Goal: Task Accomplishment & Management: Complete application form

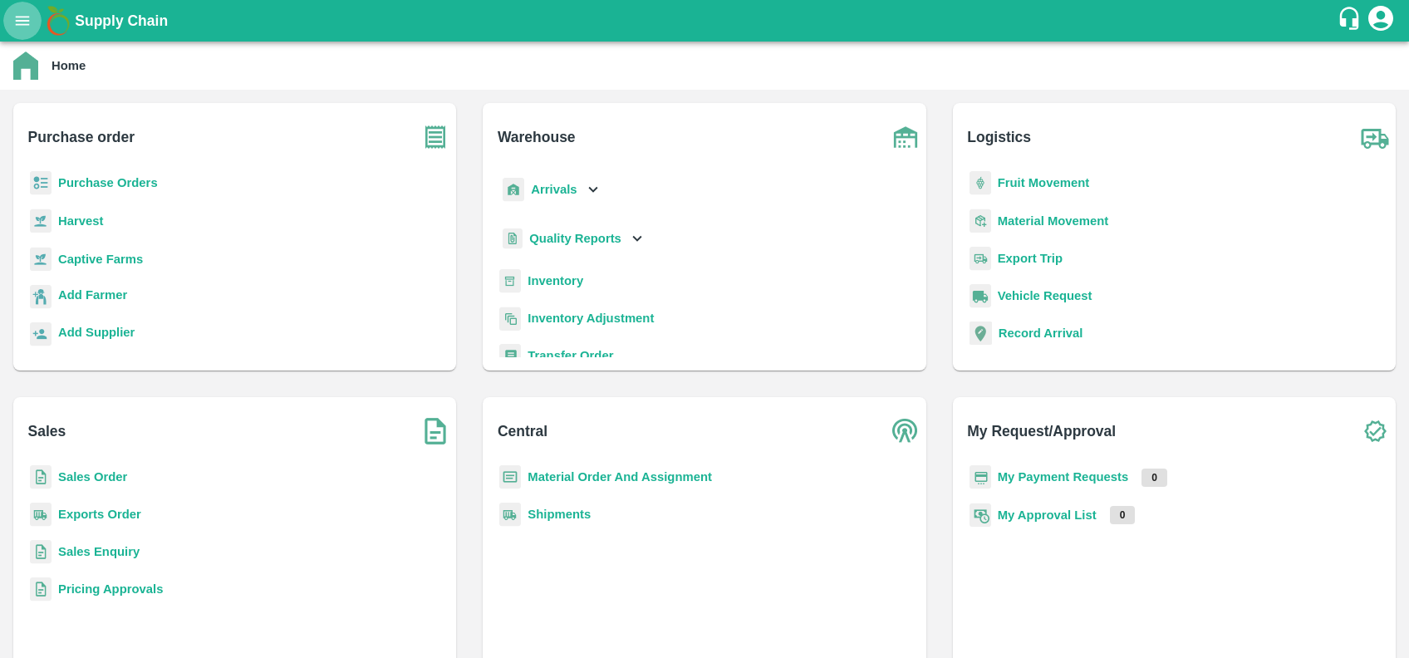
click at [12, 15] on button "open drawer" at bounding box center [22, 21] width 38 height 38
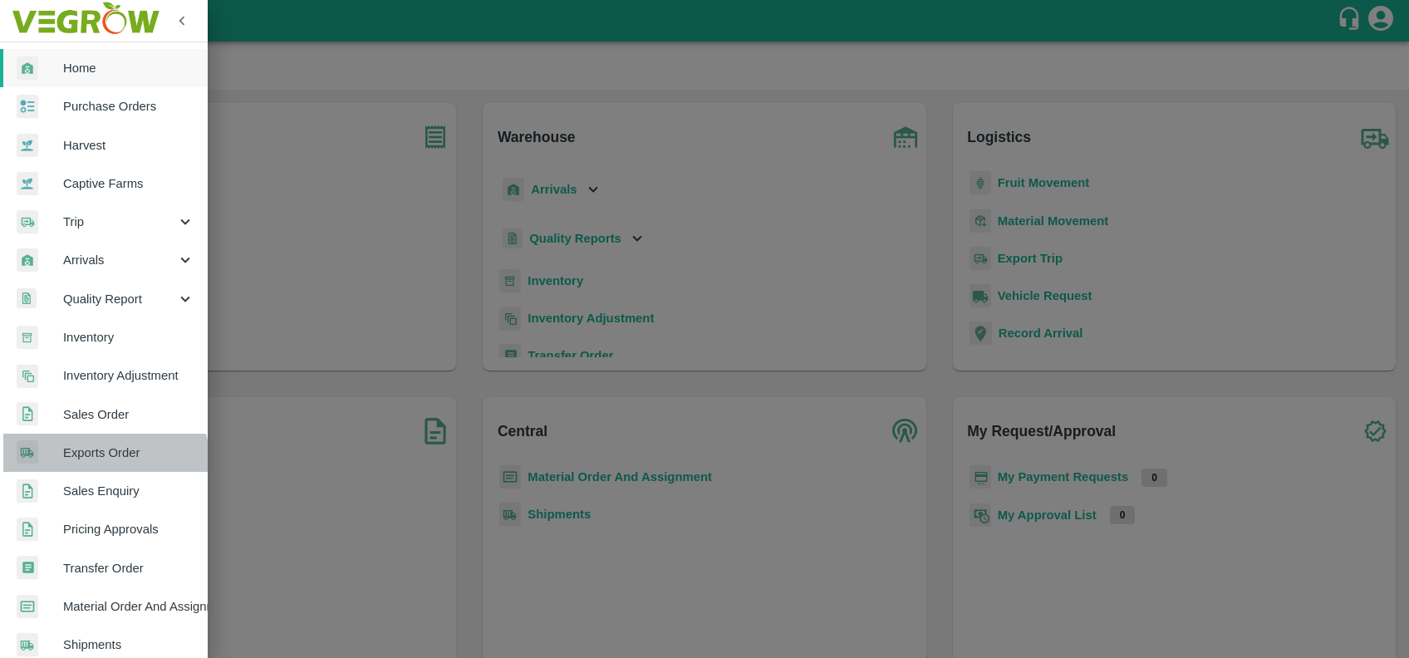
click at [92, 465] on link "Exports Order" at bounding box center [104, 453] width 208 height 38
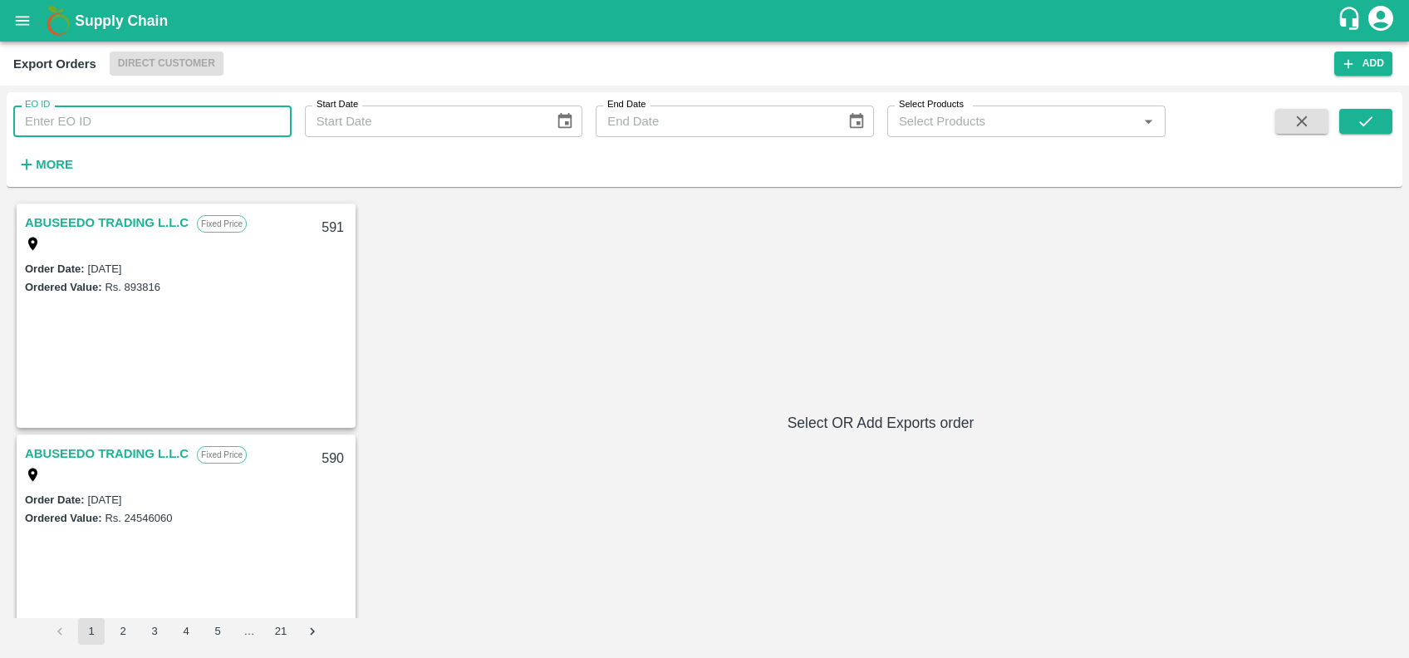
click at [108, 123] on input "EO ID" at bounding box center [152, 122] width 278 height 32
paste input "248"
type input "248"
click at [1358, 130] on icon "submit" at bounding box center [1366, 121] width 18 height 18
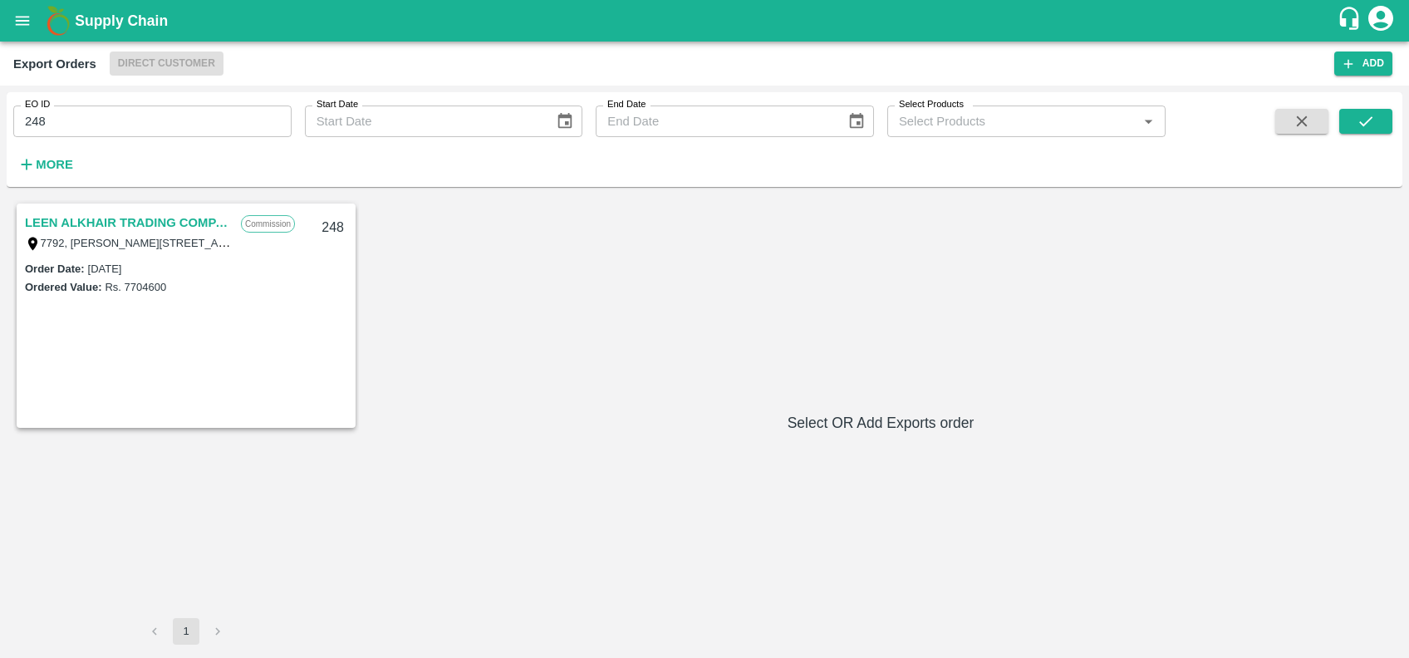
click at [169, 217] on link "LEEN ALKHAIR TRADING COMPANY" at bounding box center [129, 223] width 208 height 22
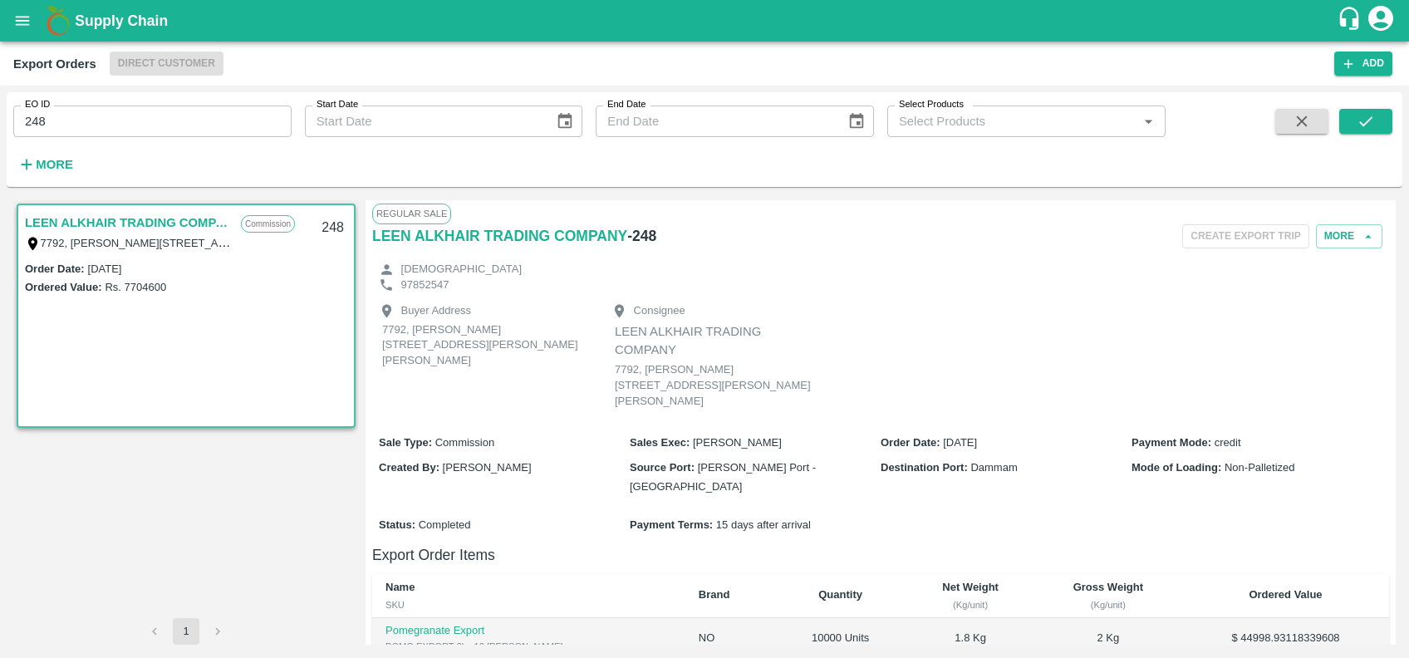
scroll to position [347, 0]
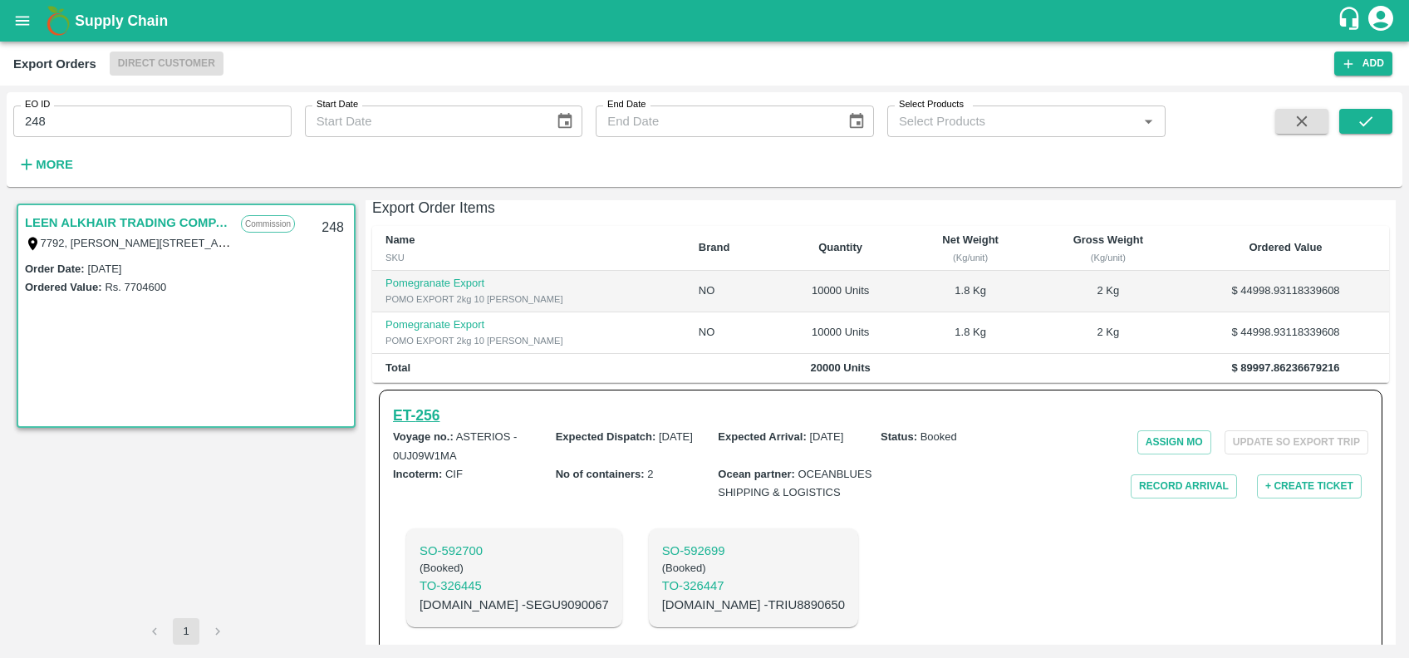
click at [403, 404] on h6 "ET- 256" at bounding box center [416, 415] width 47 height 23
click at [412, 404] on h6 "ET- 256" at bounding box center [416, 415] width 47 height 23
click at [32, 21] on icon "open drawer" at bounding box center [22, 21] width 18 height 18
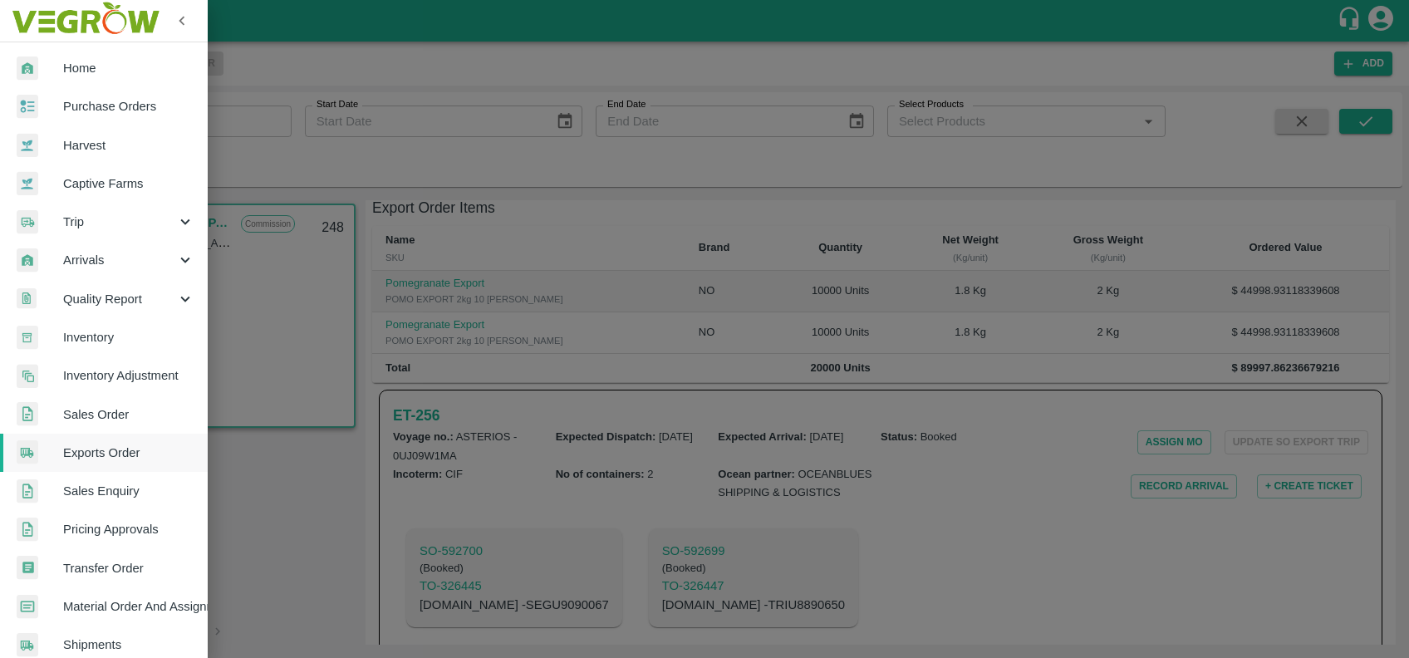
click at [360, 184] on div at bounding box center [704, 329] width 1409 height 658
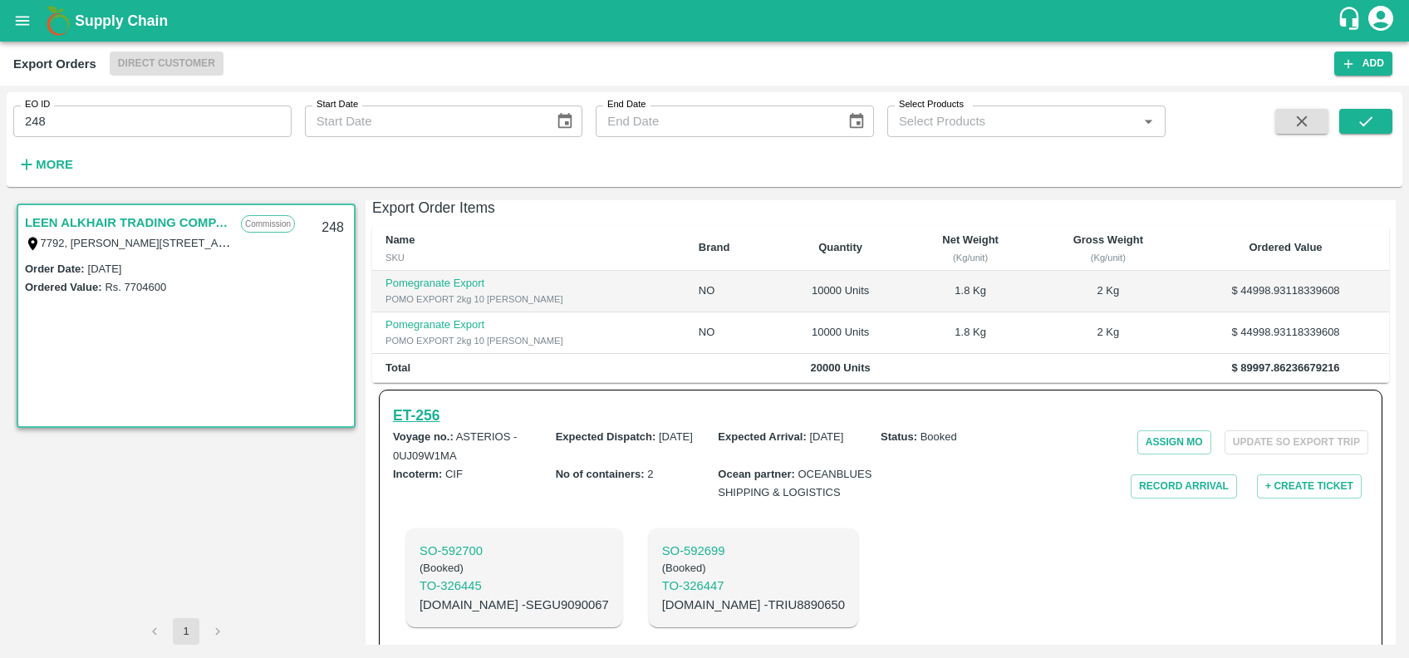
click at [405, 404] on h6 "ET- 256" at bounding box center [416, 415] width 47 height 23
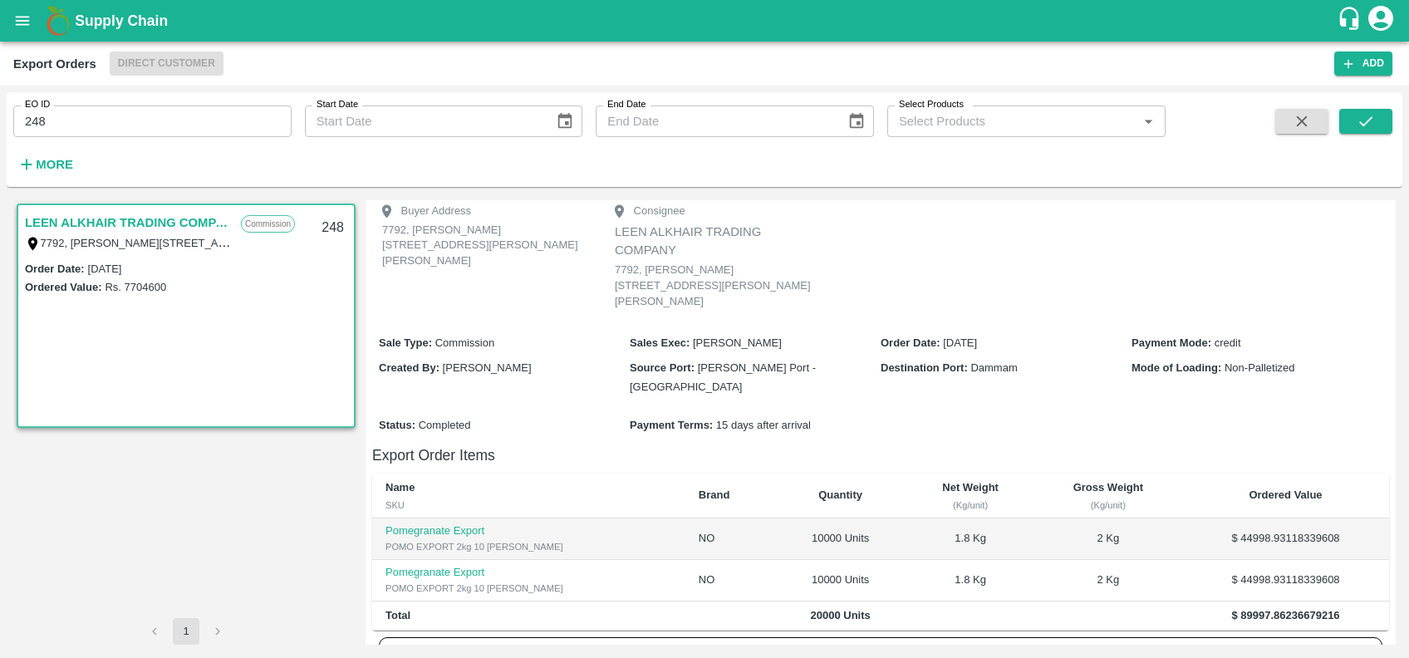
scroll to position [90, 0]
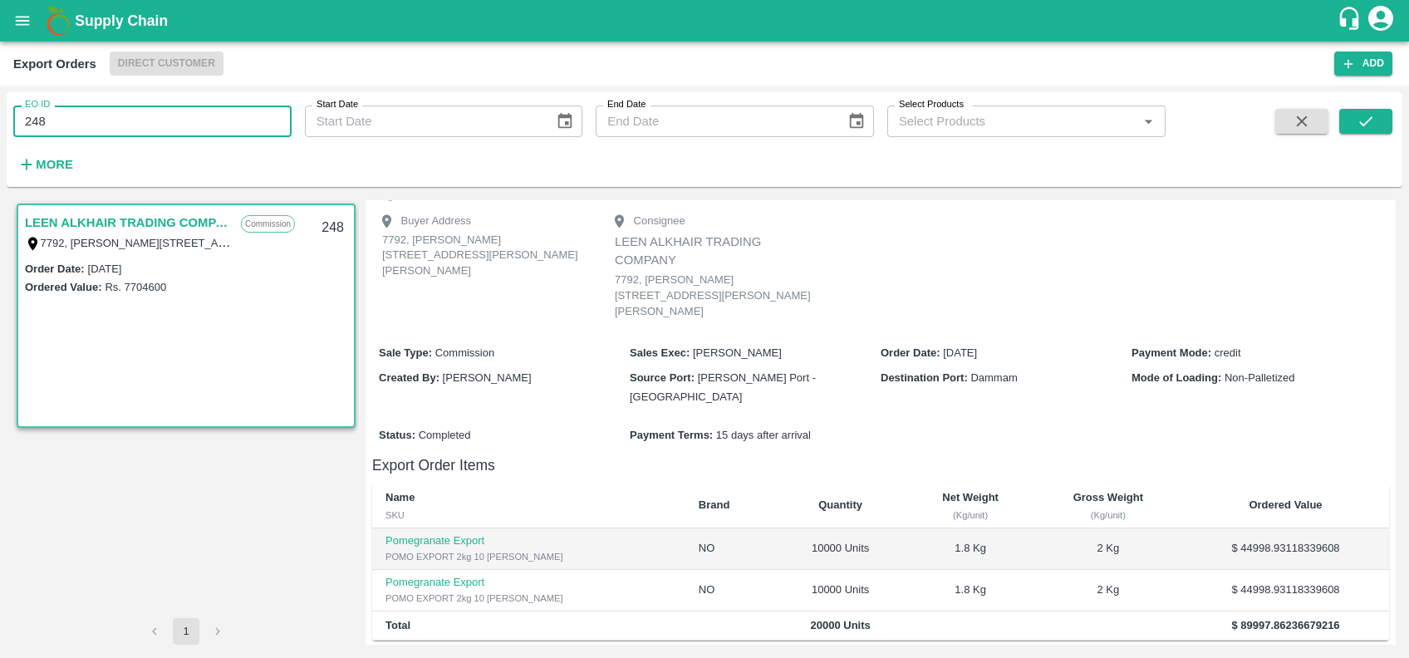
click at [204, 124] on input "248" at bounding box center [152, 122] width 278 height 32
paste input "text"
click at [1371, 125] on icon "submit" at bounding box center [1366, 121] width 18 height 18
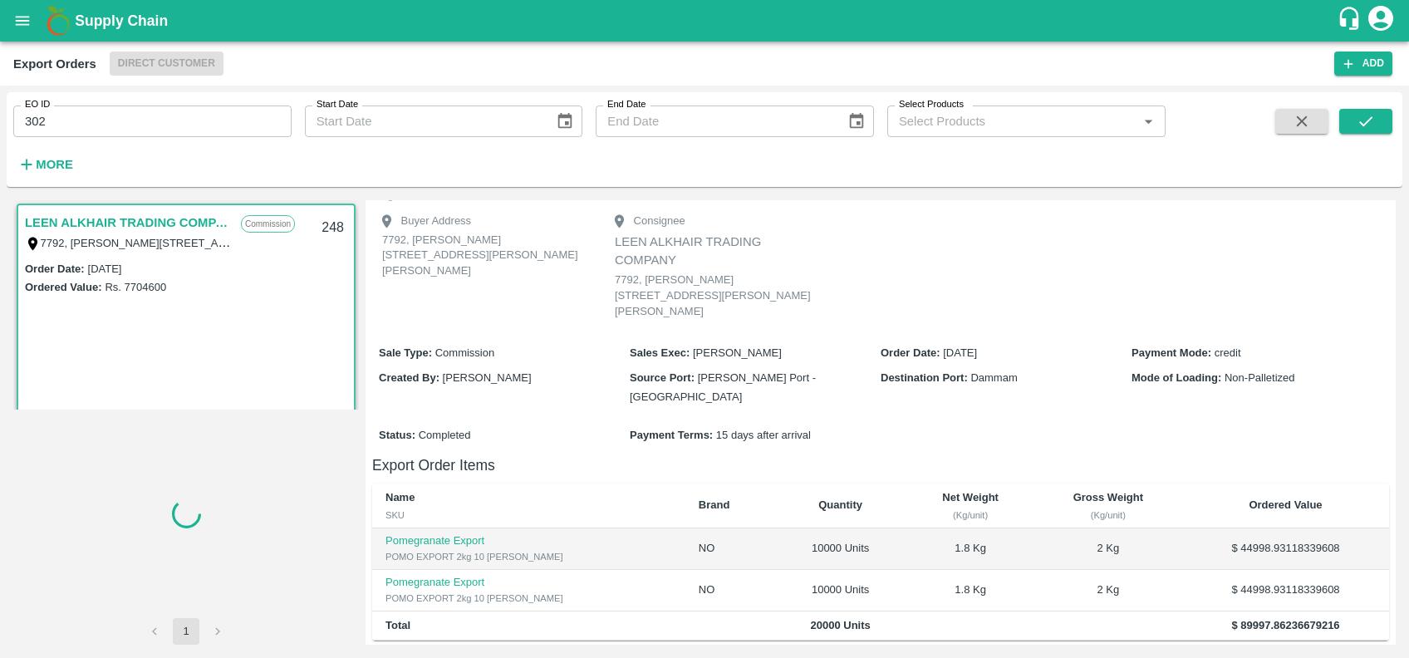
click at [91, 216] on link "LEEN ALKHAIR TRADING COMPANY" at bounding box center [129, 223] width 208 height 22
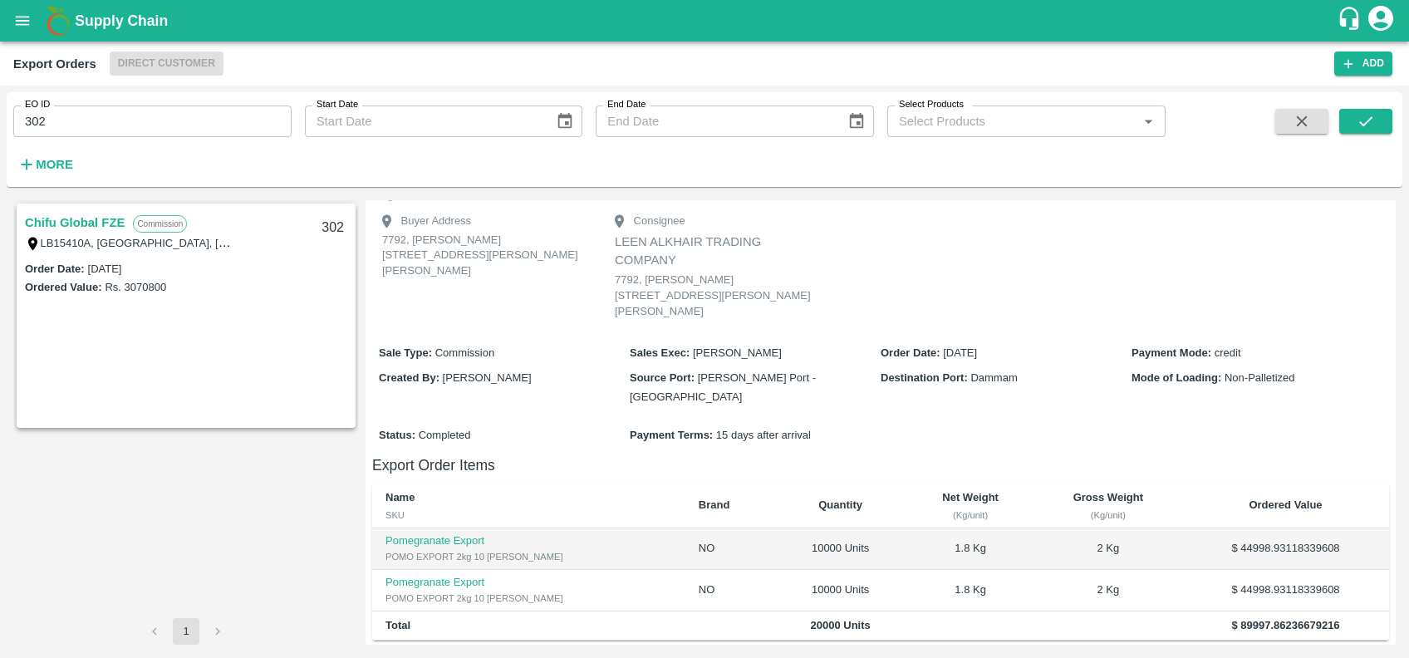
click at [88, 216] on link "Chifu Global FZE" at bounding box center [75, 223] width 100 height 22
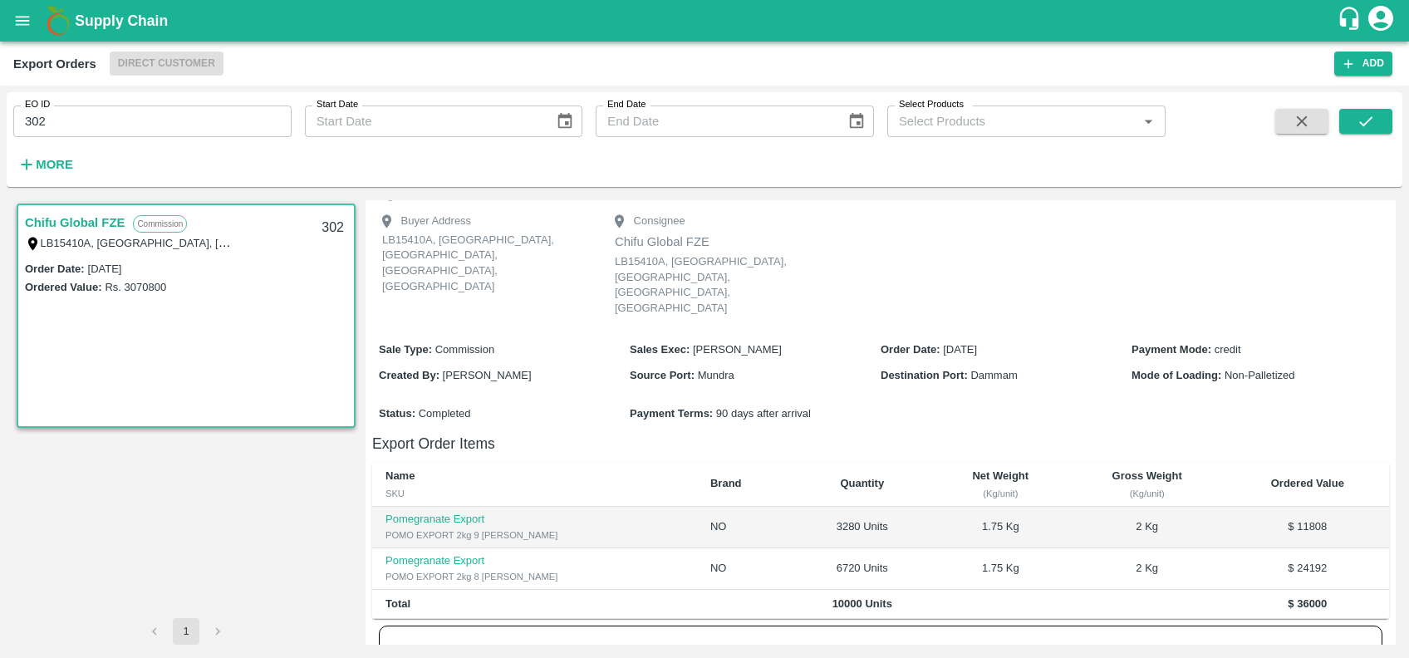
scroll to position [316, 0]
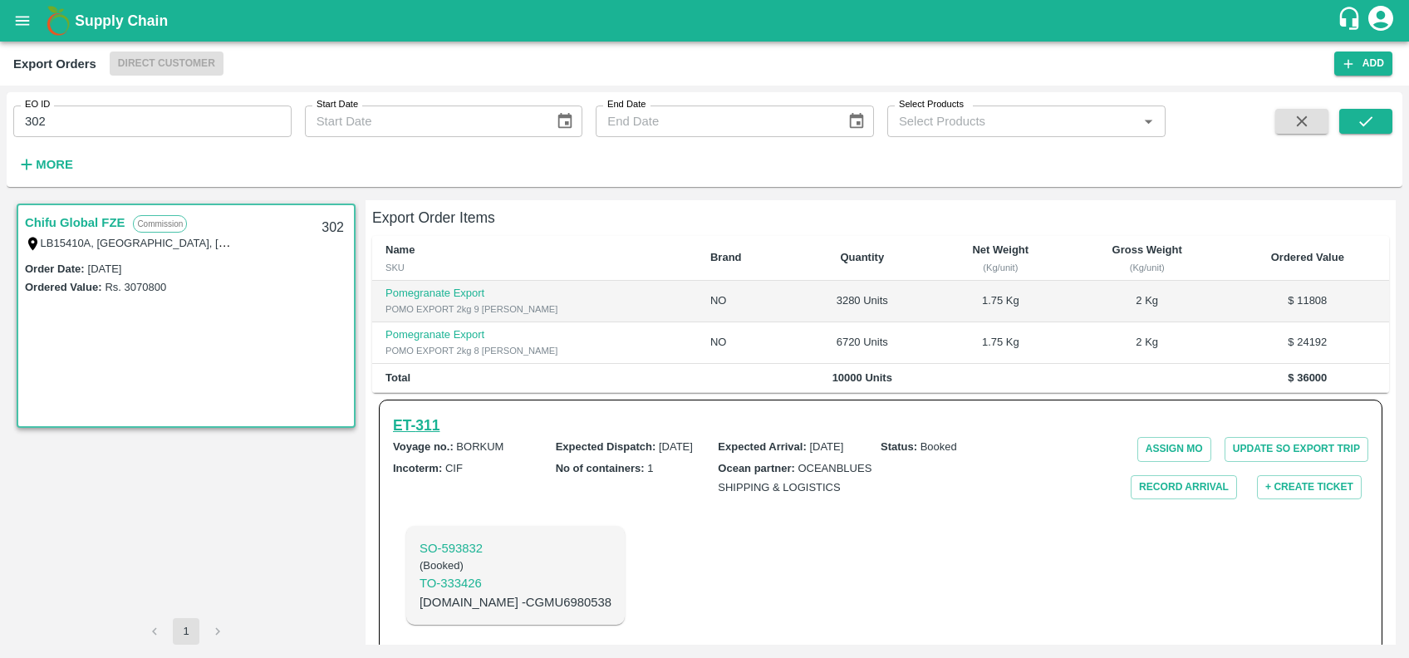
click at [426, 414] on h6 "ET- 311" at bounding box center [416, 425] width 47 height 23
click at [233, 120] on input "302" at bounding box center [152, 122] width 278 height 32
paste input "text"
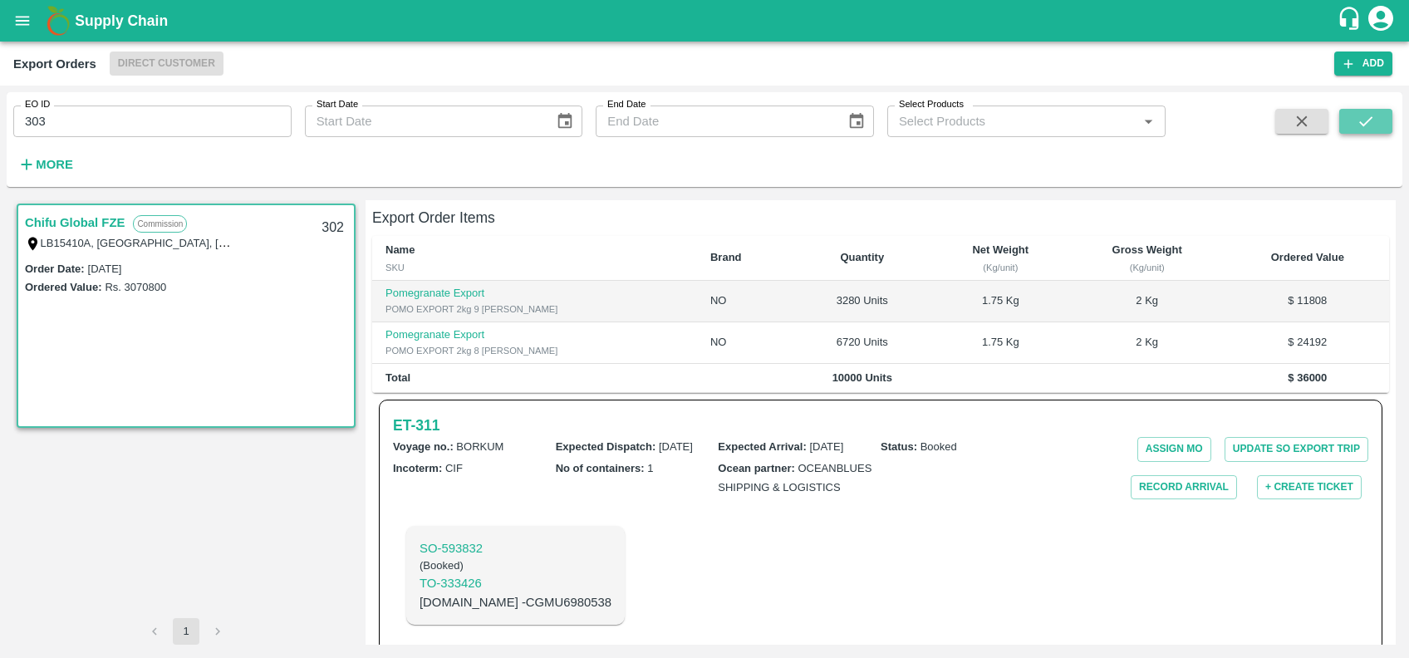
click at [1344, 120] on button "submit" at bounding box center [1365, 121] width 53 height 25
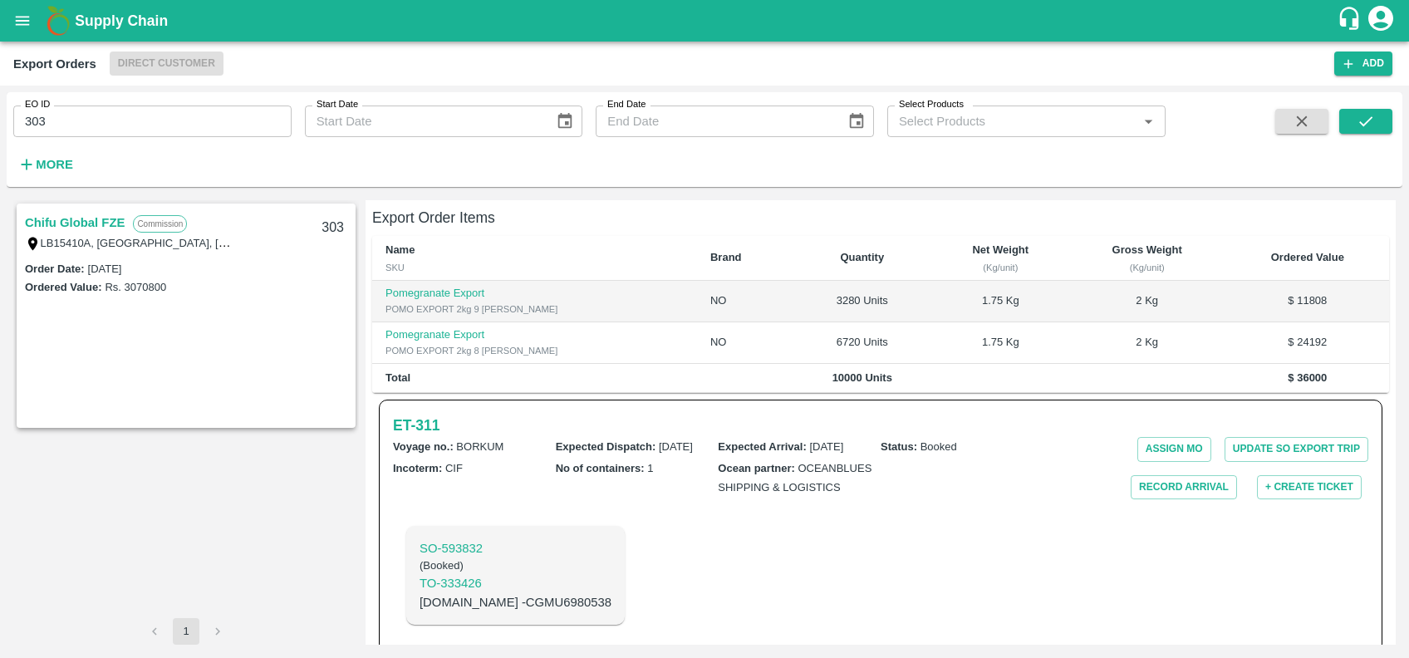
click at [67, 224] on link "Chifu Global FZE" at bounding box center [75, 223] width 100 height 22
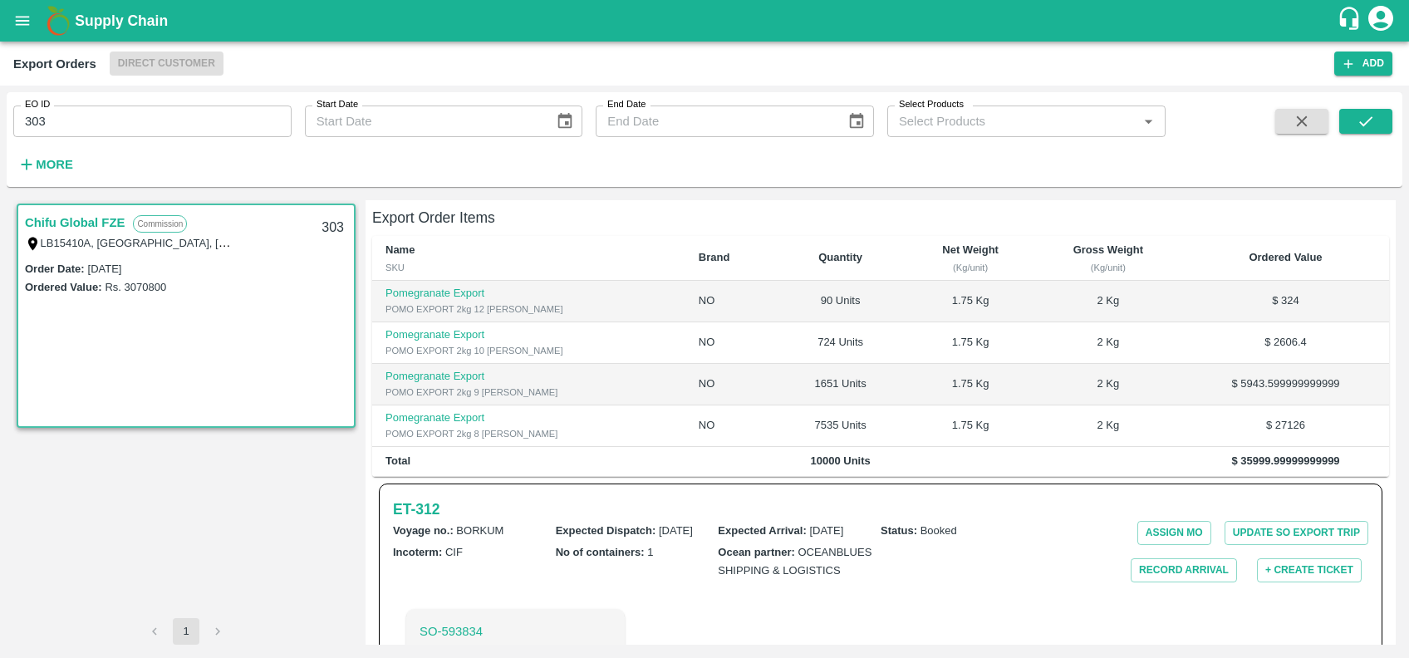
click at [67, 224] on link "Chifu Global FZE" at bounding box center [75, 223] width 100 height 22
click at [432, 498] on h6 "ET- 312" at bounding box center [416, 509] width 47 height 23
click at [144, 129] on input "303" at bounding box center [152, 122] width 278 height 32
paste input "text"
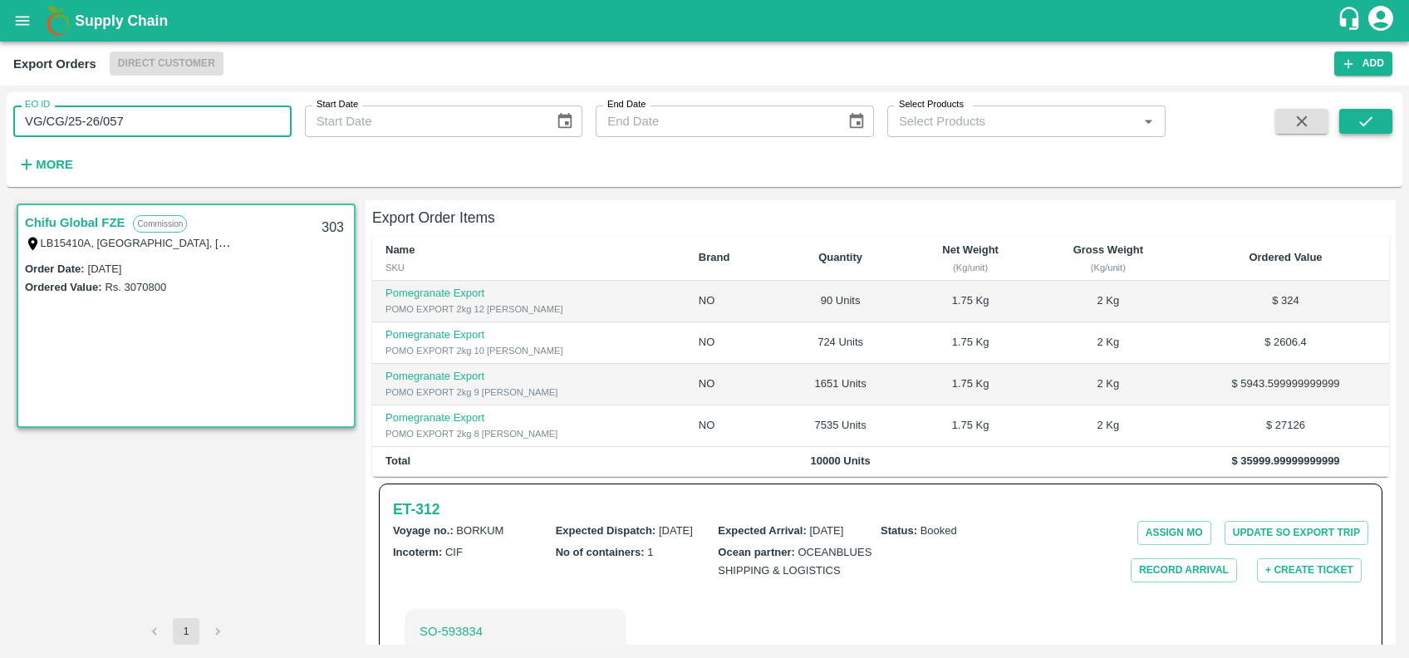
click at [1349, 126] on button "submit" at bounding box center [1365, 121] width 53 height 25
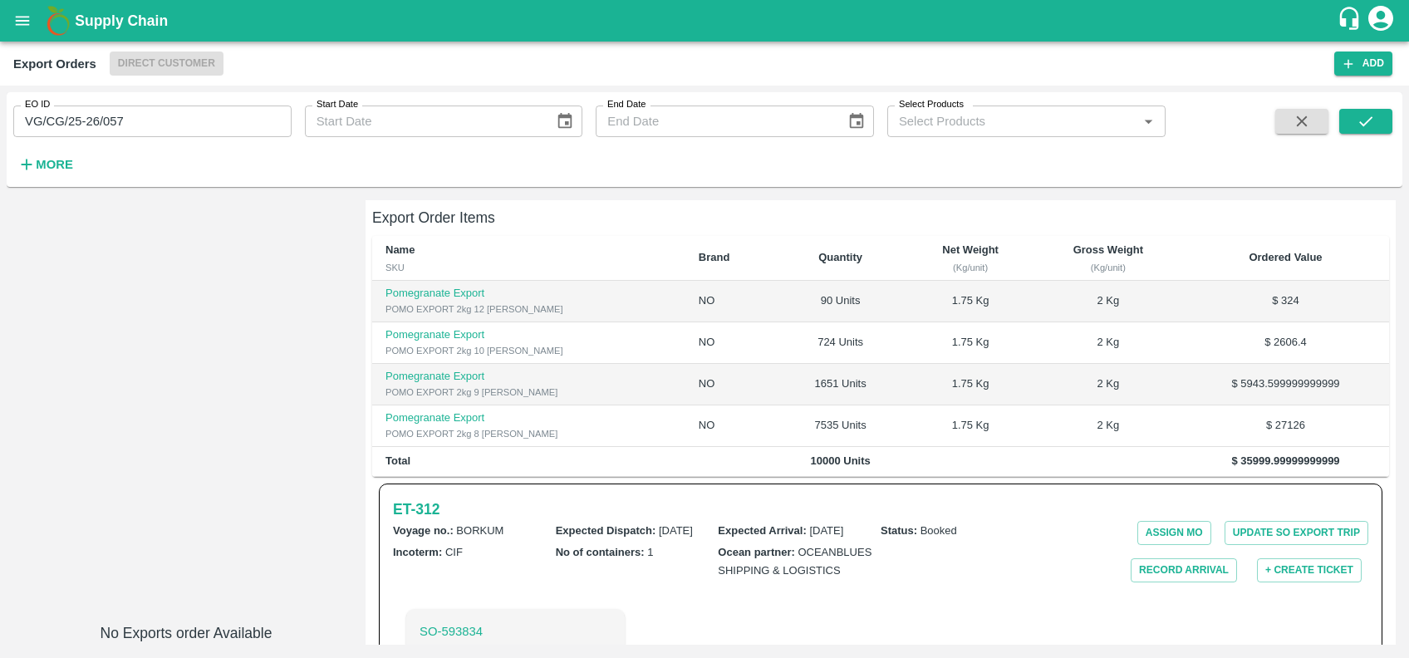
scroll to position [399, 0]
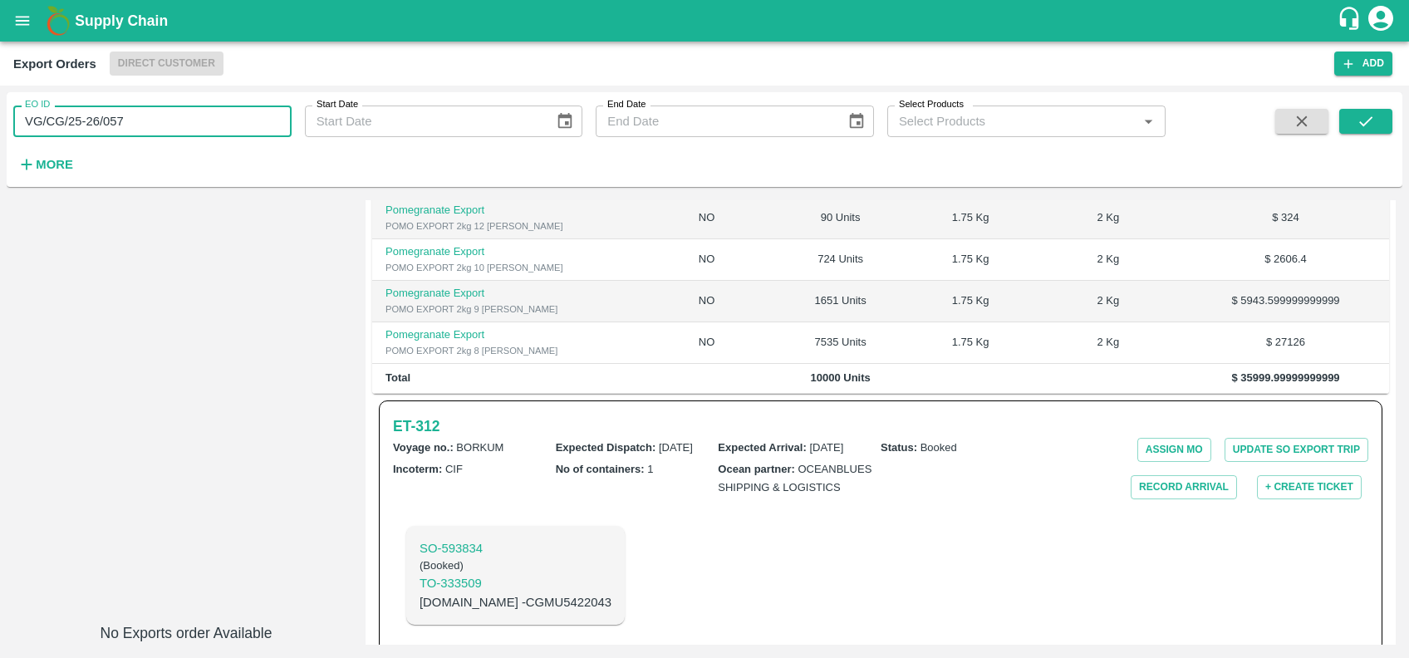
click at [189, 106] on input "VG/CG/25-26/057" at bounding box center [152, 122] width 278 height 32
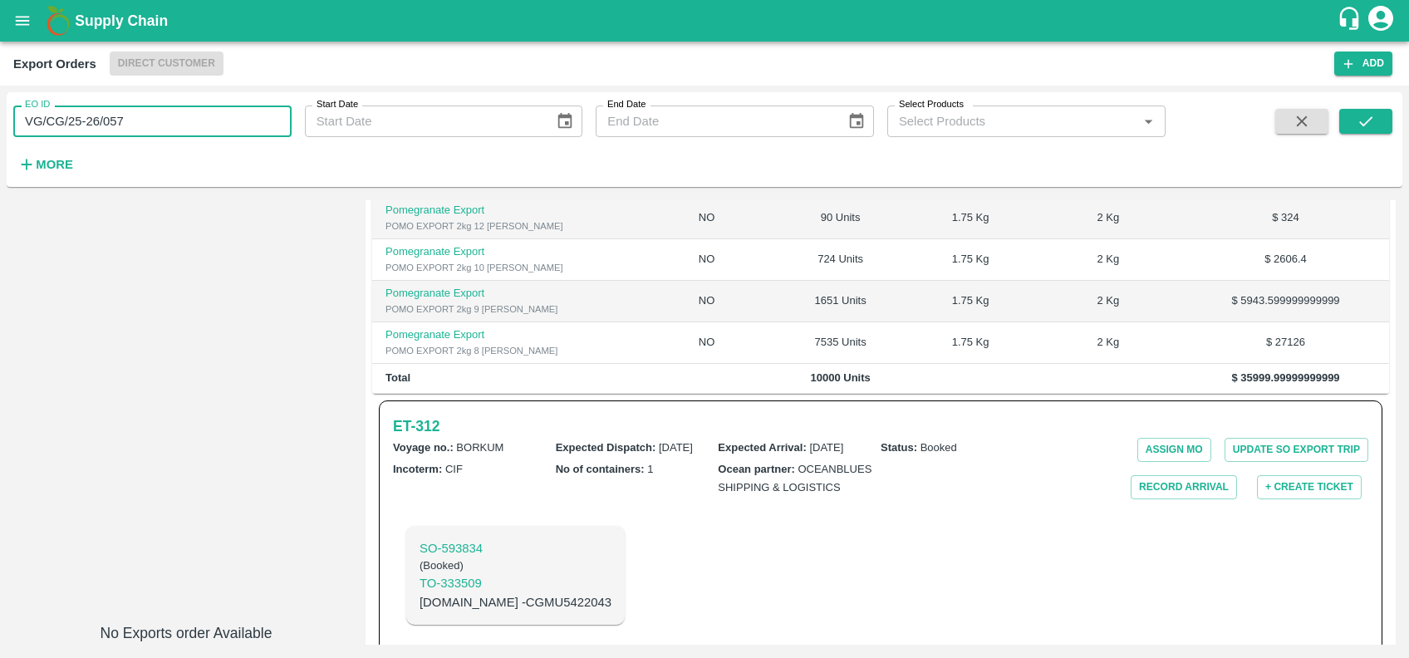
click at [189, 106] on input "VG/CG/25-26/057" at bounding box center [152, 122] width 278 height 32
paste input "text"
click at [1363, 120] on icon "submit" at bounding box center [1366, 121] width 18 height 18
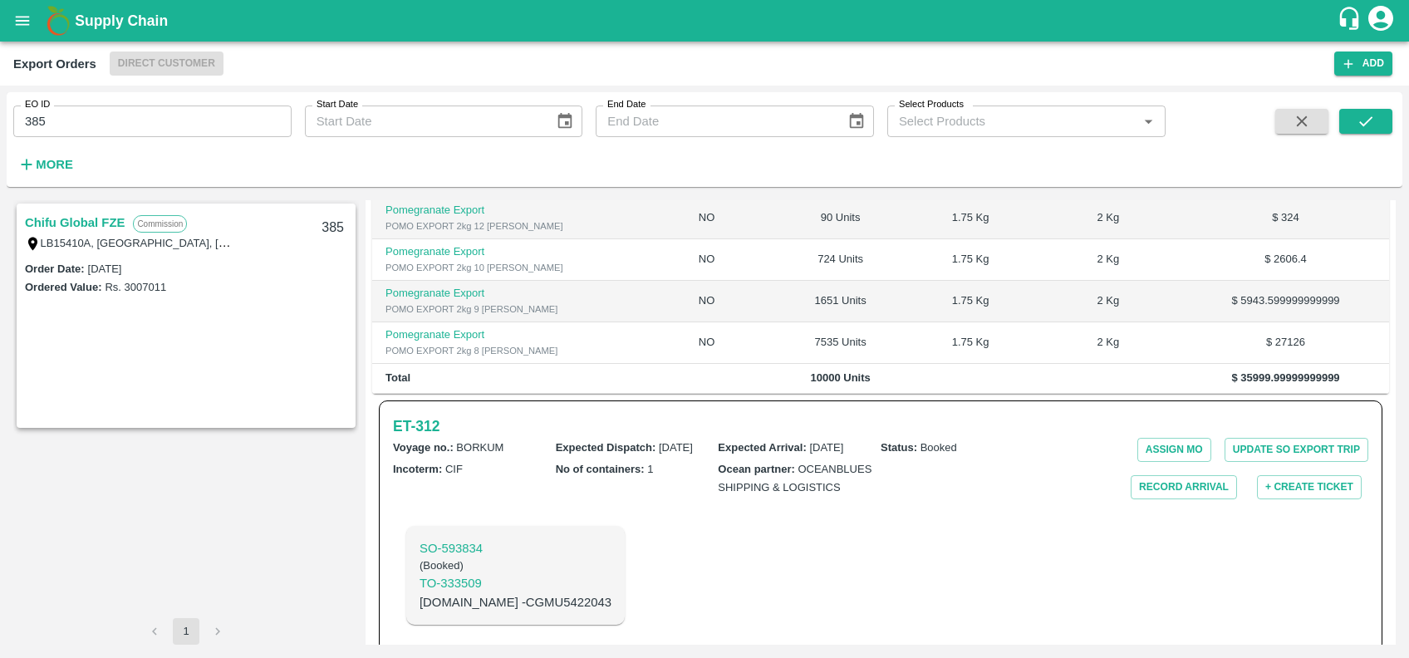
click at [91, 224] on link "Chifu Global FZE" at bounding box center [75, 223] width 100 height 22
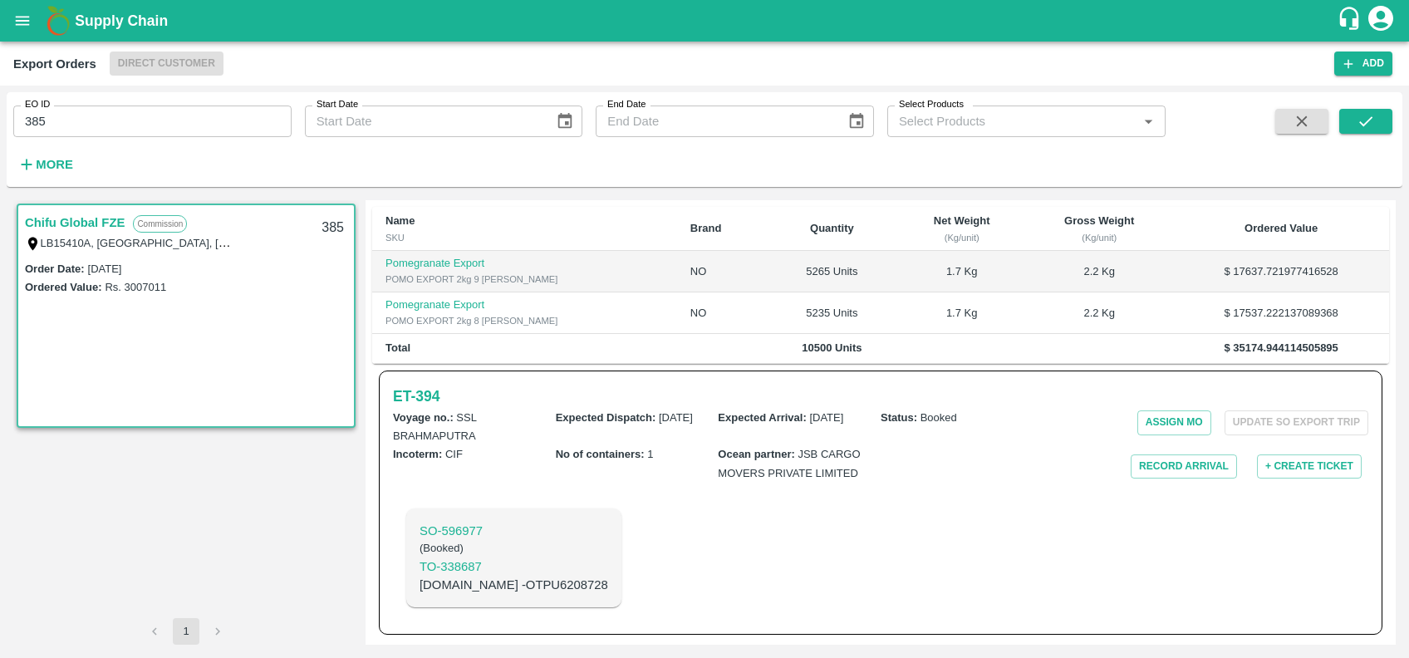
scroll to position [329, 0]
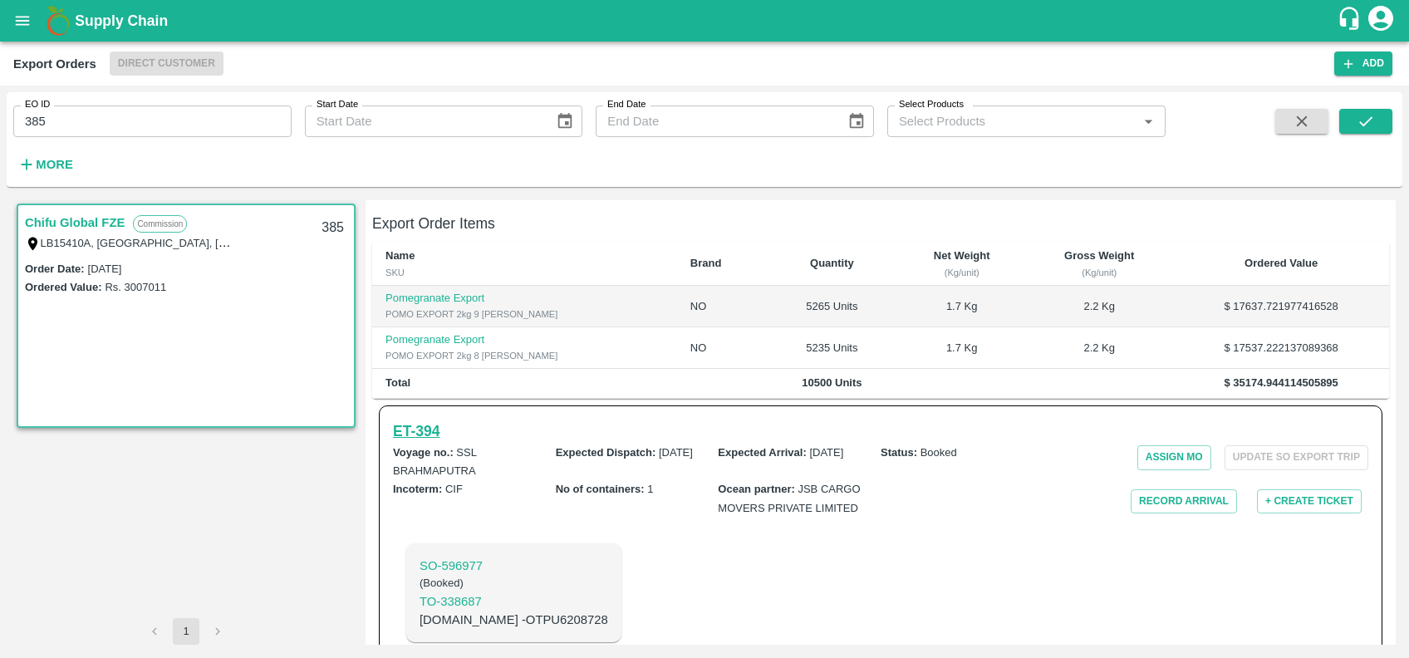
click at [405, 420] on h6 "ET- 394" at bounding box center [416, 431] width 47 height 23
click at [248, 125] on input "385" at bounding box center [152, 122] width 278 height 32
paste input "text"
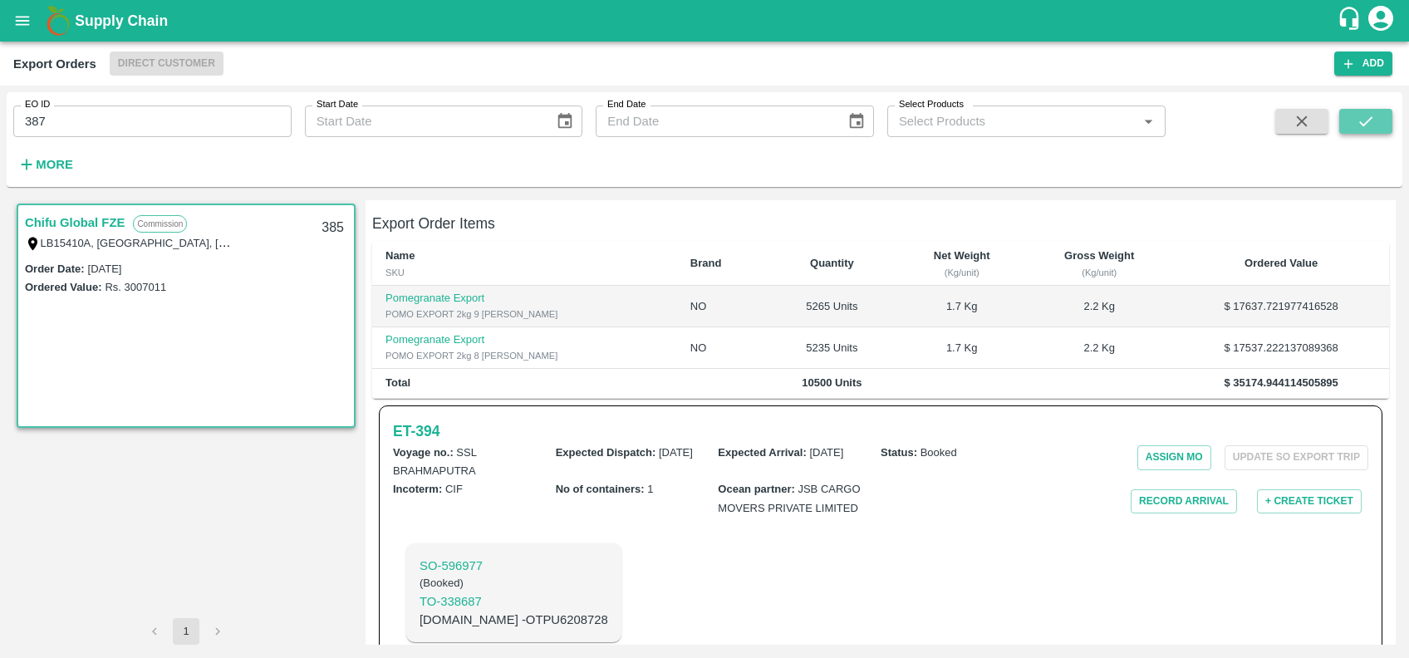
click at [1347, 109] on button "submit" at bounding box center [1365, 121] width 53 height 25
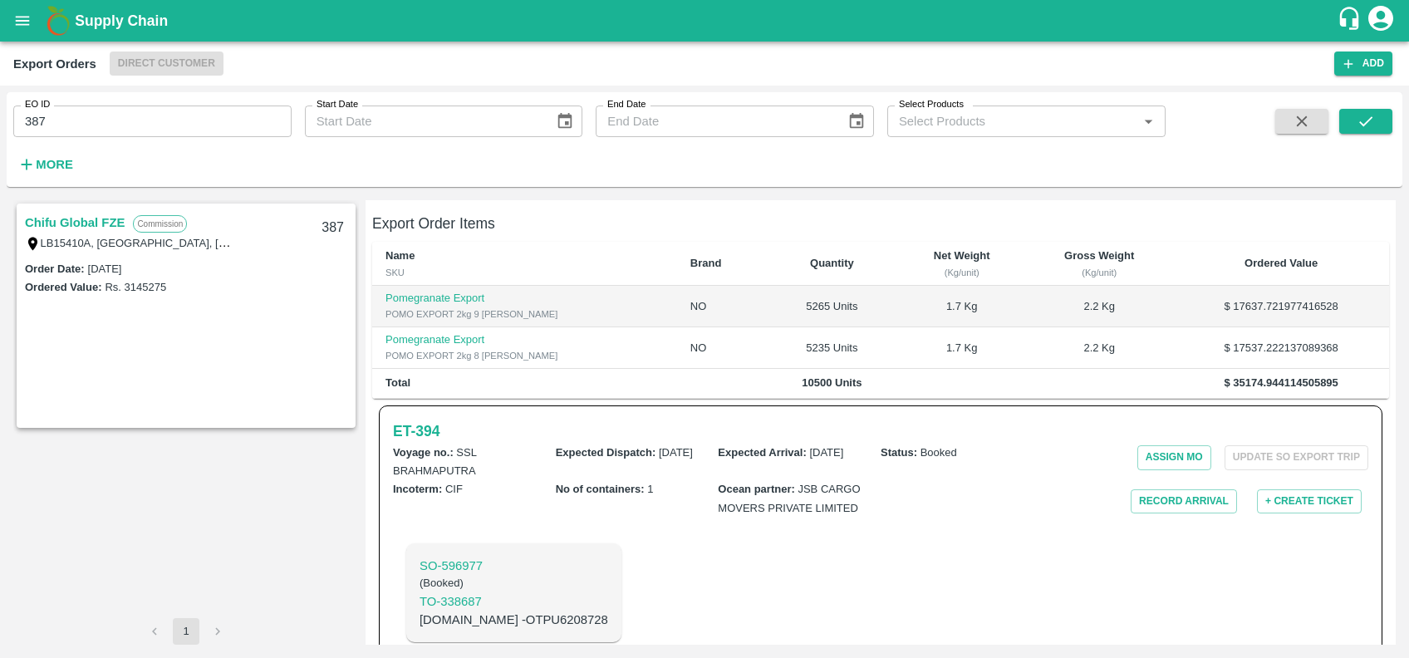
click at [96, 218] on link "Chifu Global FZE" at bounding box center [75, 223] width 100 height 22
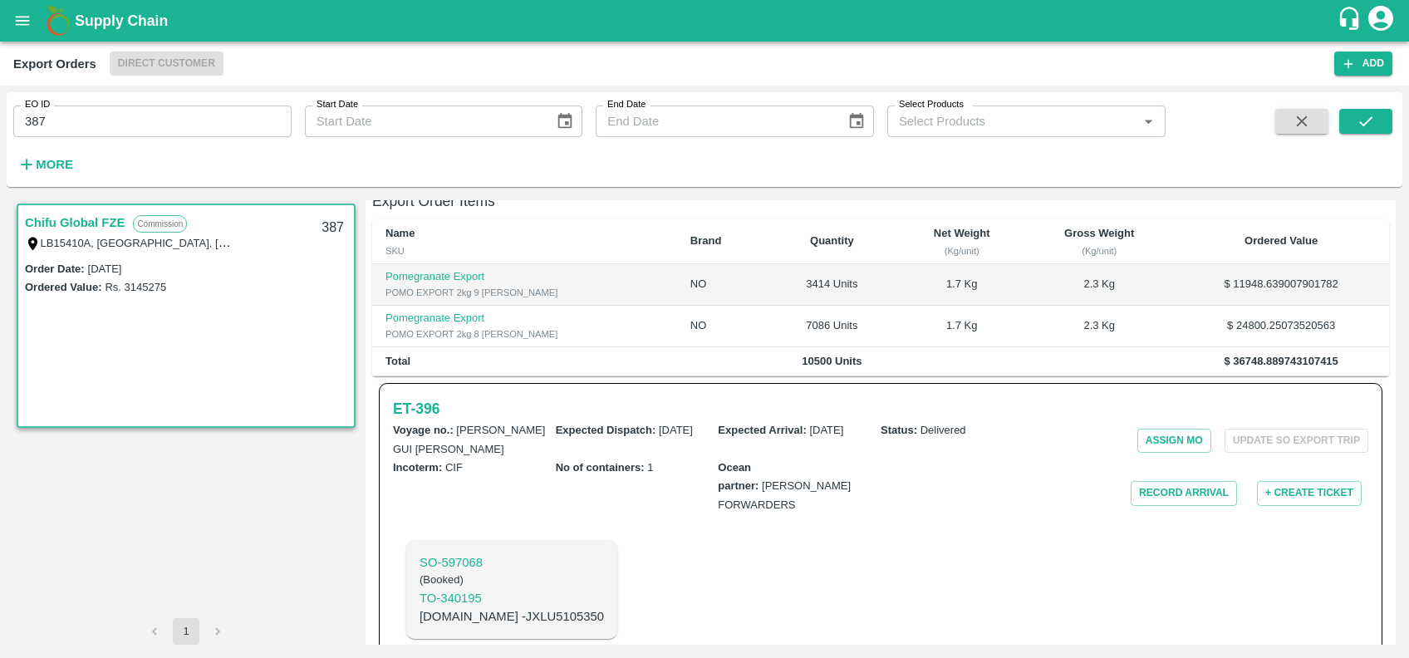
scroll to position [347, 0]
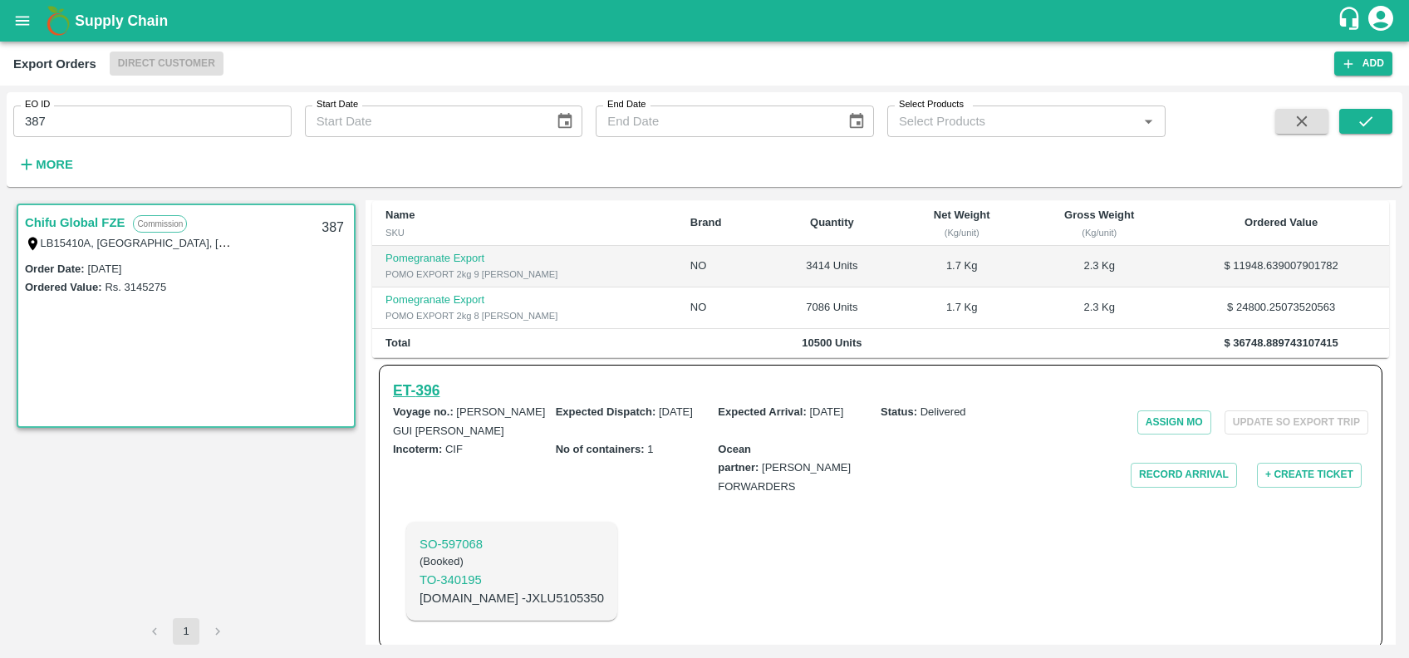
click at [420, 400] on h6 "ET- 396" at bounding box center [416, 390] width 47 height 23
click at [165, 119] on input "387" at bounding box center [152, 122] width 278 height 32
paste input "text"
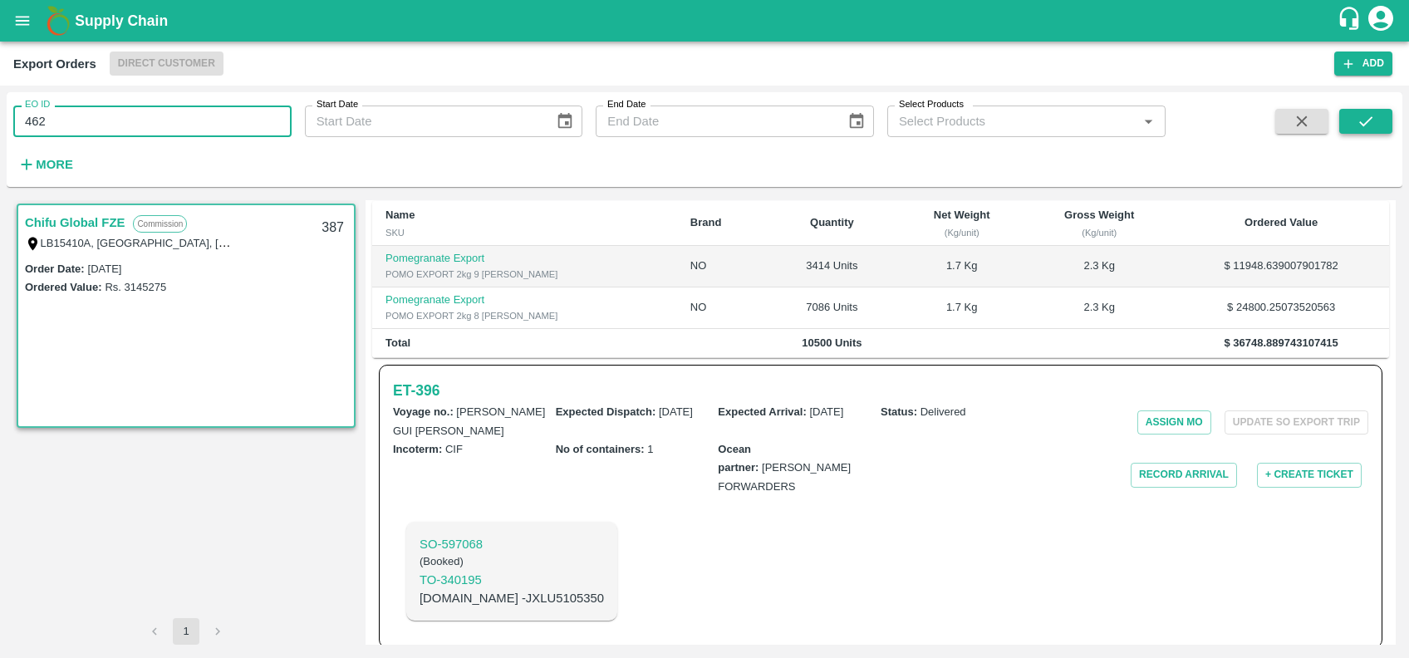
click at [1369, 115] on icon "submit" at bounding box center [1366, 121] width 18 height 18
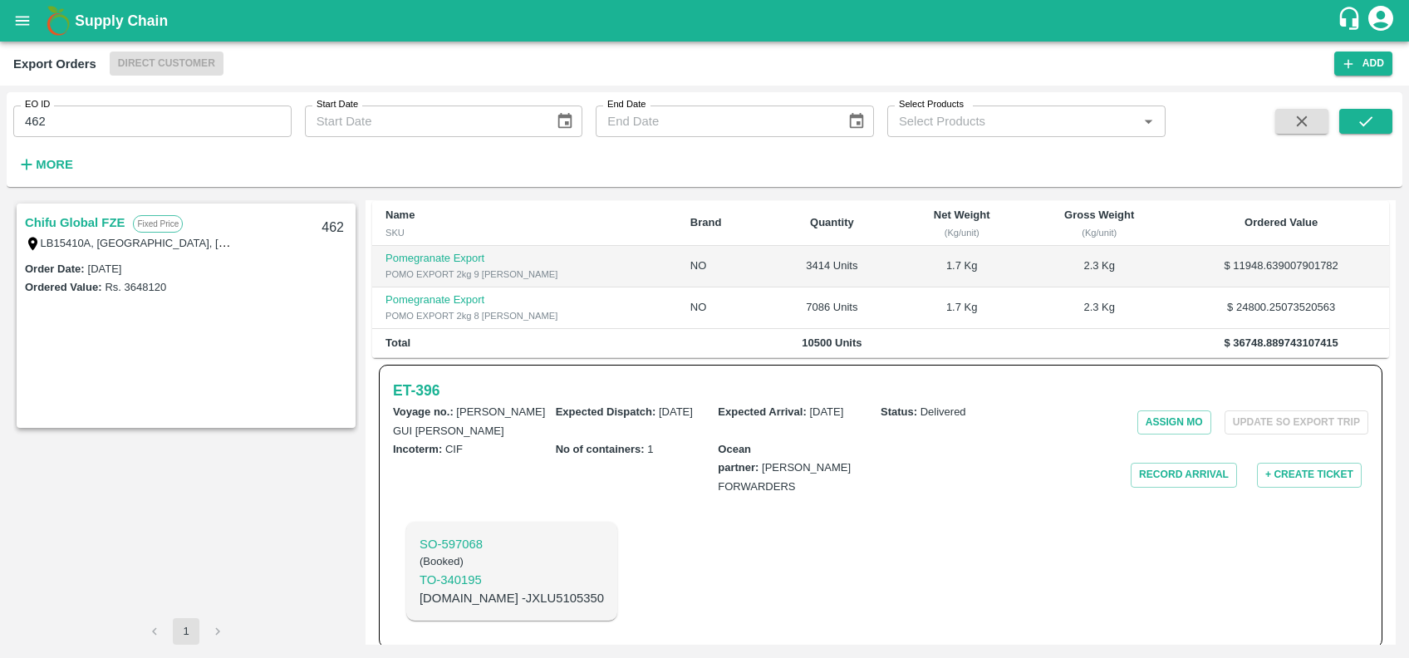
click at [97, 217] on link "Chifu Global FZE" at bounding box center [75, 223] width 100 height 22
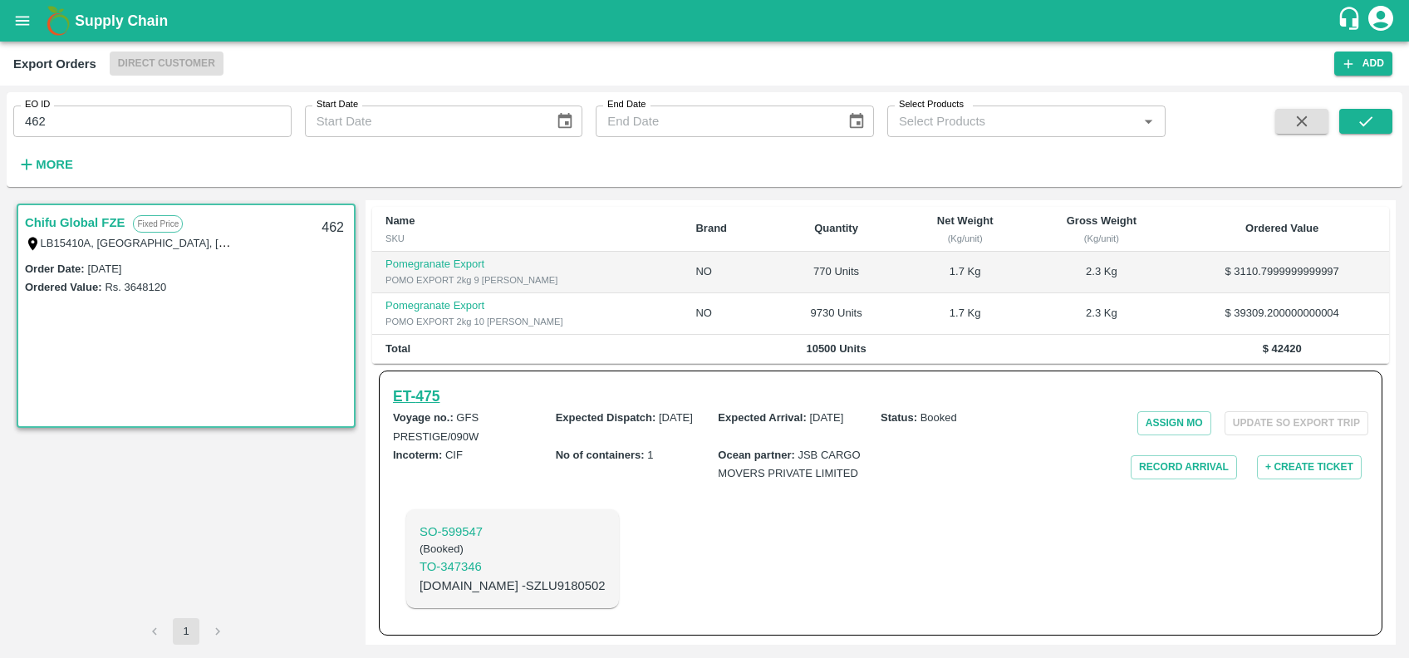
click at [401, 391] on h6 "ET- 475" at bounding box center [416, 396] width 47 height 23
click at [178, 120] on input "462" at bounding box center [152, 122] width 278 height 32
paste input "text"
type input "248"
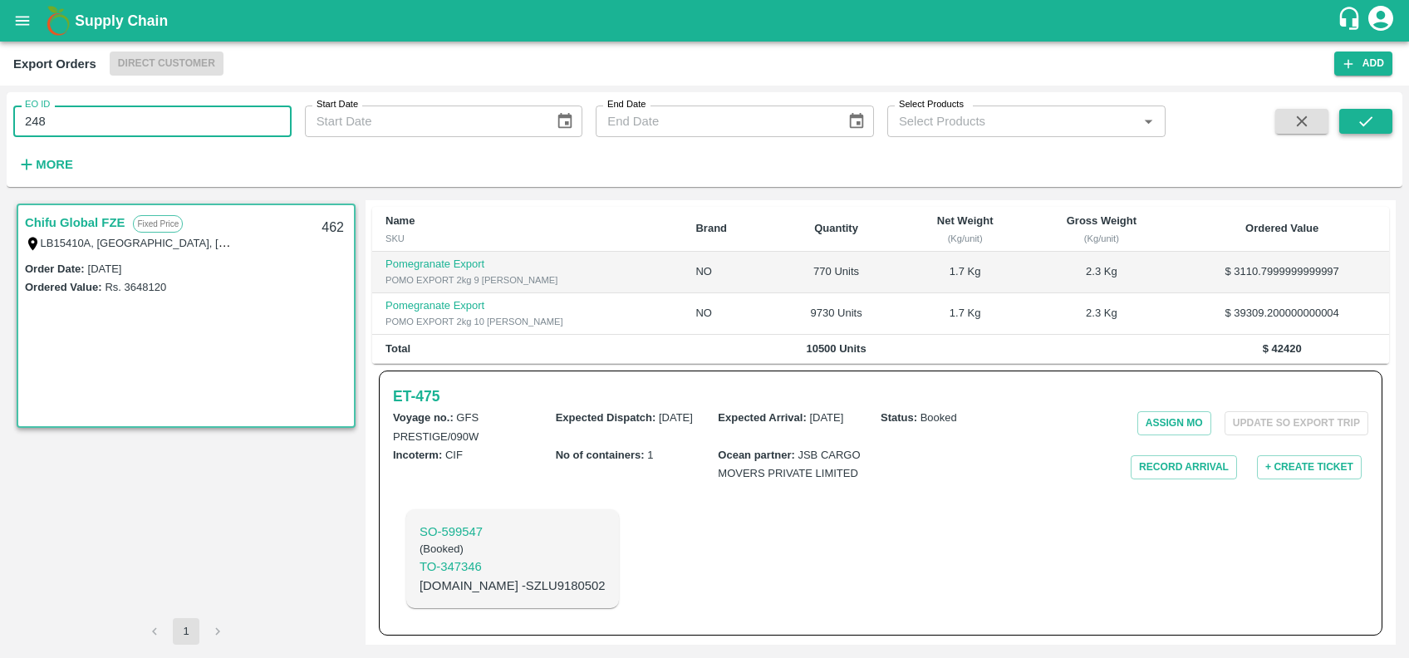
click at [1377, 120] on button "submit" at bounding box center [1365, 121] width 53 height 25
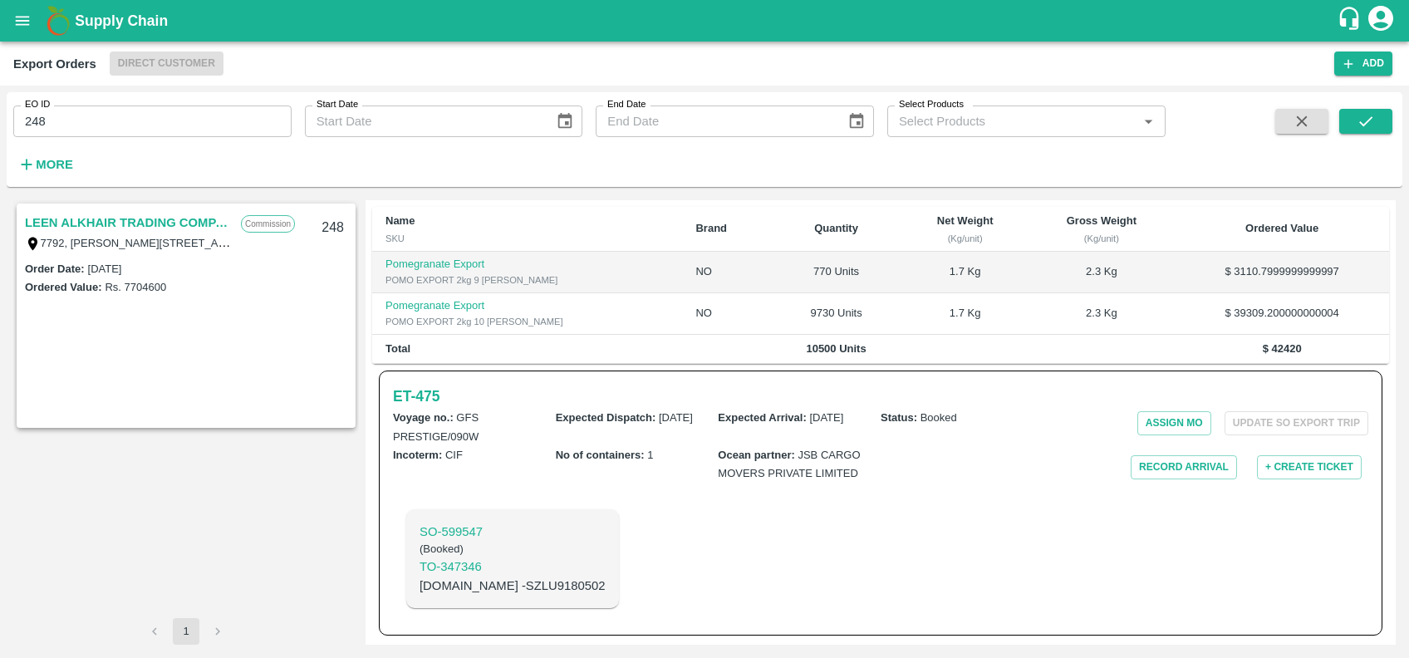
click at [146, 224] on link "LEEN ALKHAIR TRADING COMPANY" at bounding box center [129, 223] width 208 height 22
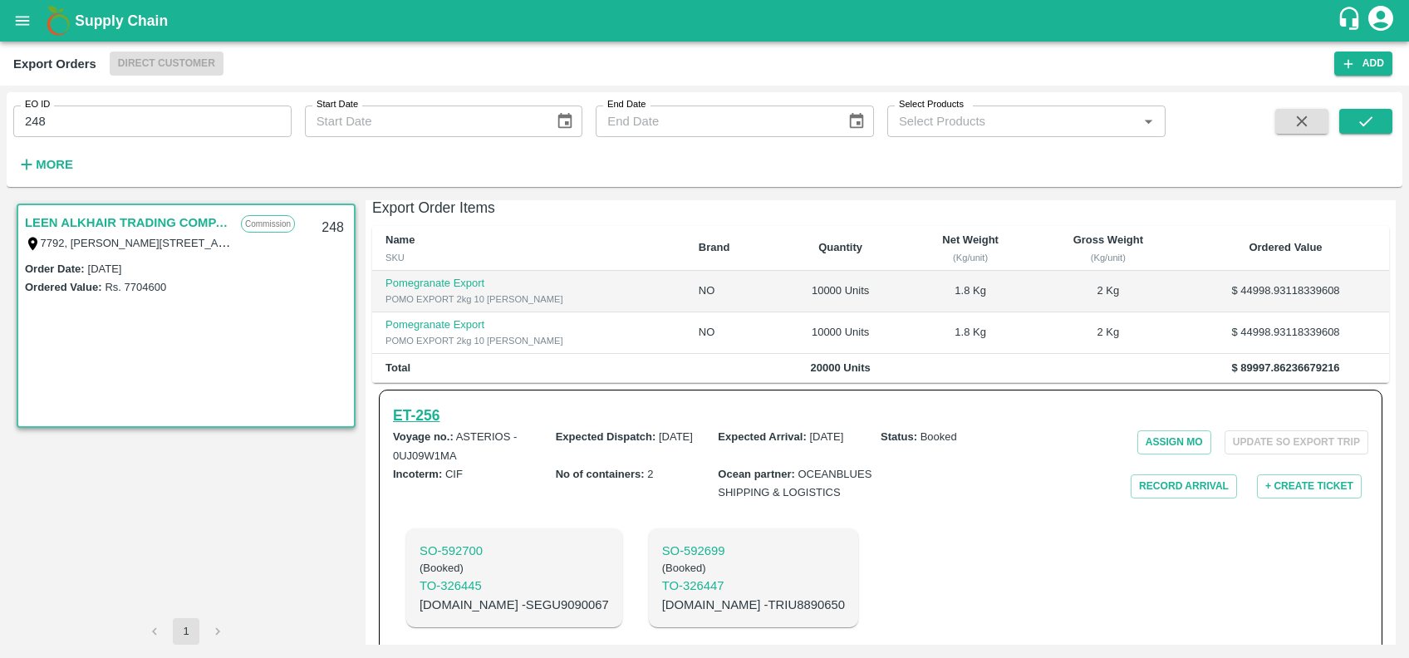
click at [412, 404] on h6 "ET- 256" at bounding box center [416, 415] width 47 height 23
click at [13, 25] on icon "open drawer" at bounding box center [22, 21] width 18 height 18
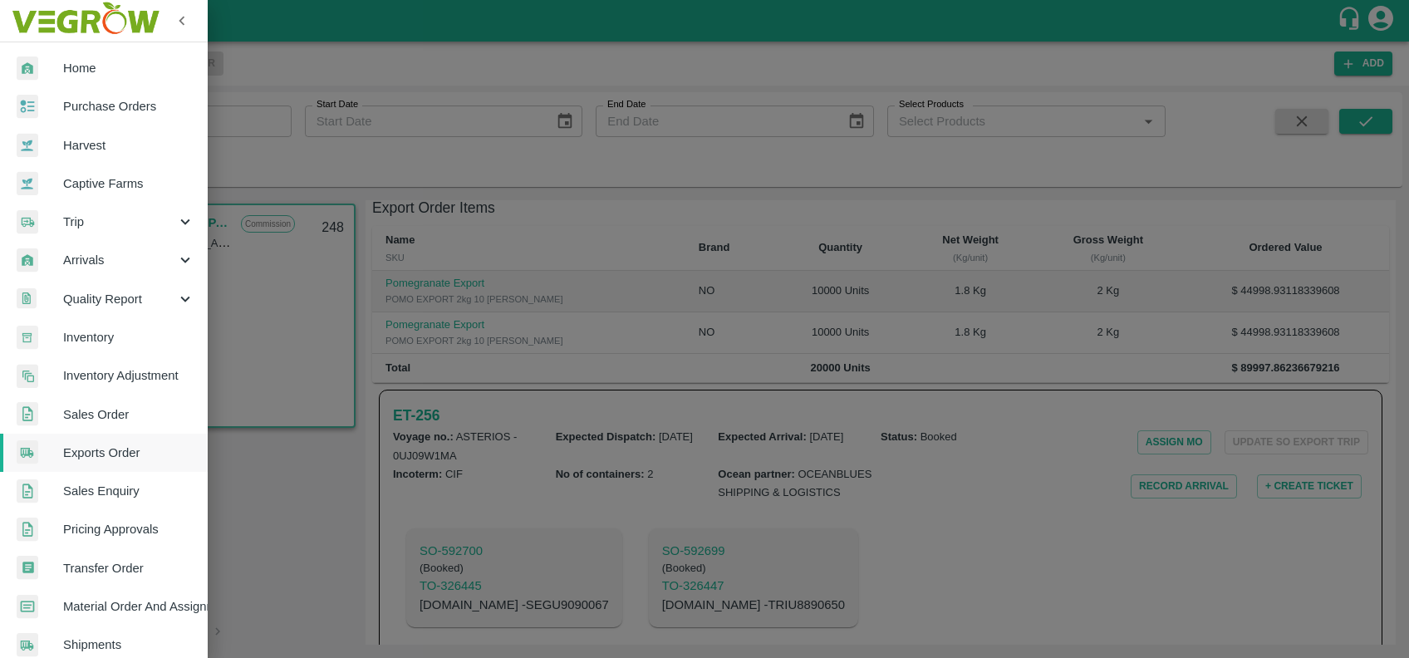
scroll to position [288, 2]
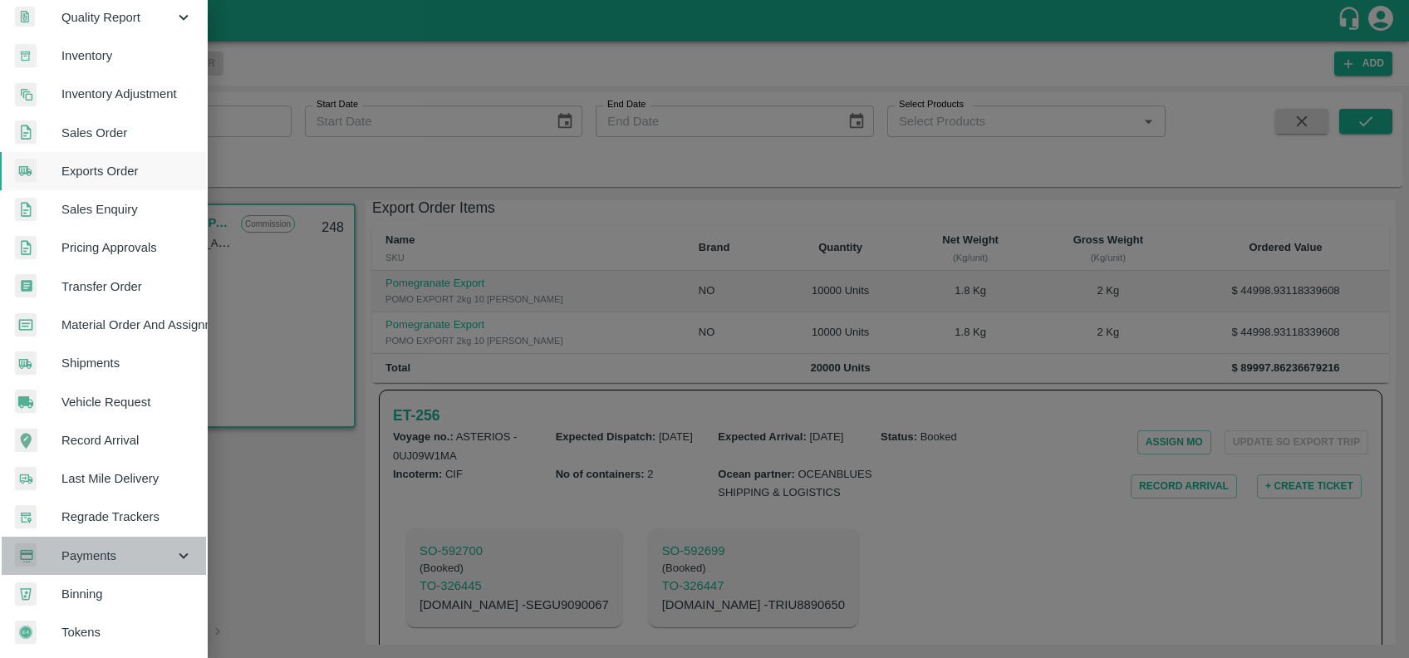
click at [133, 554] on span "Payments" at bounding box center [117, 556] width 113 height 18
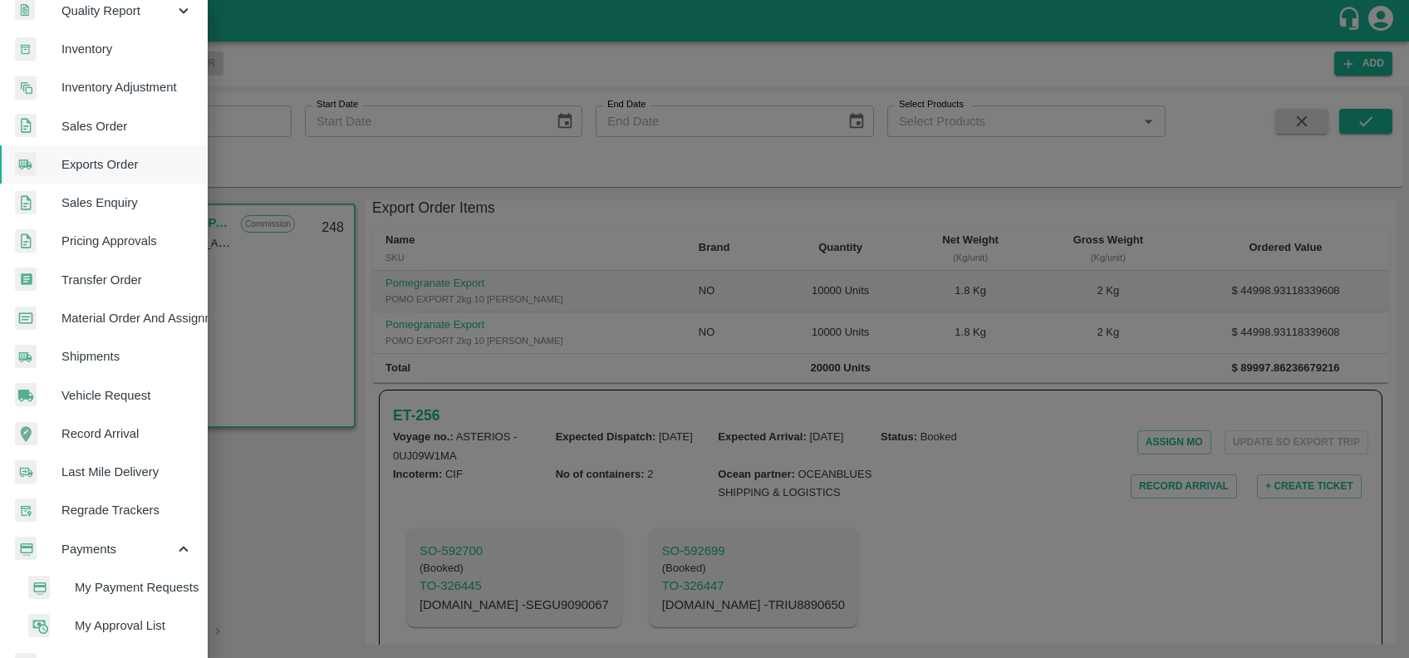
click at [148, 593] on span "My Payment Requests" at bounding box center [134, 587] width 118 height 18
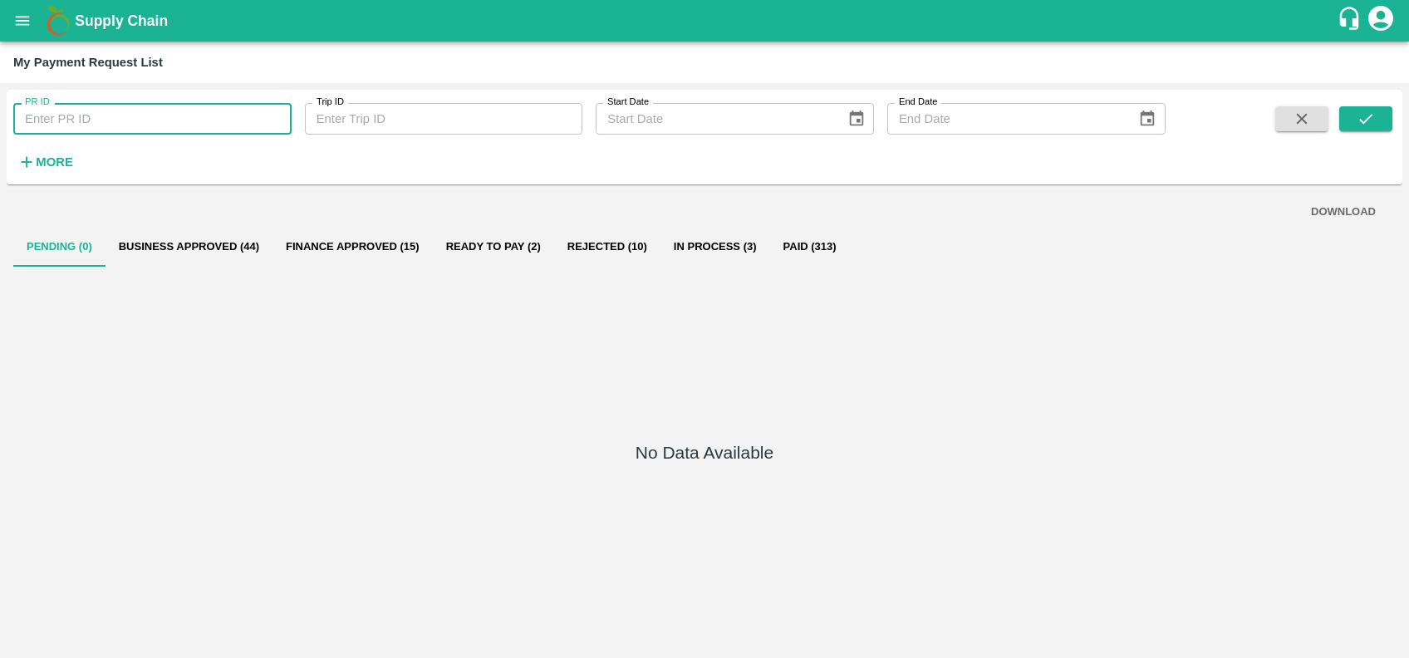
click at [97, 112] on input "PR ID" at bounding box center [152, 119] width 278 height 32
type input "233399"
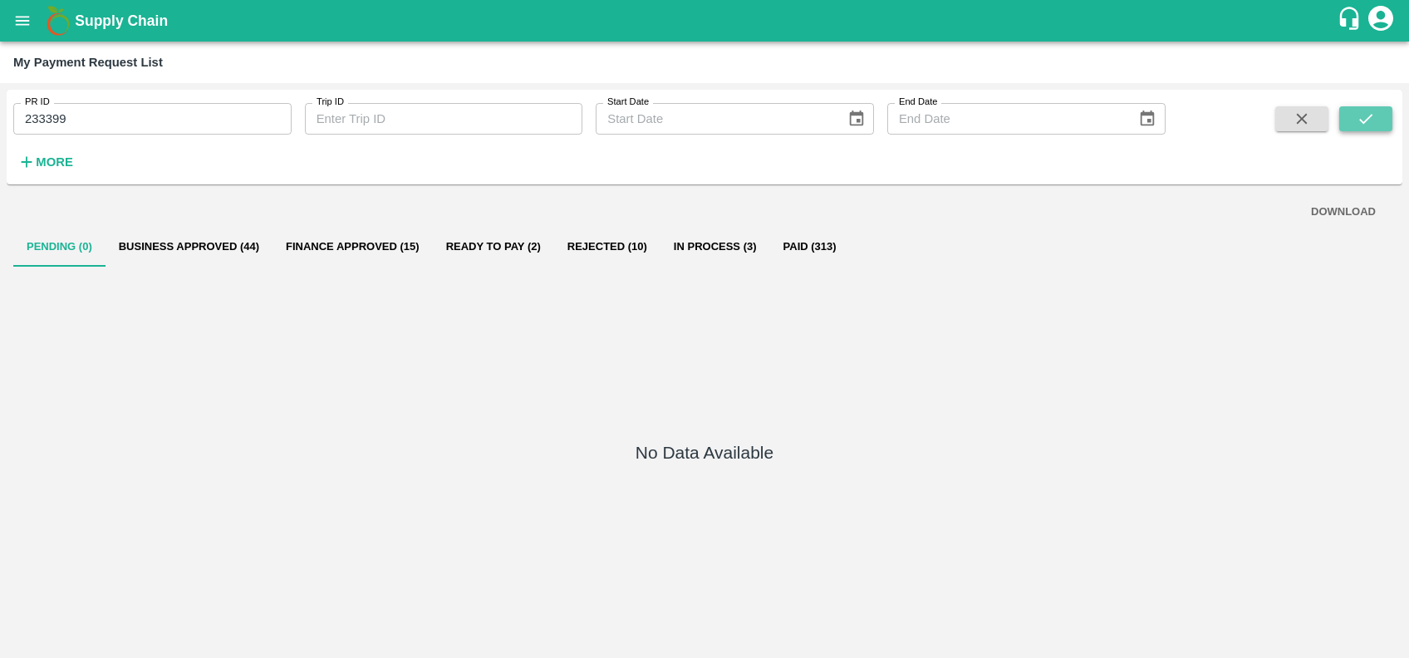
click at [1352, 115] on button "submit" at bounding box center [1365, 118] width 53 height 25
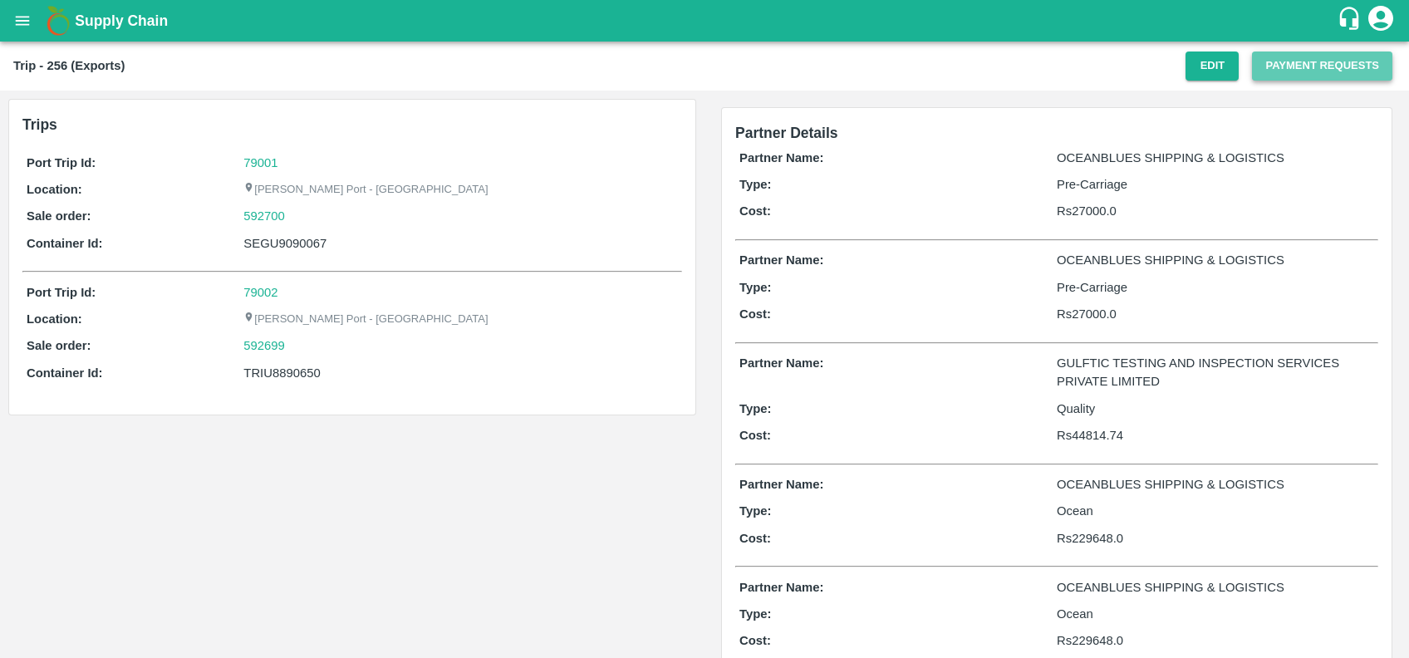
click at [1293, 67] on button "Payment Requests" at bounding box center [1322, 66] width 140 height 29
click at [287, 246] on div "SEGU9090067" at bounding box center [460, 243] width 434 height 18
copy div "SEGU9090067"
click at [1202, 60] on button "Edit" at bounding box center [1211, 66] width 53 height 29
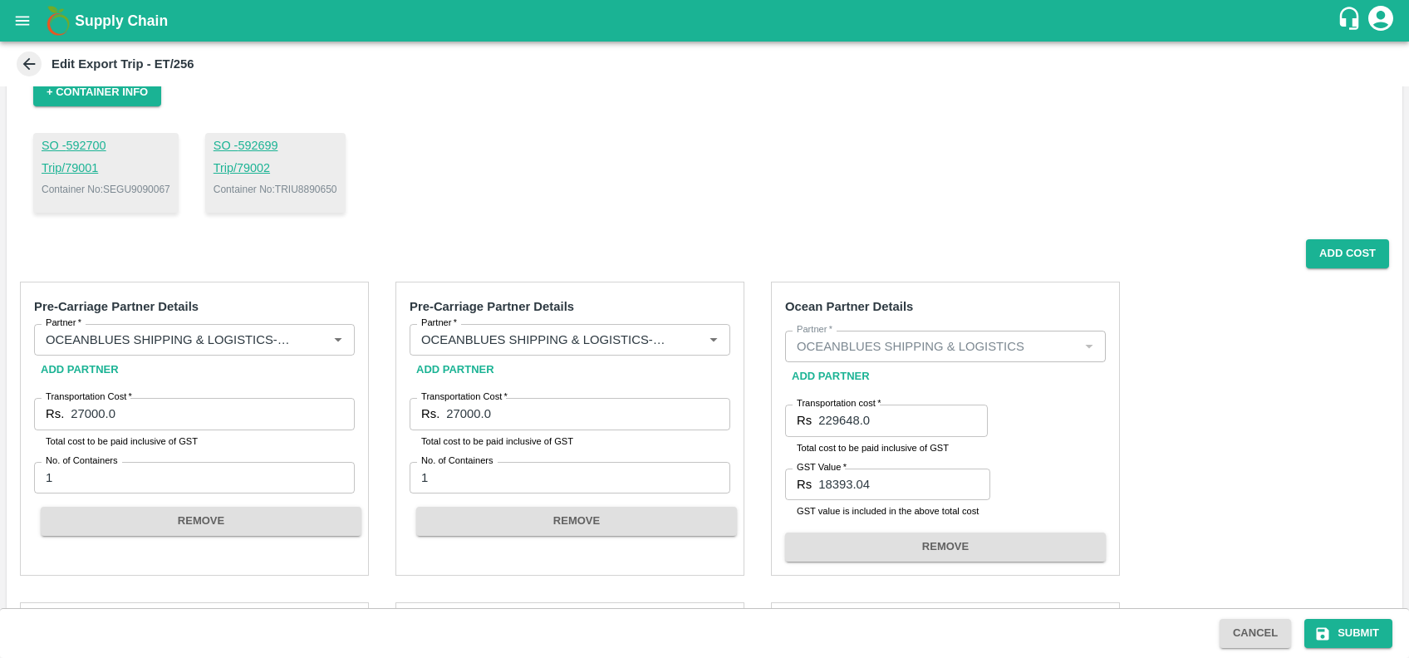
scroll to position [115, 0]
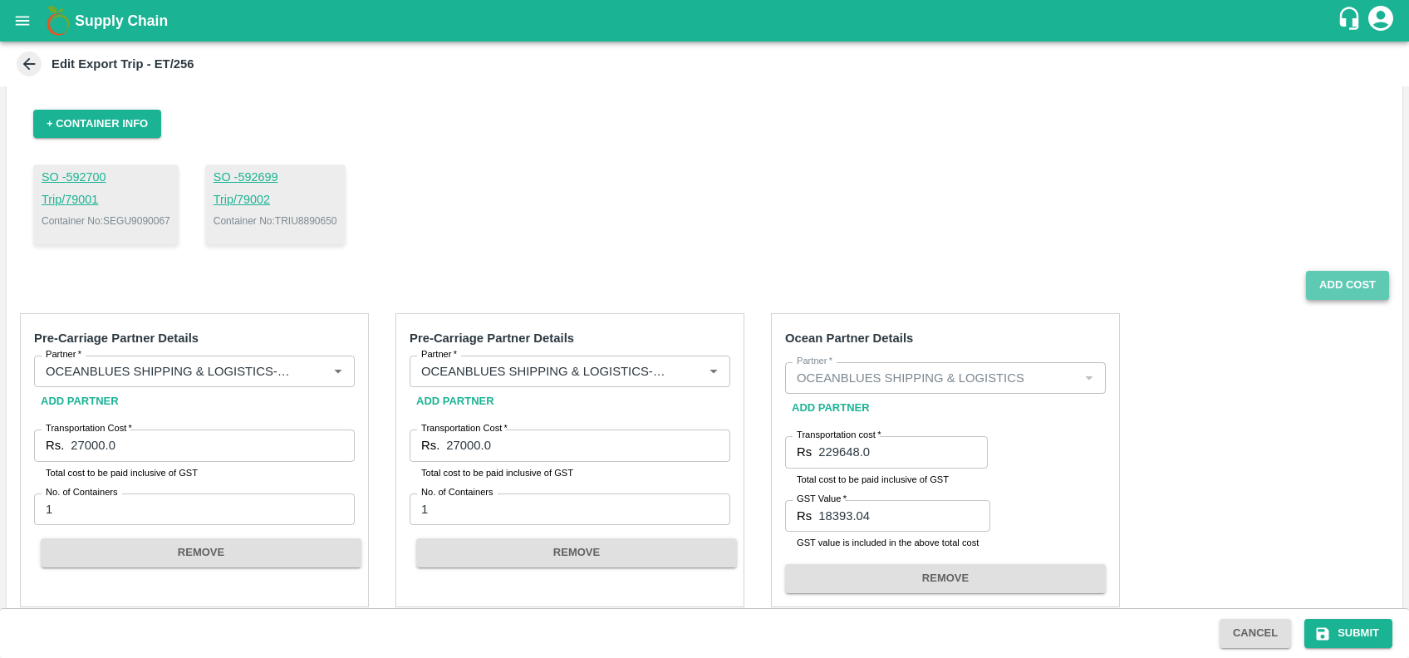
click at [1328, 271] on button "Add Cost" at bounding box center [1347, 285] width 83 height 29
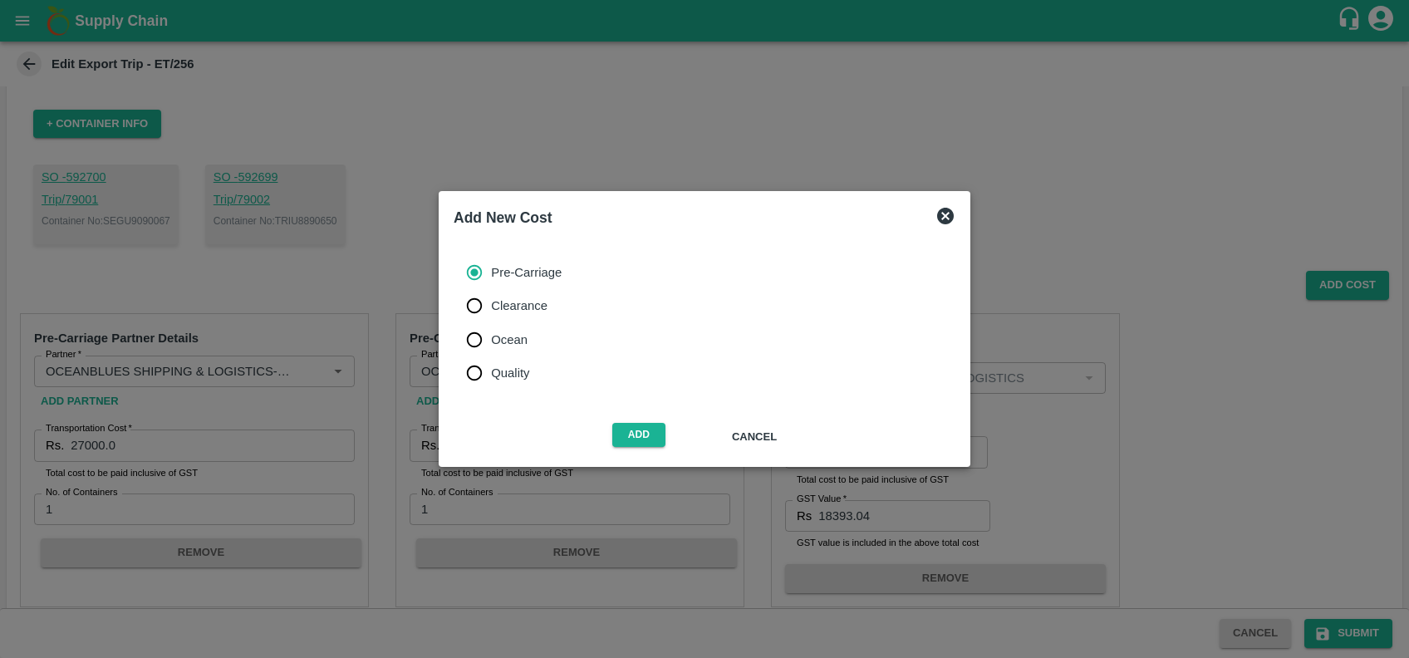
click at [501, 375] on span "Quality" at bounding box center [510, 373] width 38 height 18
click at [491, 375] on input "Quality" at bounding box center [474, 372] width 33 height 33
radio input "true"
click at [652, 445] on button "Add" at bounding box center [638, 435] width 53 height 24
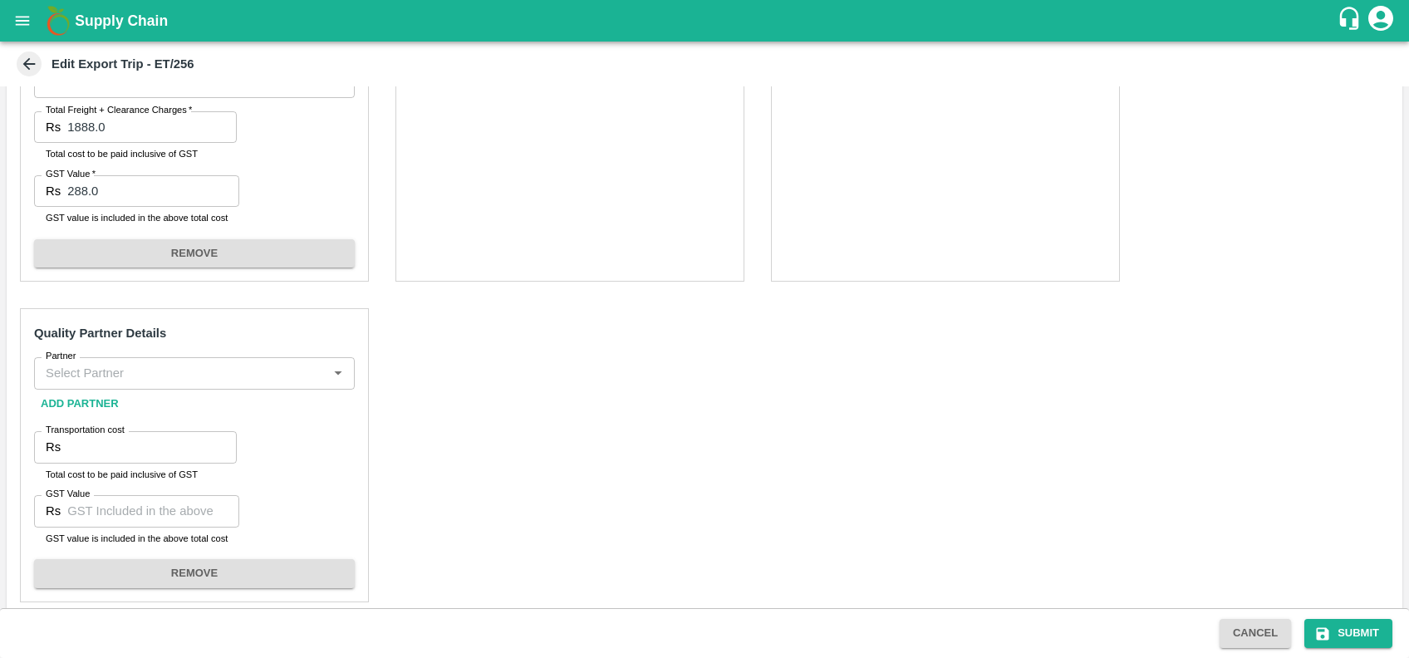
scroll to position [1567, 0]
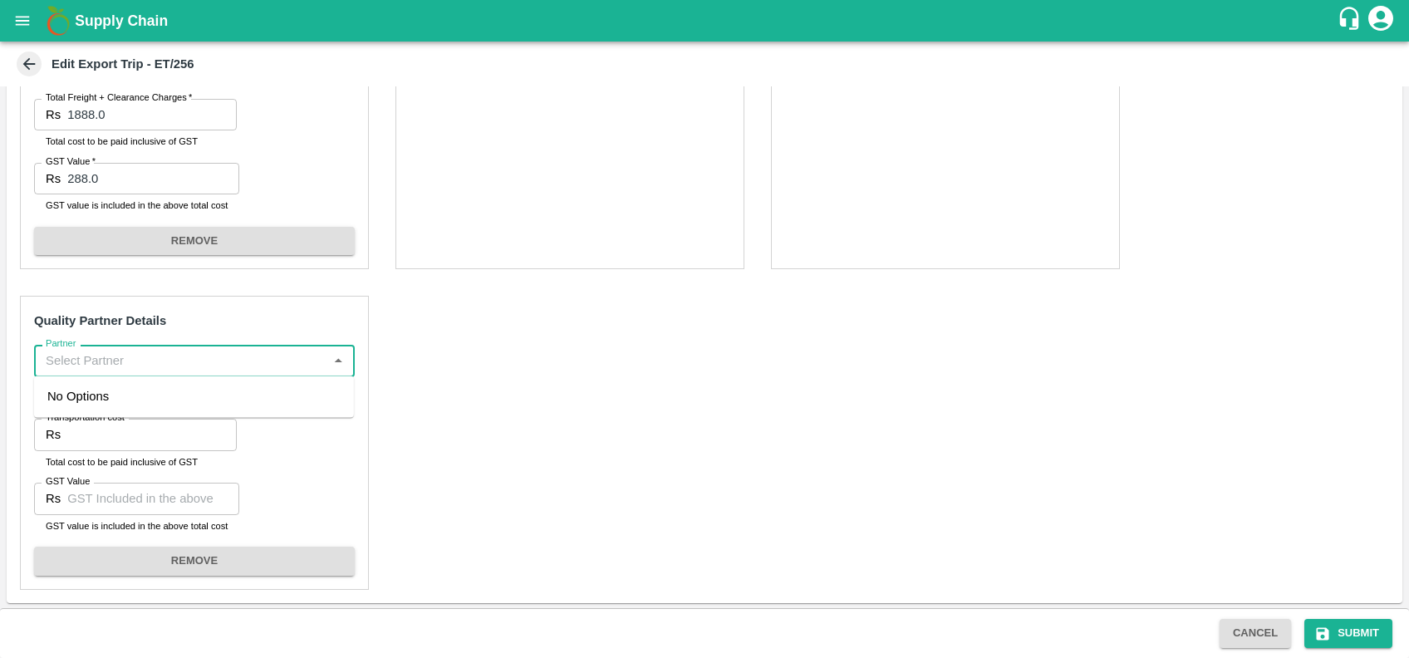
click at [218, 356] on input "Partner" at bounding box center [180, 361] width 283 height 22
click at [253, 398] on div "GULFTIC TESTING AND INSPECTION SERVICES PRIVATE LIMITED-Plot no 39/3, Office no…" at bounding box center [193, 415] width 293 height 56
type input "GULFTIC TESTING AND INSPECTION SERVICES PRIVATE LIMITED-Plot no 39/3, Office no…"
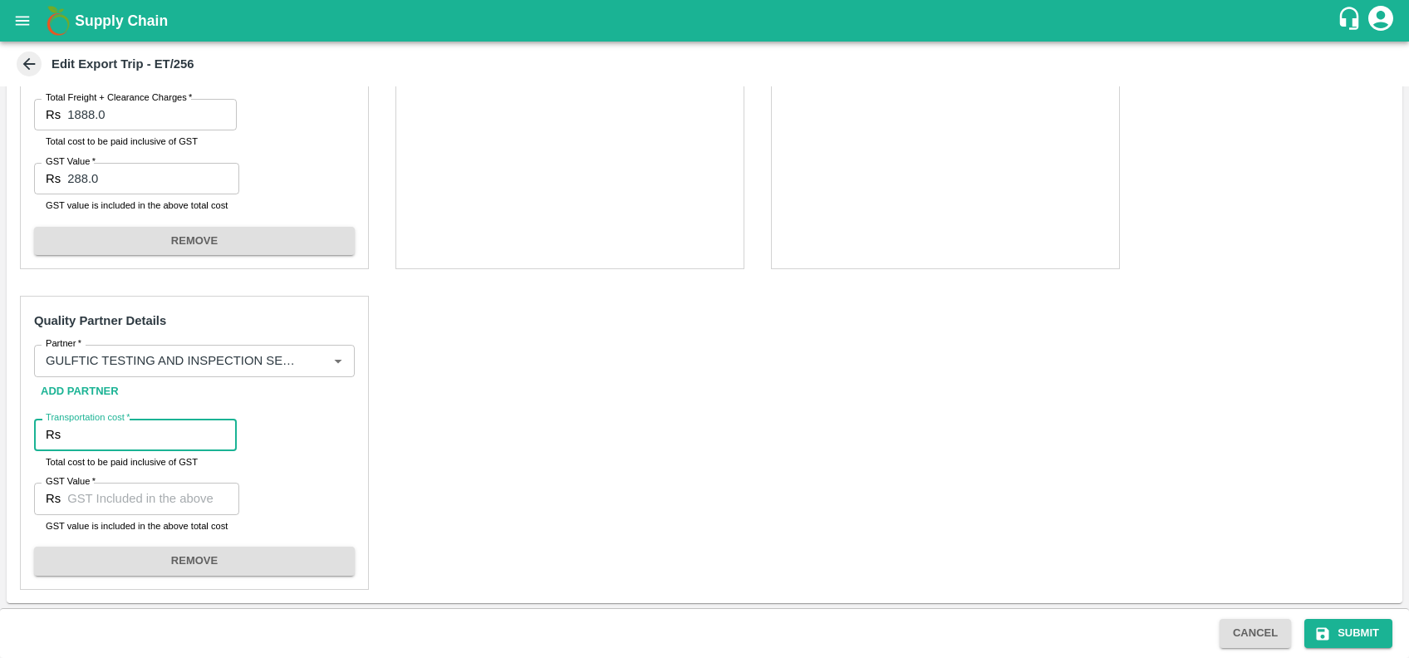
click at [152, 433] on input "Transportation cost   *" at bounding box center [151, 435] width 169 height 32
type input "38324.74"
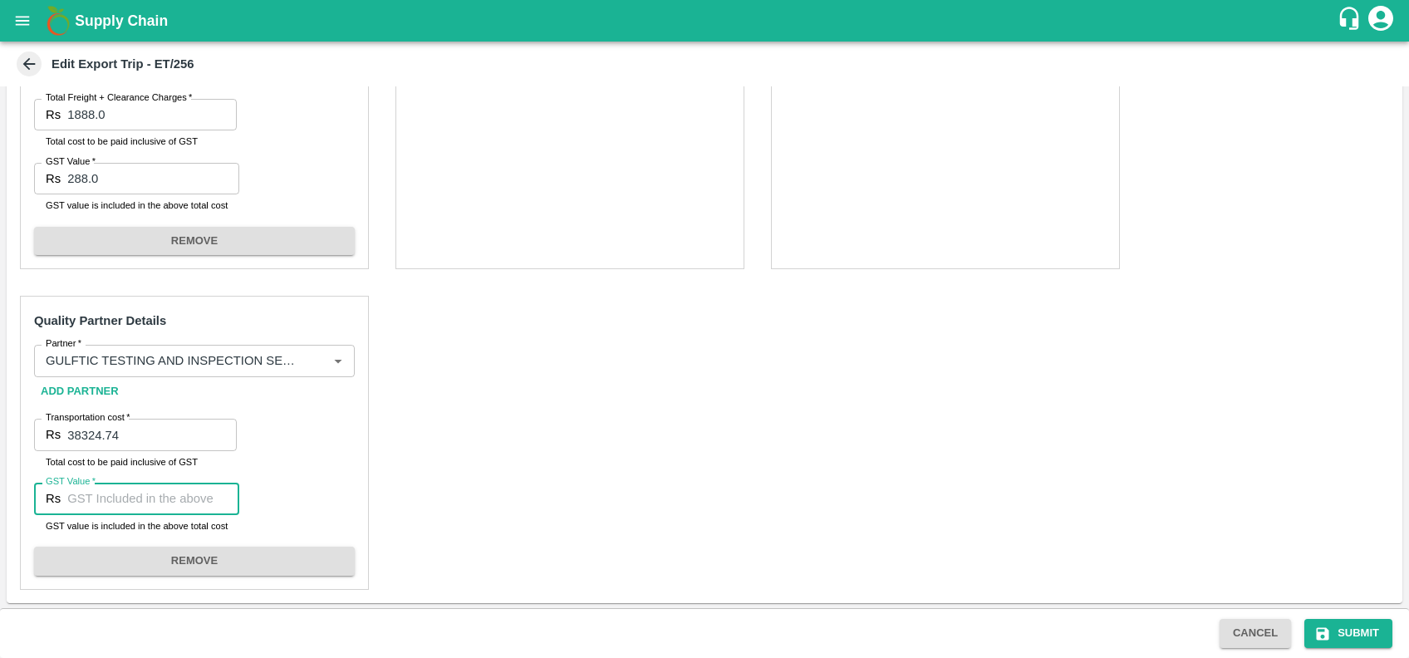
click at [126, 505] on input "GST Value   *" at bounding box center [153, 499] width 172 height 32
type input "5846.14"
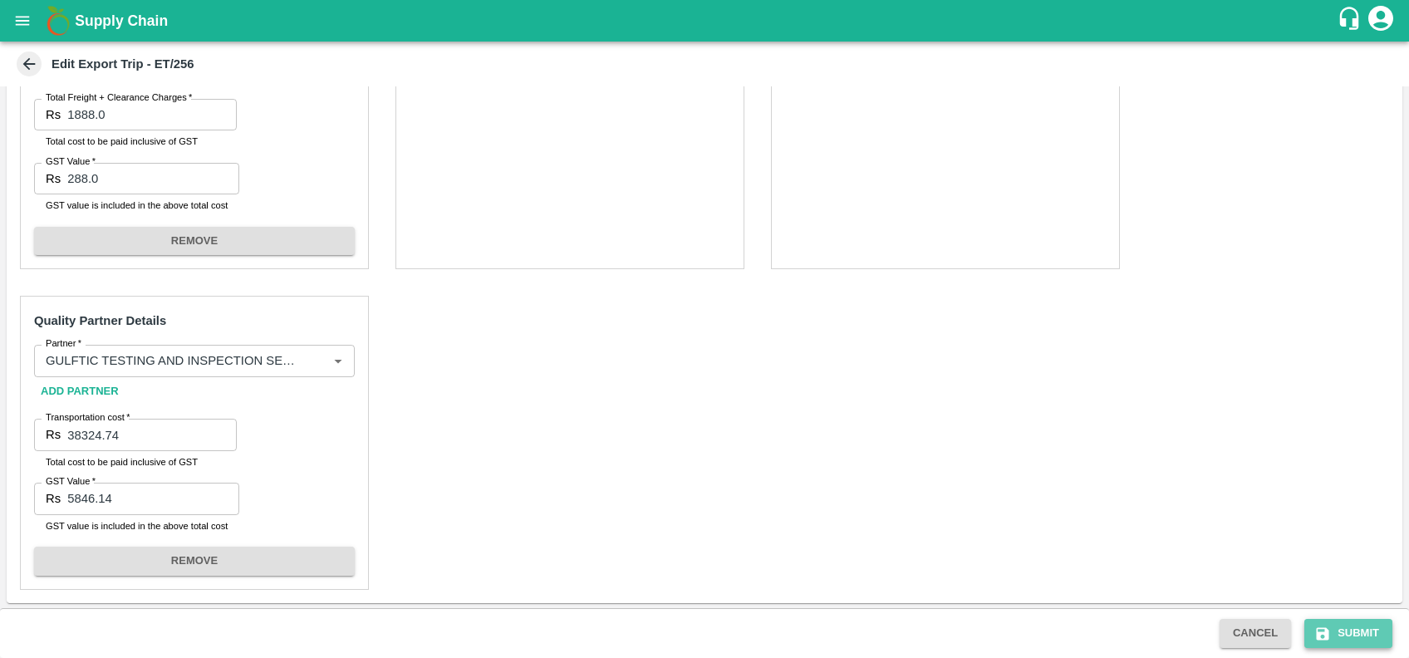
click at [1357, 623] on button "Submit" at bounding box center [1348, 633] width 88 height 29
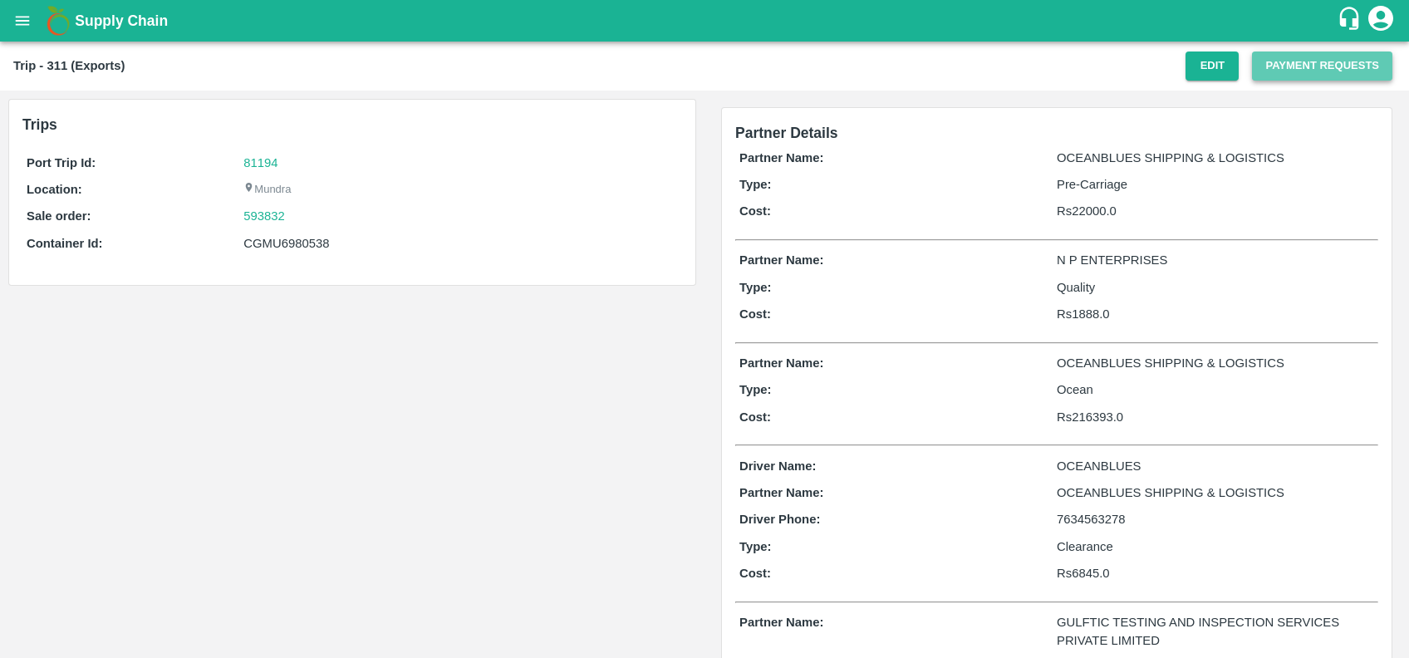
click at [1269, 55] on button "Payment Requests" at bounding box center [1322, 66] width 140 height 29
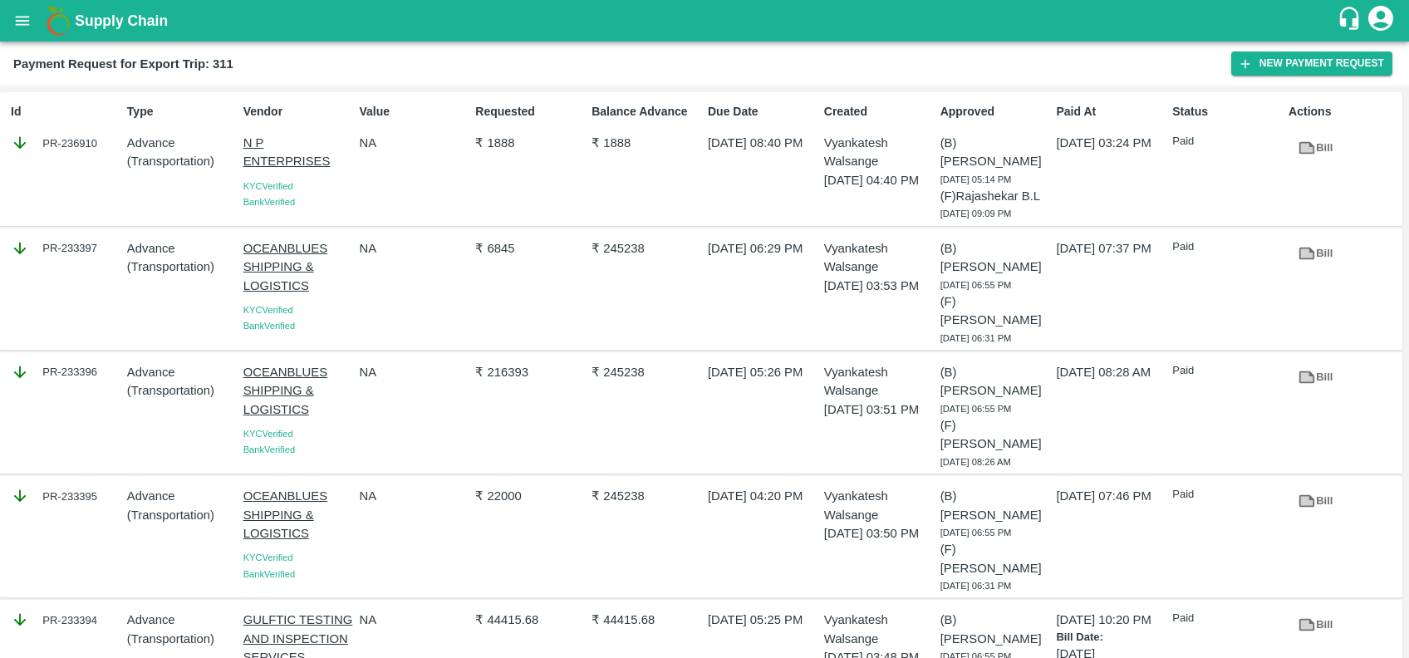
scroll to position [67, 0]
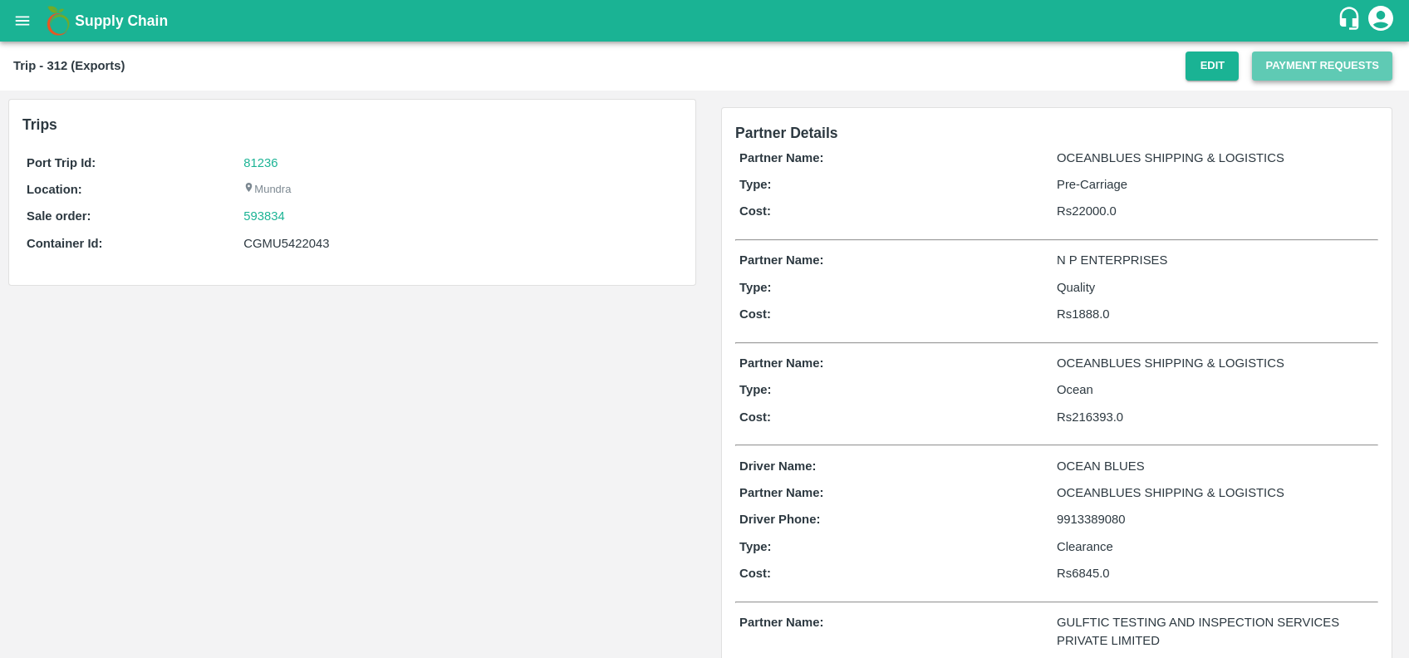
click at [1276, 65] on button "Payment Requests" at bounding box center [1322, 66] width 140 height 29
click at [1264, 66] on button "Payment Requests" at bounding box center [1322, 66] width 140 height 29
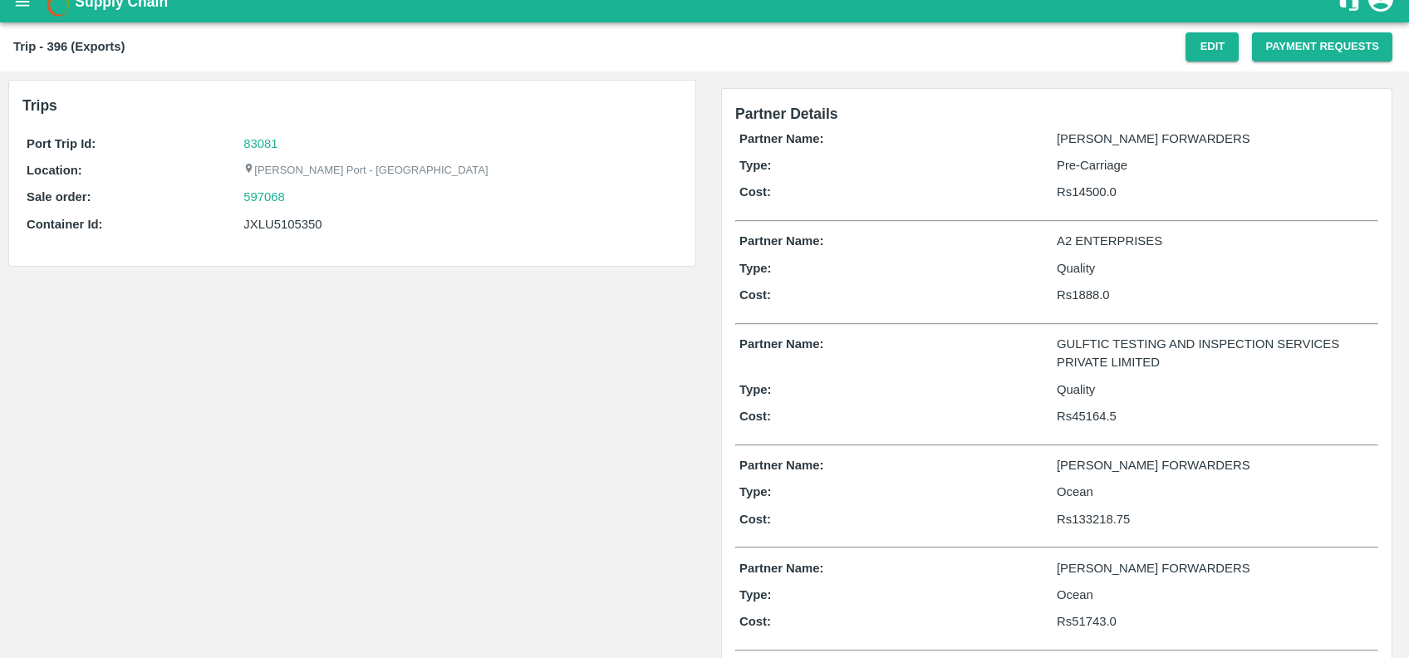
scroll to position [17, 0]
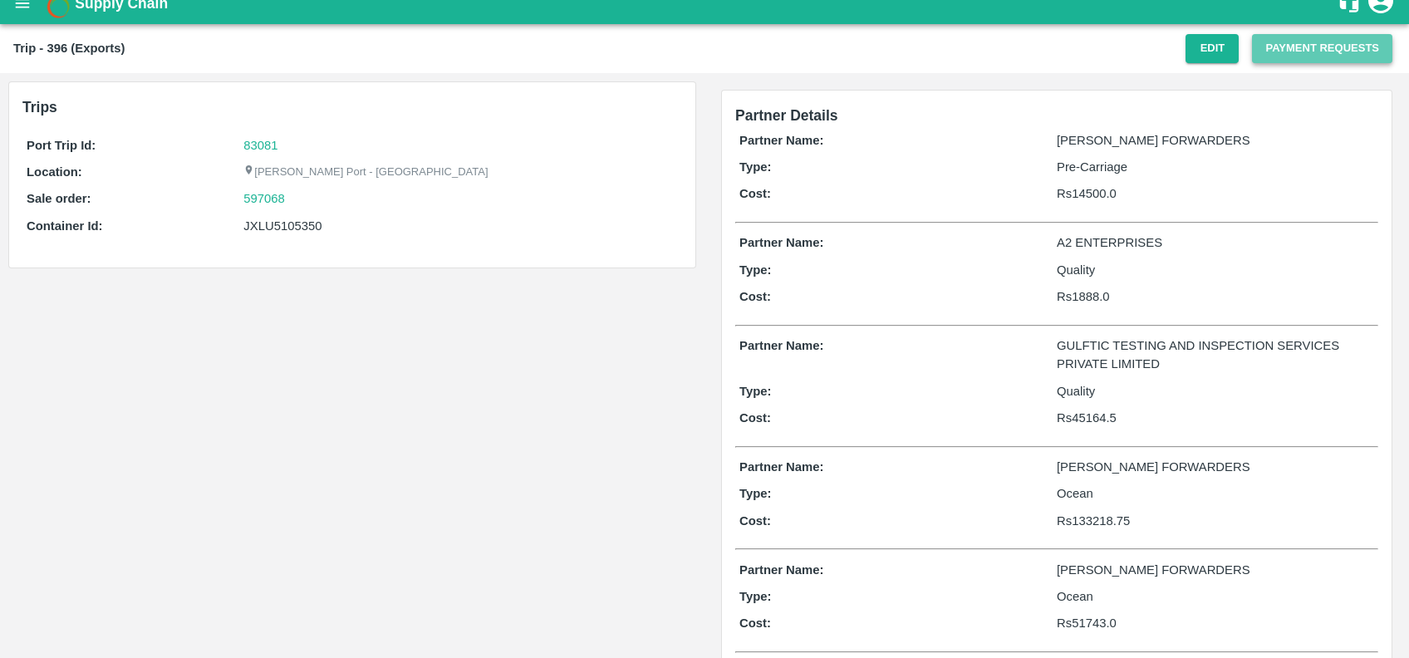
click at [1286, 59] on button "Payment Requests" at bounding box center [1322, 48] width 140 height 29
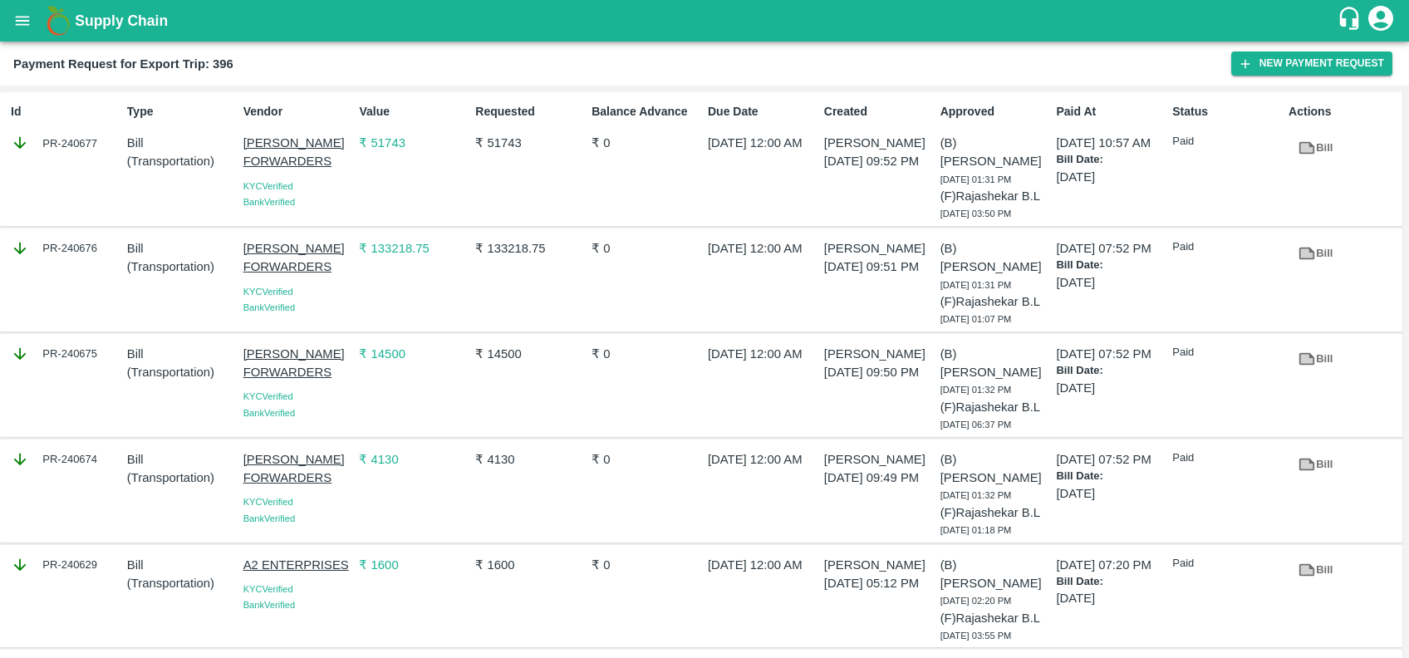
scroll to position [153, 0]
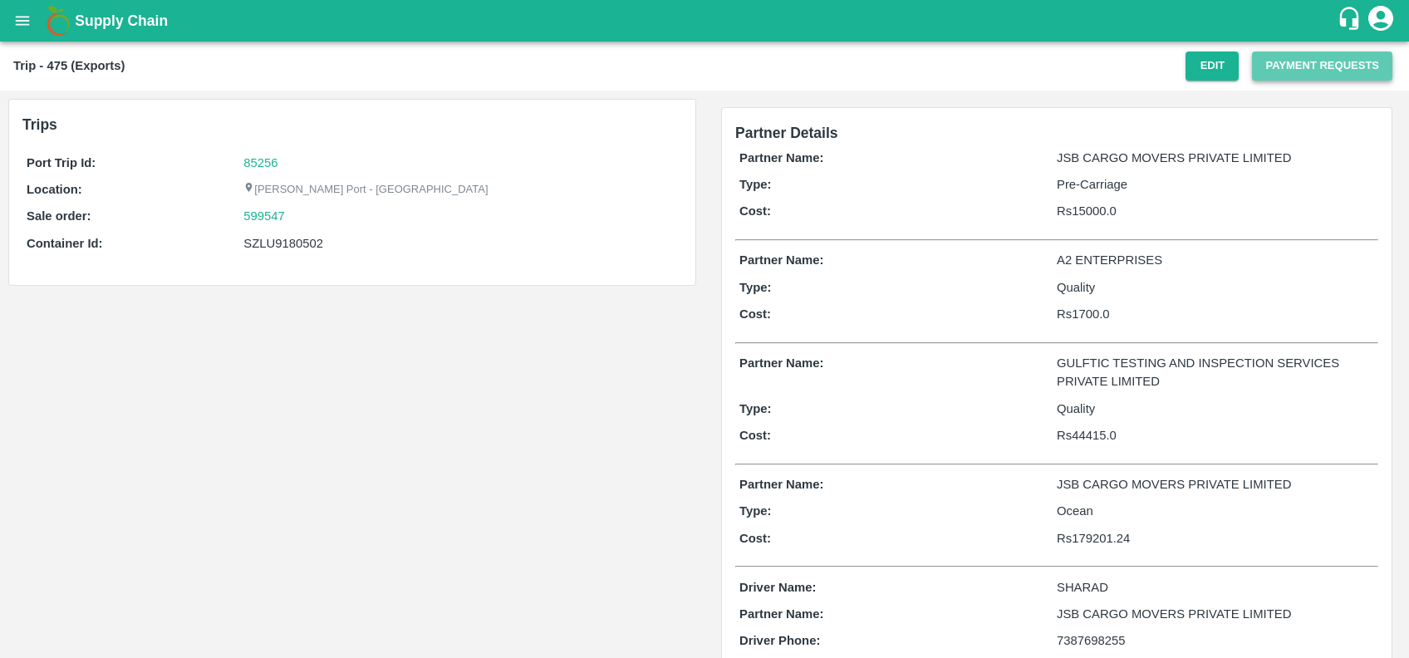
click at [1325, 57] on button "Payment Requests" at bounding box center [1322, 66] width 140 height 29
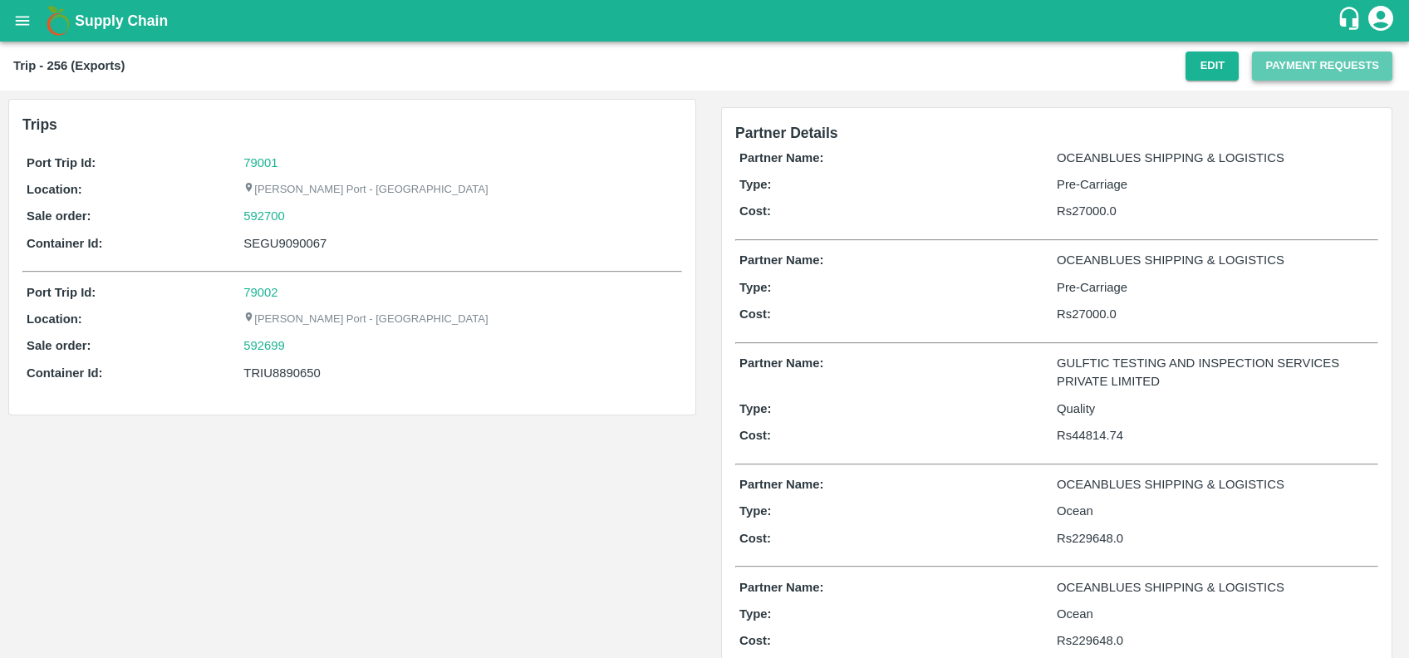
click at [1275, 71] on button "Payment Requests" at bounding box center [1322, 66] width 140 height 29
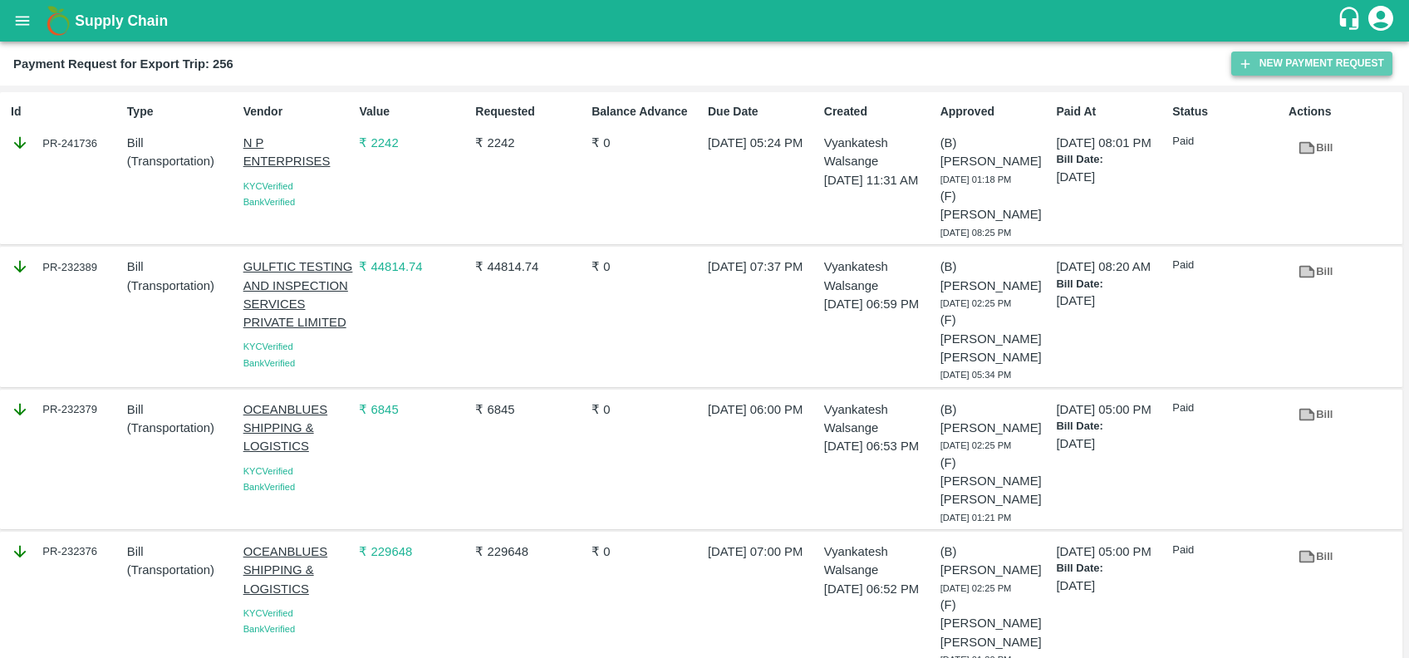
click at [1275, 71] on button "New Payment Request" at bounding box center [1311, 64] width 161 height 24
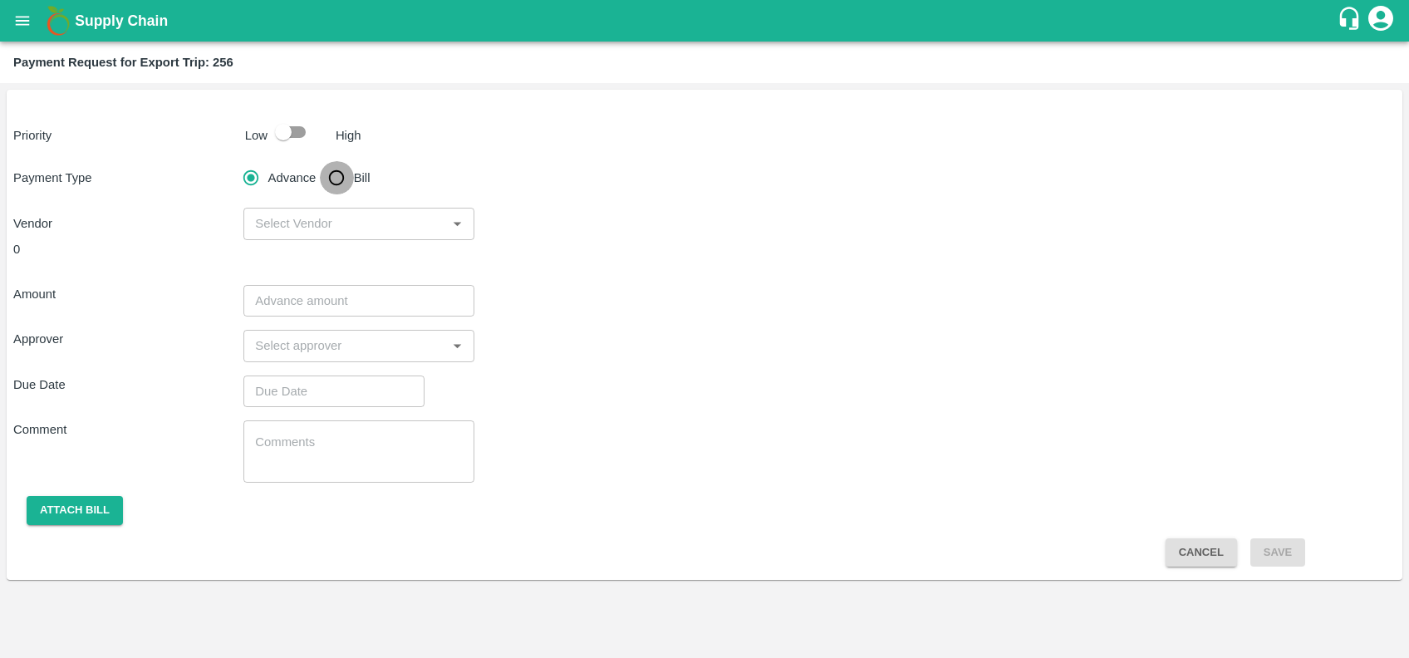
click at [343, 168] on input "Bill" at bounding box center [336, 177] width 33 height 33
radio input "true"
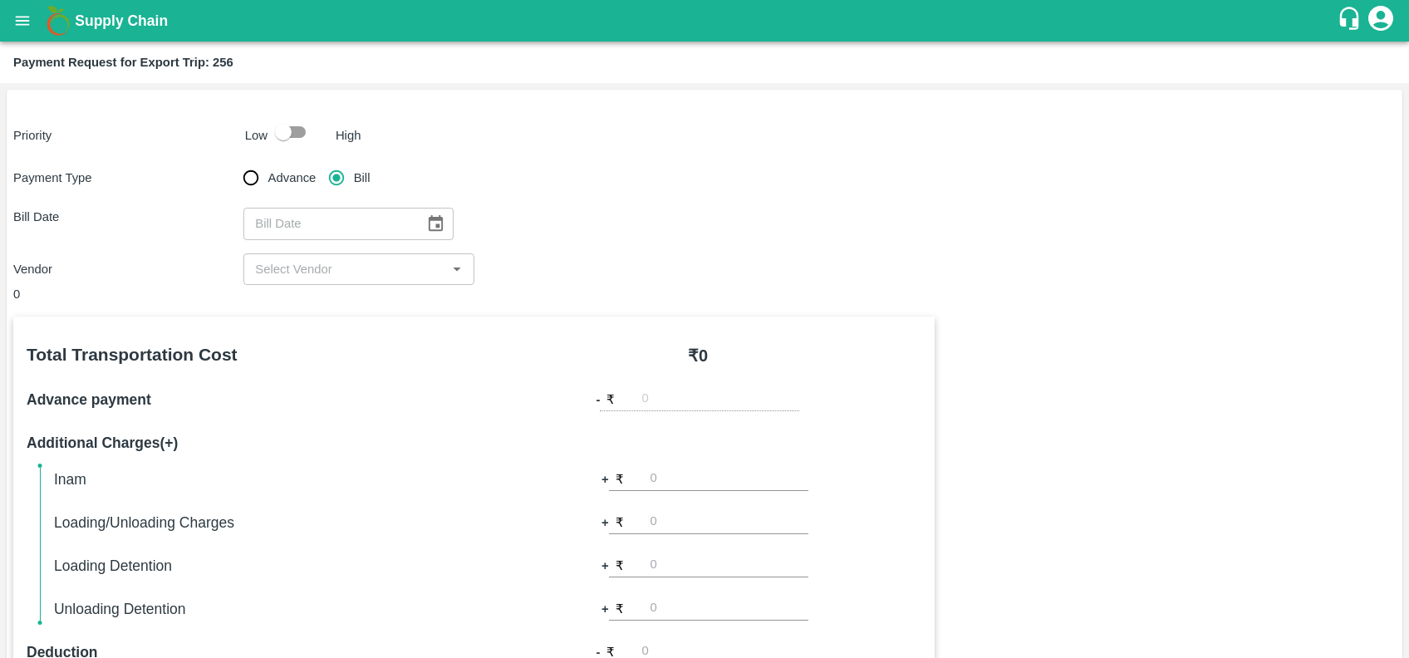
type input "DD/MM/YYYY"
click at [350, 215] on input "DD/MM/YYYY" at bounding box center [327, 224] width 169 height 32
click at [426, 216] on icon "Choose date" at bounding box center [435, 223] width 18 height 18
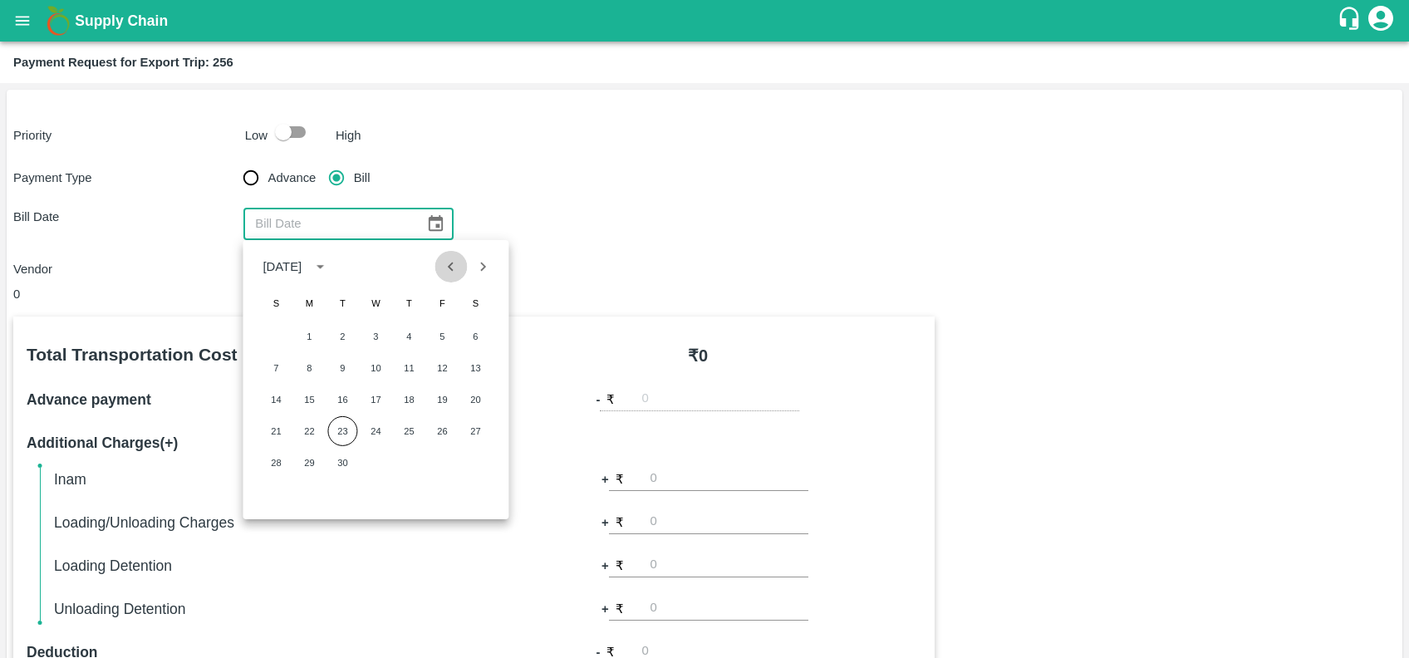
click at [445, 263] on icon "Previous month" at bounding box center [451, 267] width 18 height 18
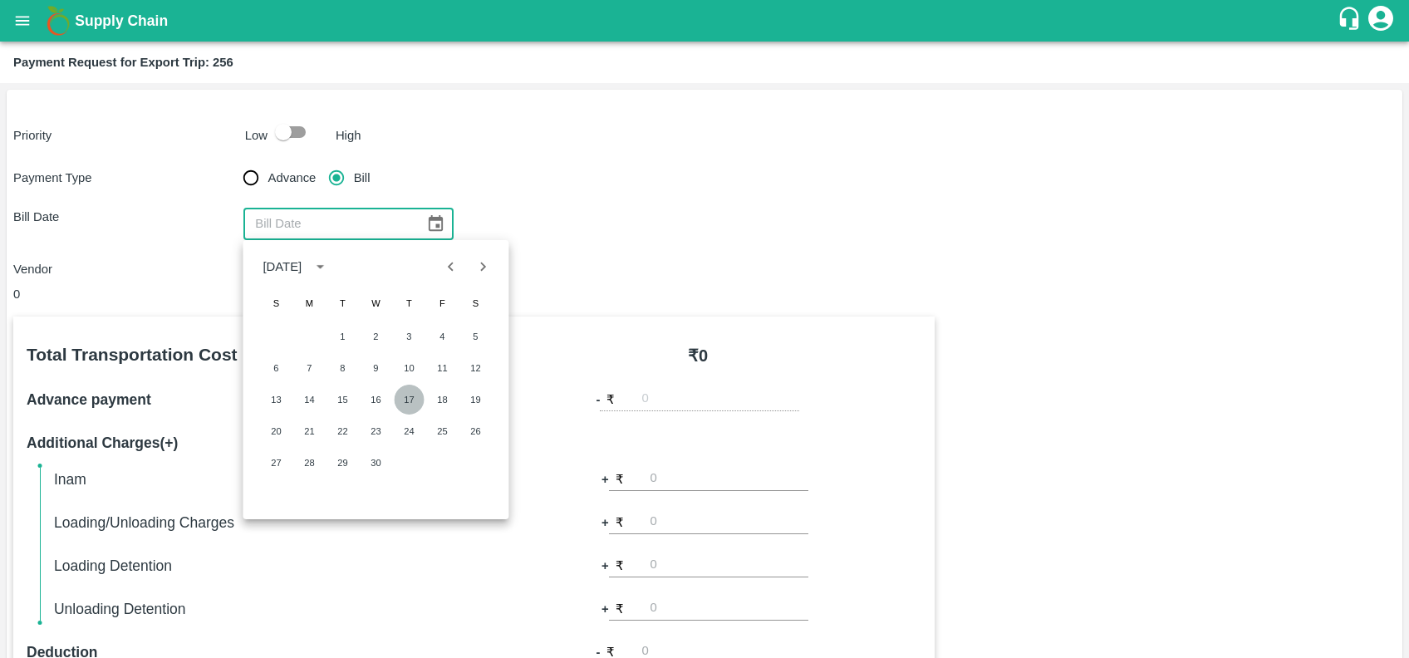
click at [406, 392] on button "17" at bounding box center [409, 400] width 30 height 30
type input "[DATE]"
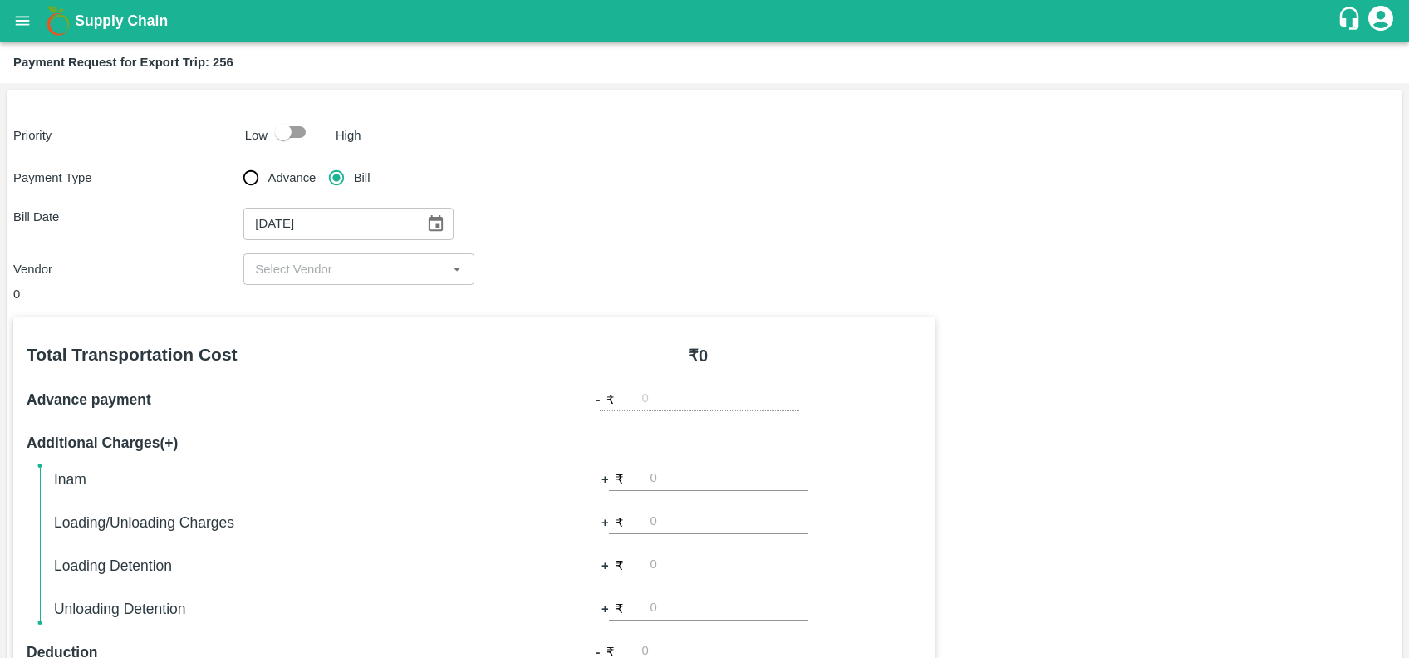
click at [351, 266] on input "input" at bounding box center [344, 269] width 193 height 22
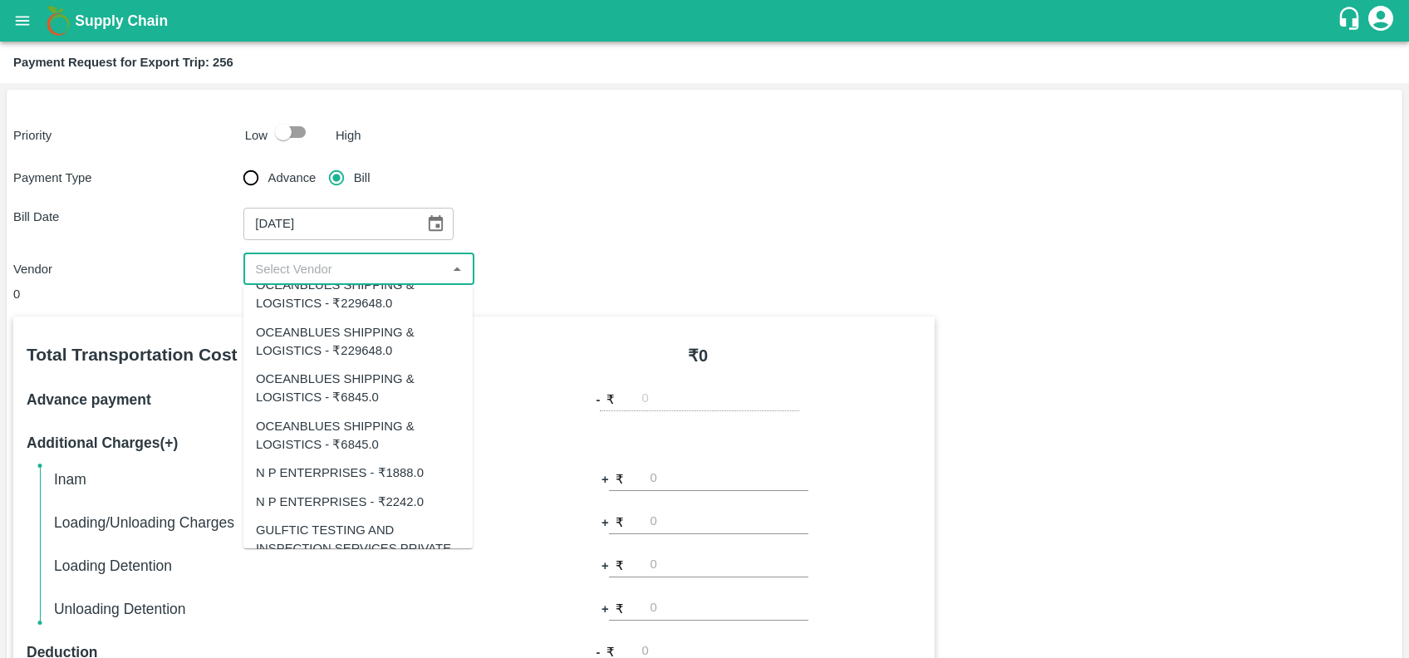
scroll to position [220, 0]
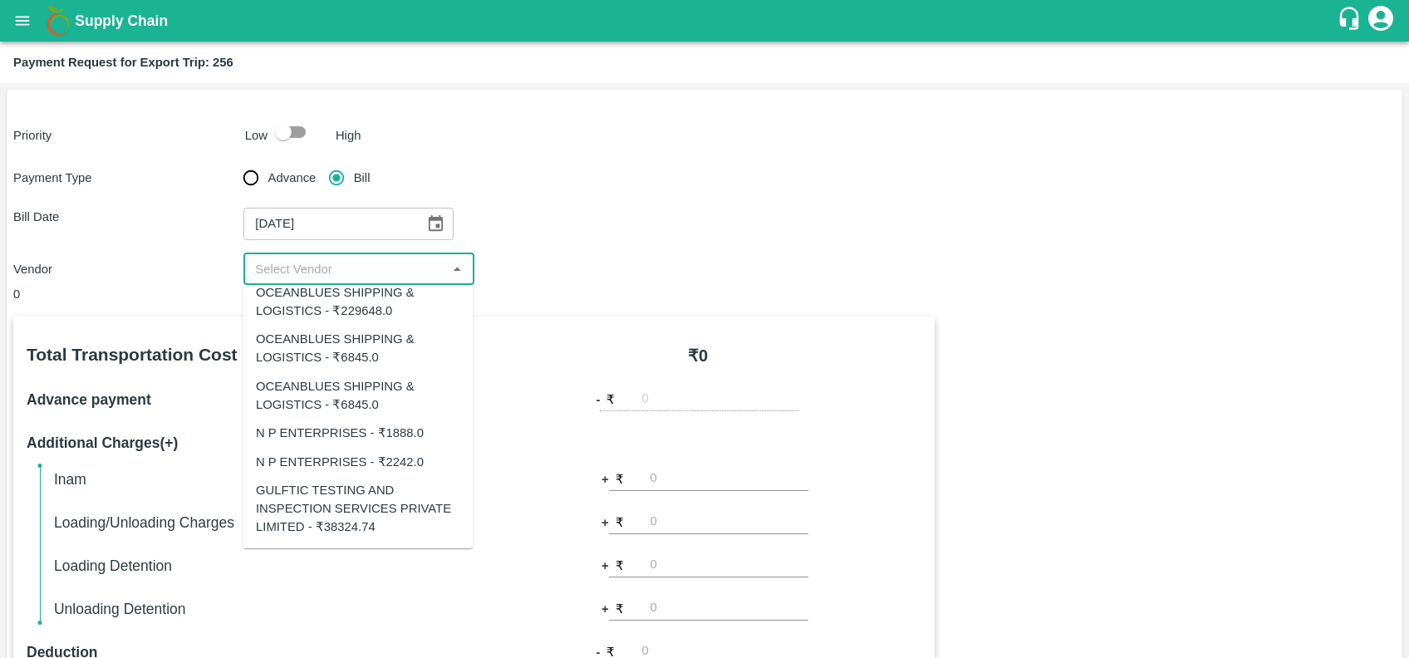
click at [363, 505] on div "GULFTIC TESTING AND INSPECTION SERVICES PRIVATE LIMITED - ₹38324.74" at bounding box center [358, 509] width 204 height 56
type input "GULFTIC TESTING AND INSPECTION SERVICES PRIVATE LIMITED - ₹38324.74"
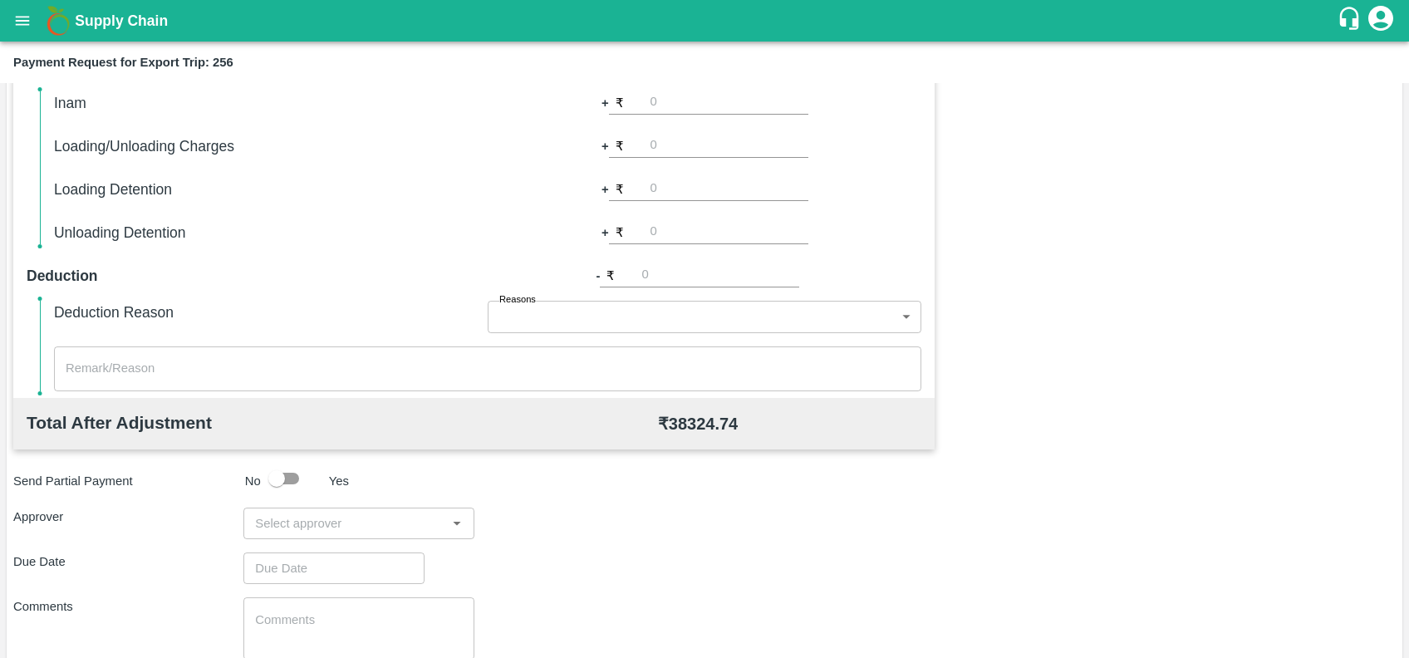
scroll to position [482, 0]
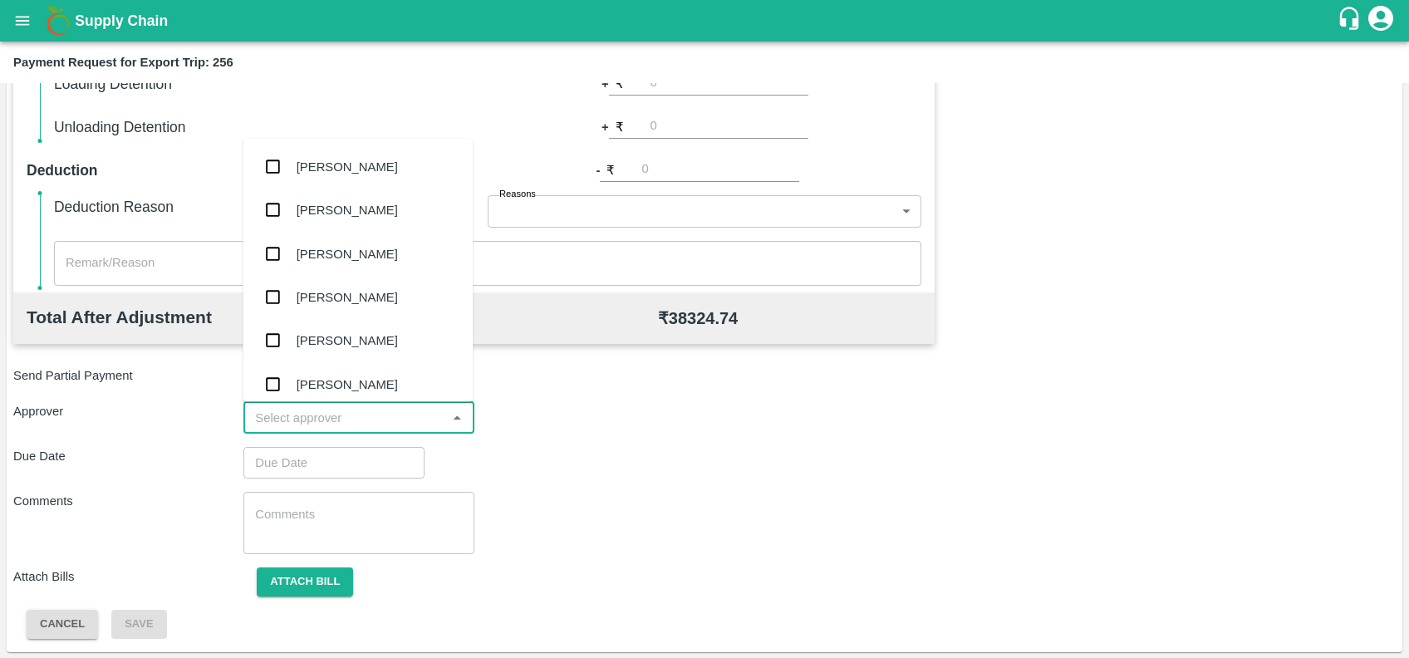
click at [360, 409] on input "input" at bounding box center [344, 418] width 193 height 22
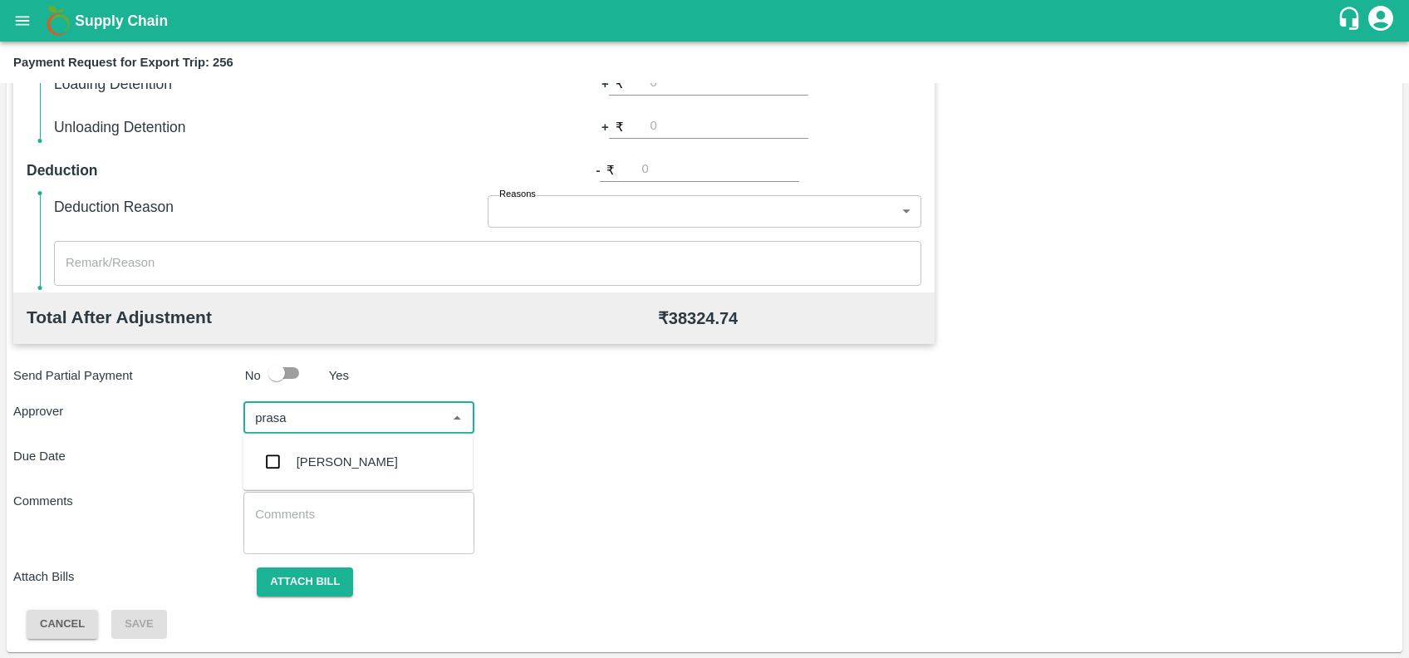
type input "prasad"
click at [359, 470] on div "[PERSON_NAME]" at bounding box center [347, 462] width 101 height 18
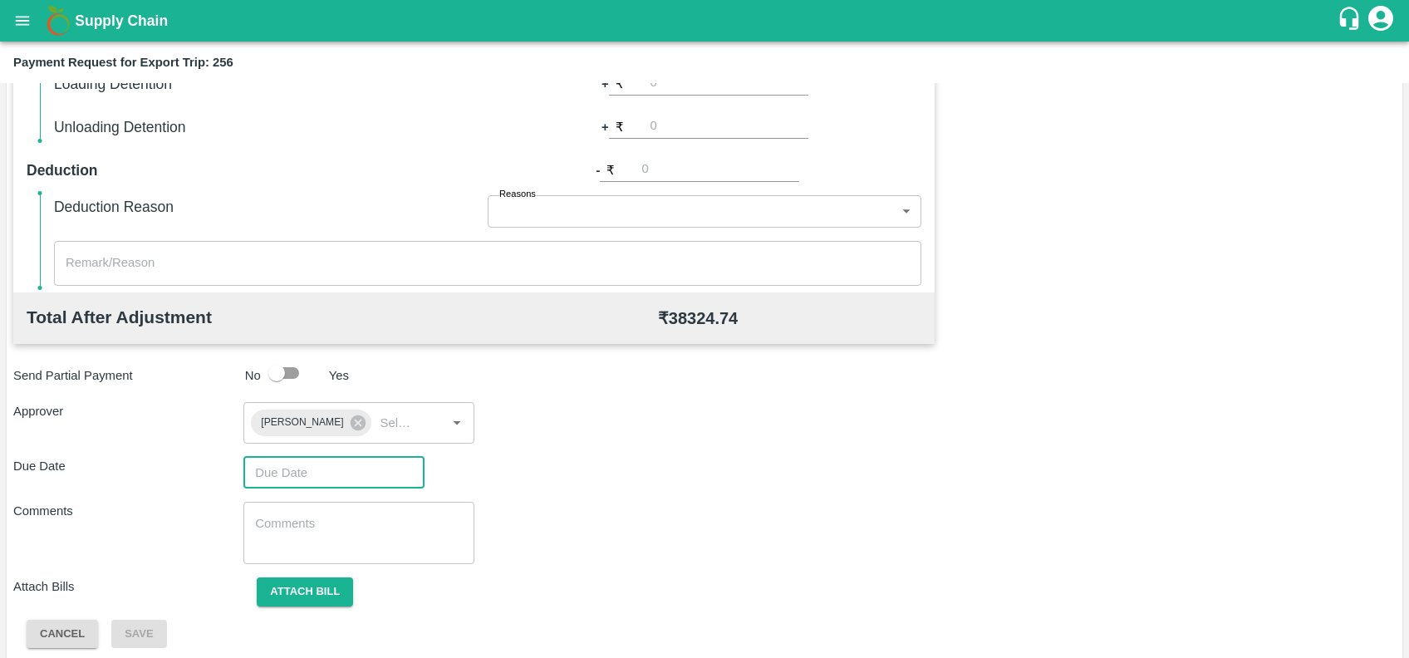
type input "DD/MM/YYYY hh:mm aa"
click at [359, 470] on input "DD/MM/YYYY hh:mm aa" at bounding box center [327, 473] width 169 height 32
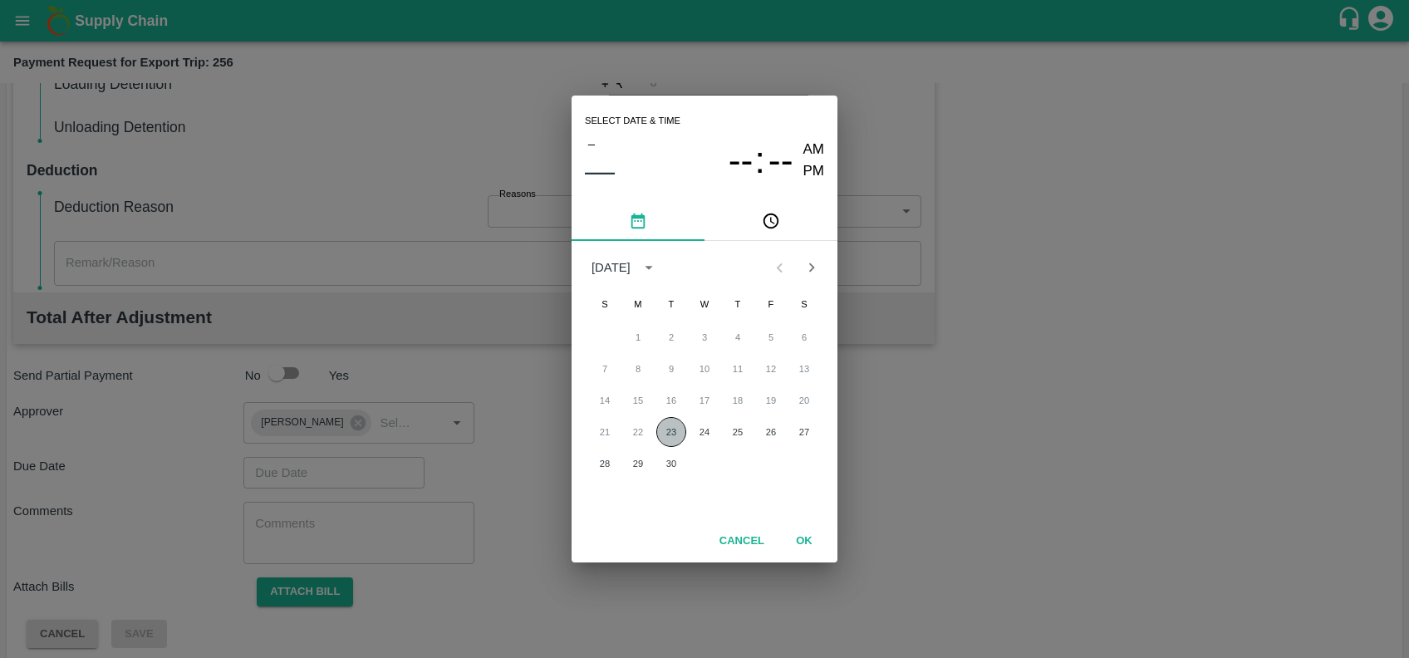
click at [667, 425] on button "23" at bounding box center [671, 432] width 30 height 30
type input "[DATE] 12:00 AM"
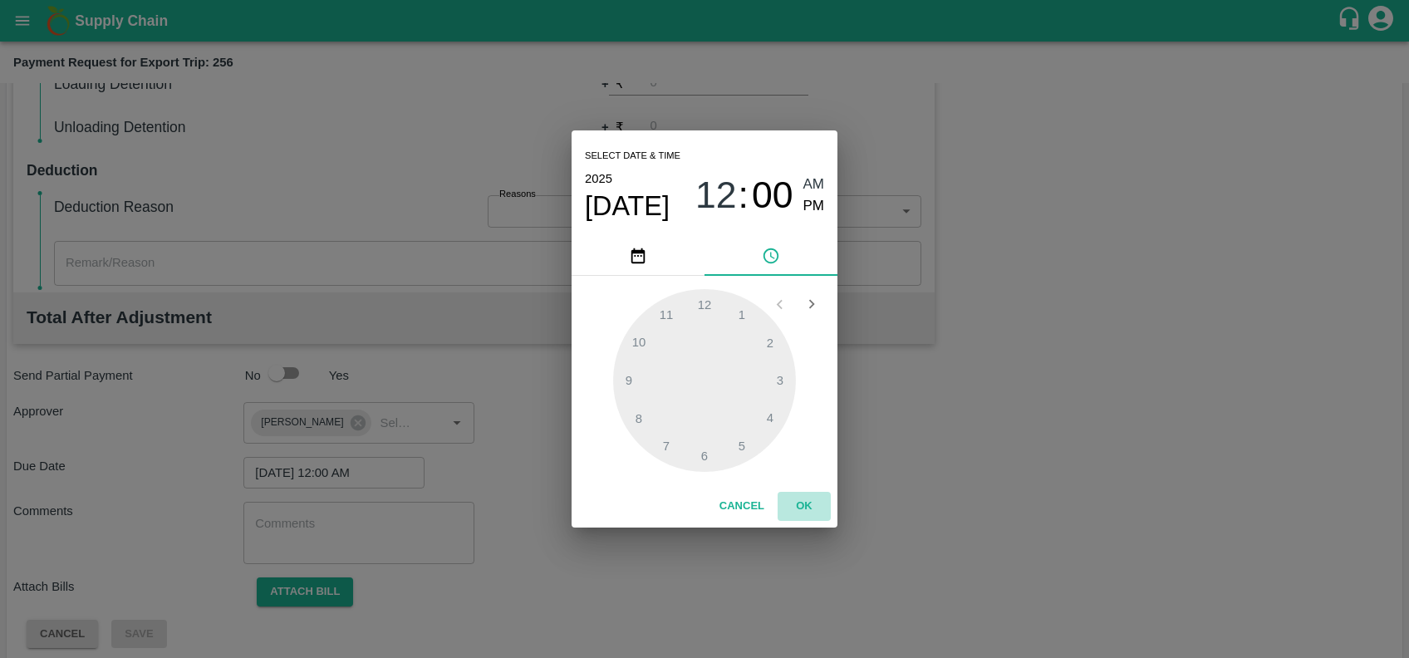
click at [799, 508] on button "OK" at bounding box center [804, 506] width 53 height 29
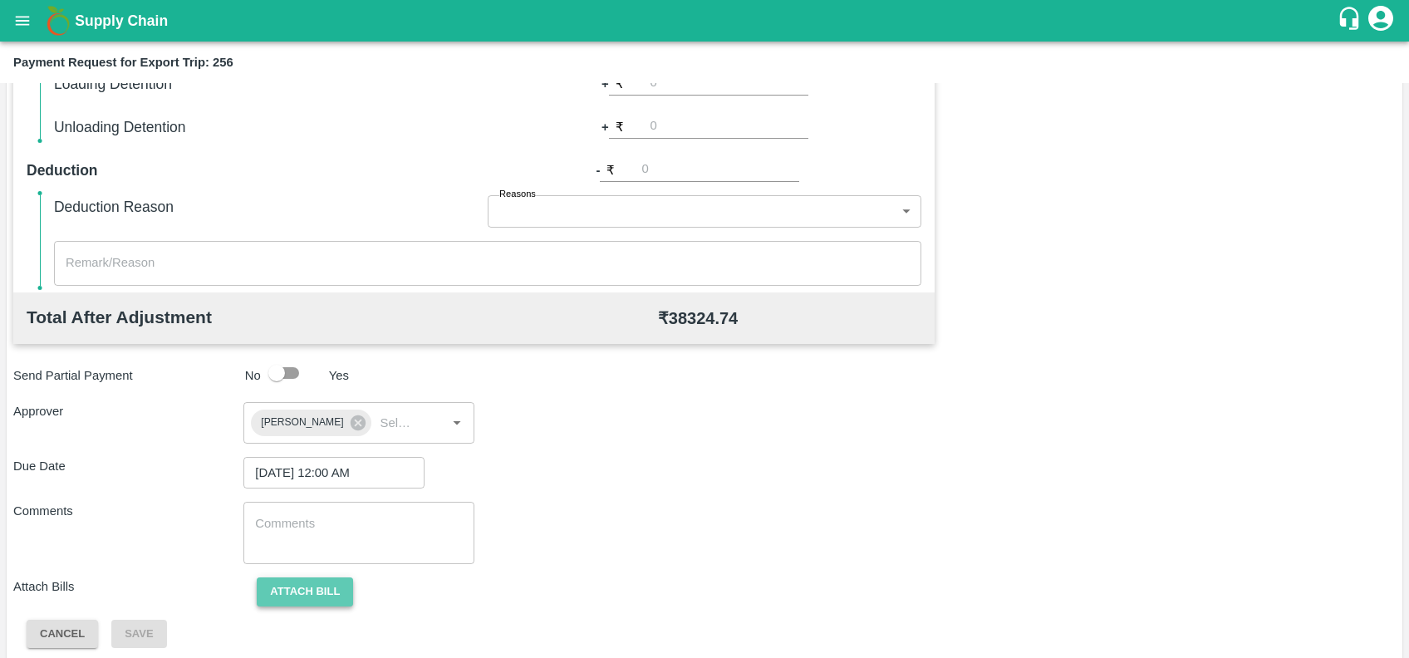
click at [285, 595] on button "Attach bill" at bounding box center [305, 591] width 96 height 29
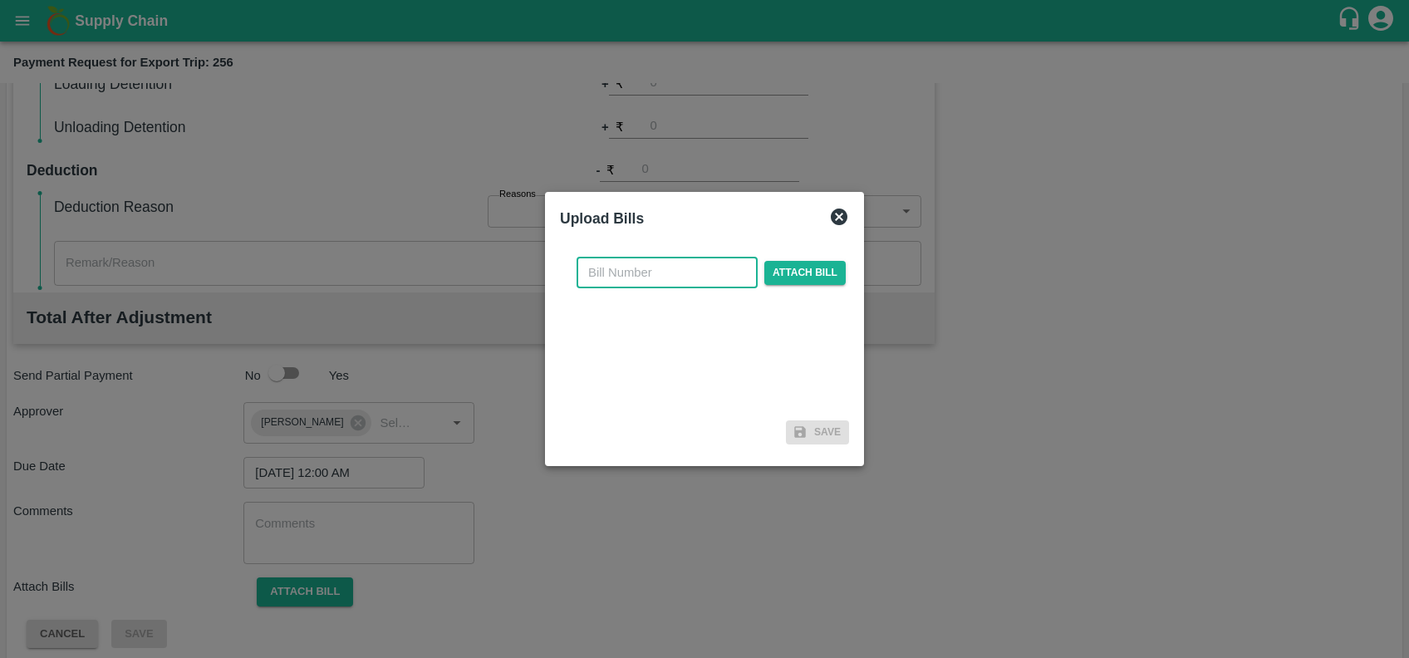
click at [711, 263] on input "text" at bounding box center [667, 273] width 181 height 32
paste input "GTIN/25-26/0191"
type input "GTIN/25-26/0191"
click at [807, 274] on span "Attach bill" at bounding box center [804, 273] width 81 height 24
click at [0, 0] on input "Attach bill" at bounding box center [0, 0] width 0 height 0
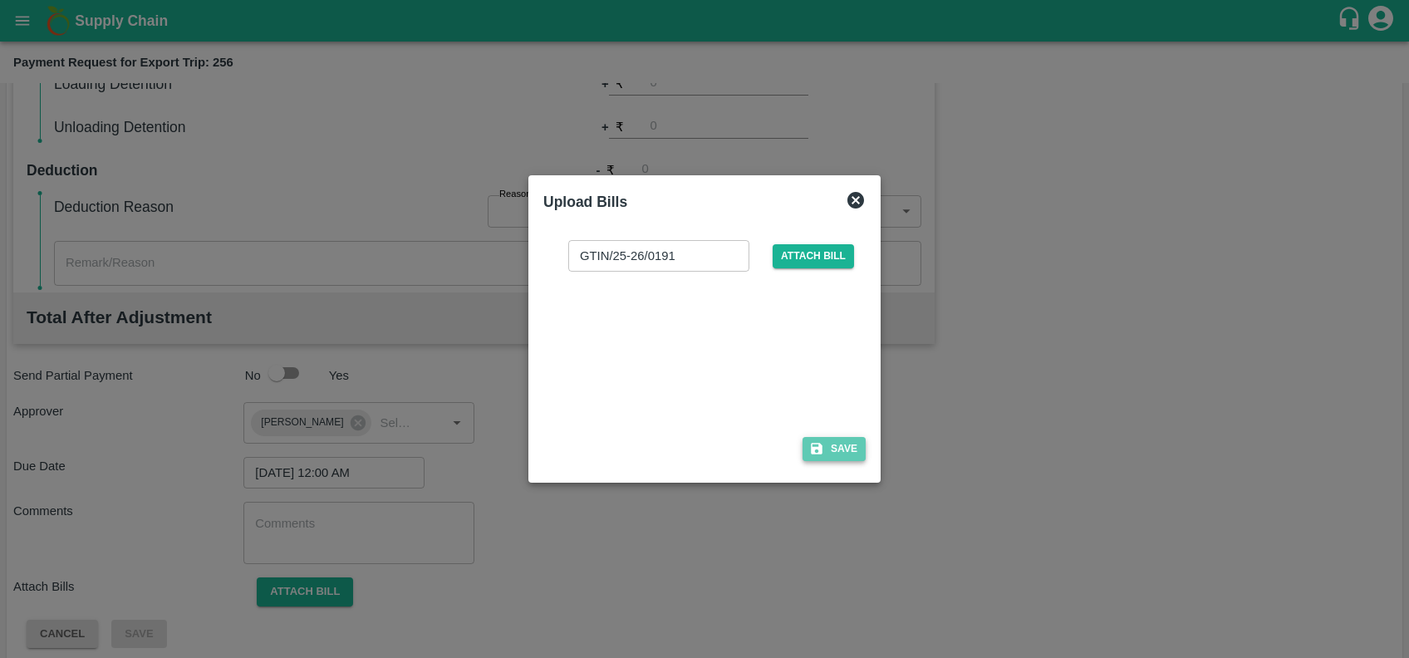
click at [843, 456] on button "Save" at bounding box center [833, 449] width 63 height 24
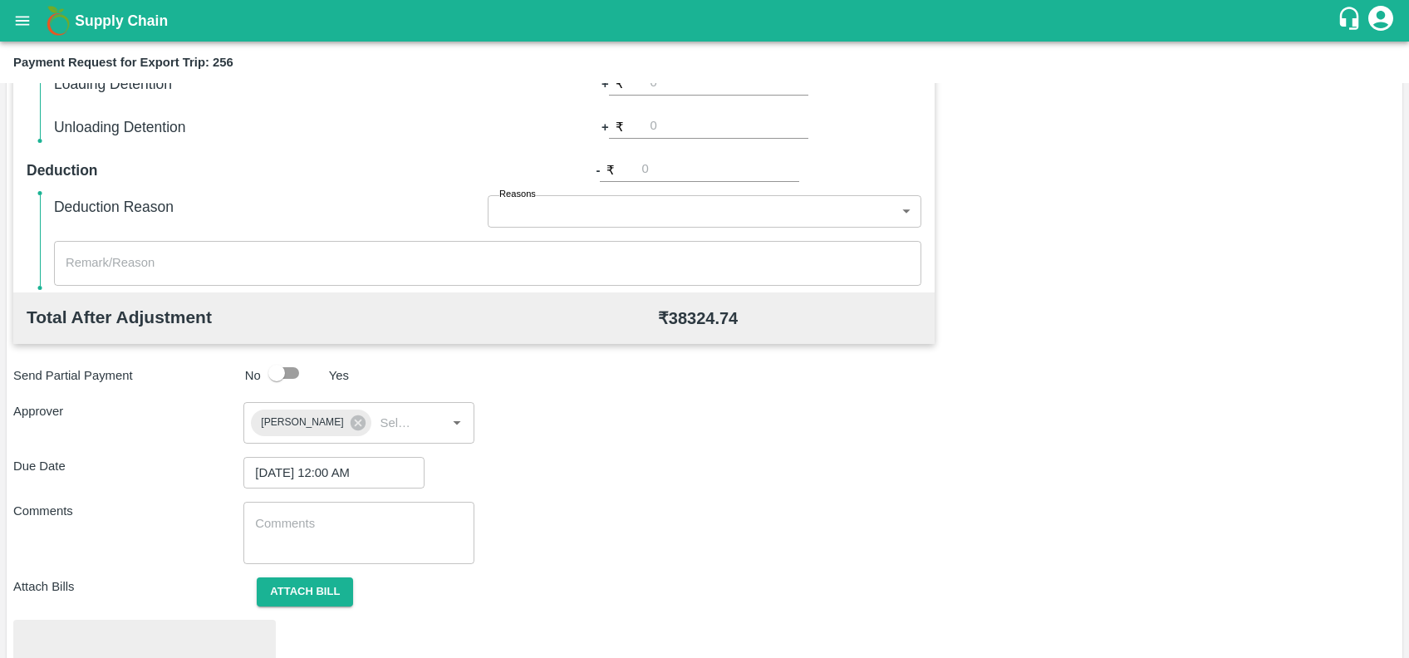
scroll to position [579, 0]
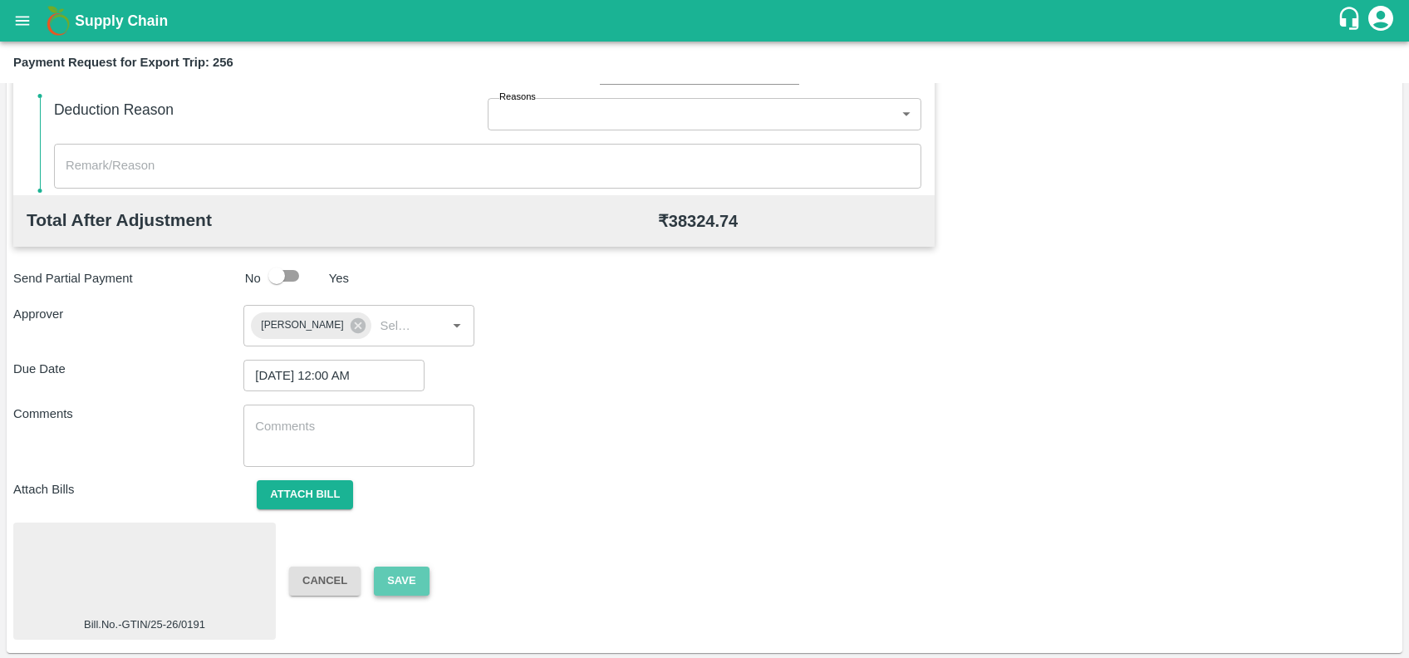
click at [414, 581] on button "Save" at bounding box center [401, 581] width 55 height 29
click at [393, 587] on button "Save" at bounding box center [401, 581] width 55 height 29
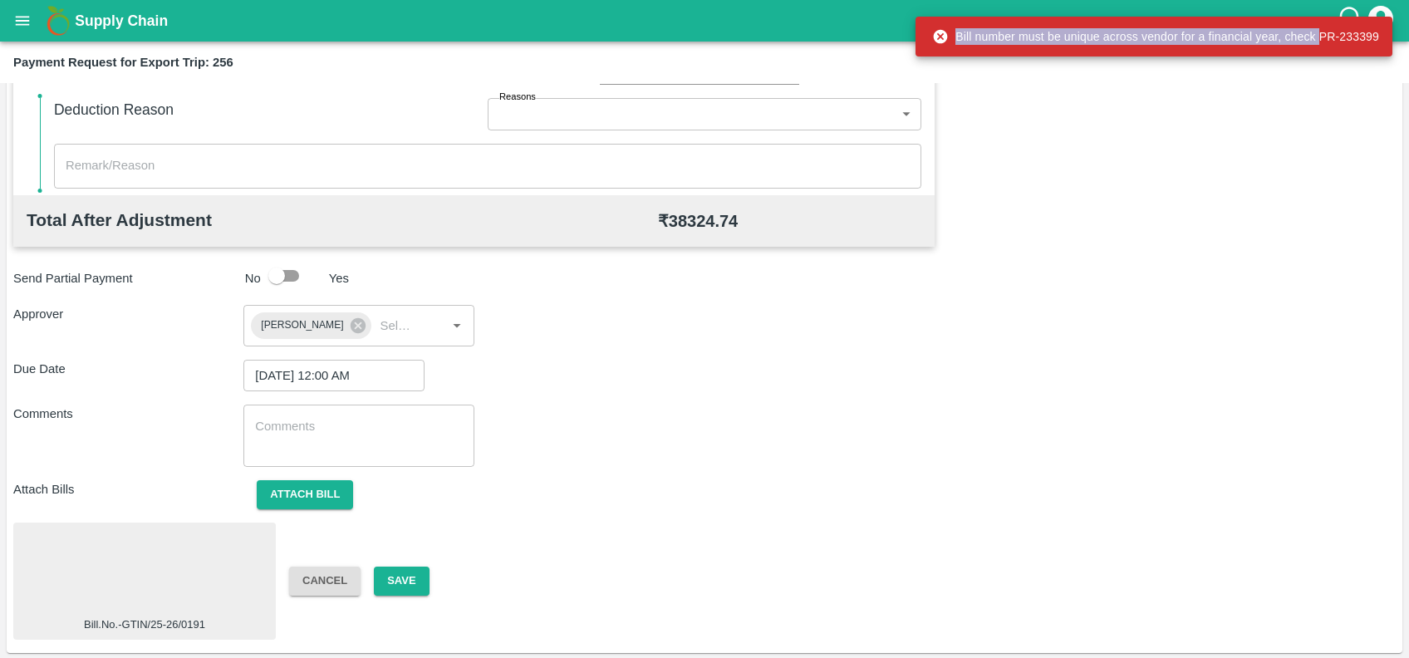
drag, startPoint x: 1321, startPoint y: 34, endPoint x: 1382, endPoint y: 34, distance: 61.5
click at [1382, 34] on div "Bill number must be unique across vendor for a financial year, check PR-233399" at bounding box center [1153, 37] width 477 height 40
drag, startPoint x: 1382, startPoint y: 34, endPoint x: 1214, endPoint y: 59, distance: 170.5
click at [1214, 59] on div "Bill number must be unique across vendor for a financial year, check PR-233399" at bounding box center [1153, 37] width 477 height 50
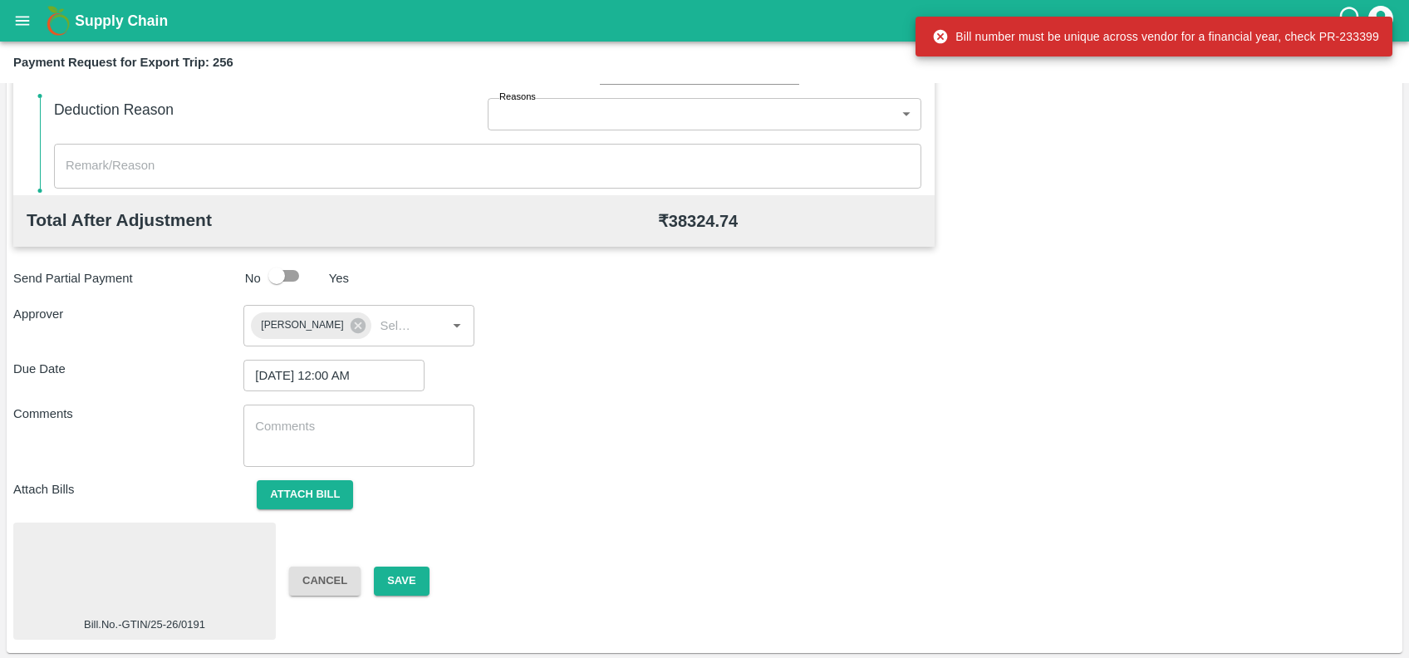
click at [1327, 32] on div "Bill number must be unique across vendor for a financial year, check PR-233399" at bounding box center [1155, 37] width 447 height 30
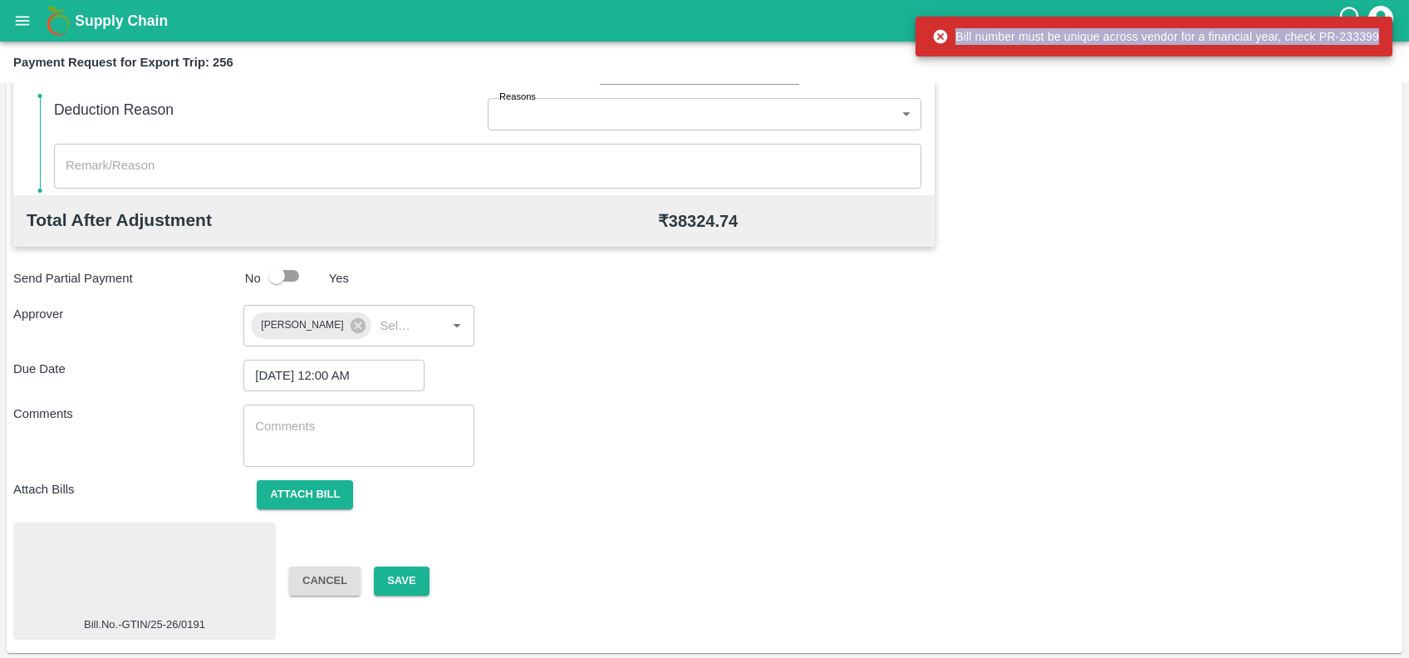
click at [1327, 32] on div "Bill number must be unique across vendor for a financial year, check PR-233399" at bounding box center [1155, 37] width 447 height 30
click at [1323, 32] on div "Bill number must be unique across vendor for a financial year, check PR-233399" at bounding box center [1155, 37] width 447 height 30
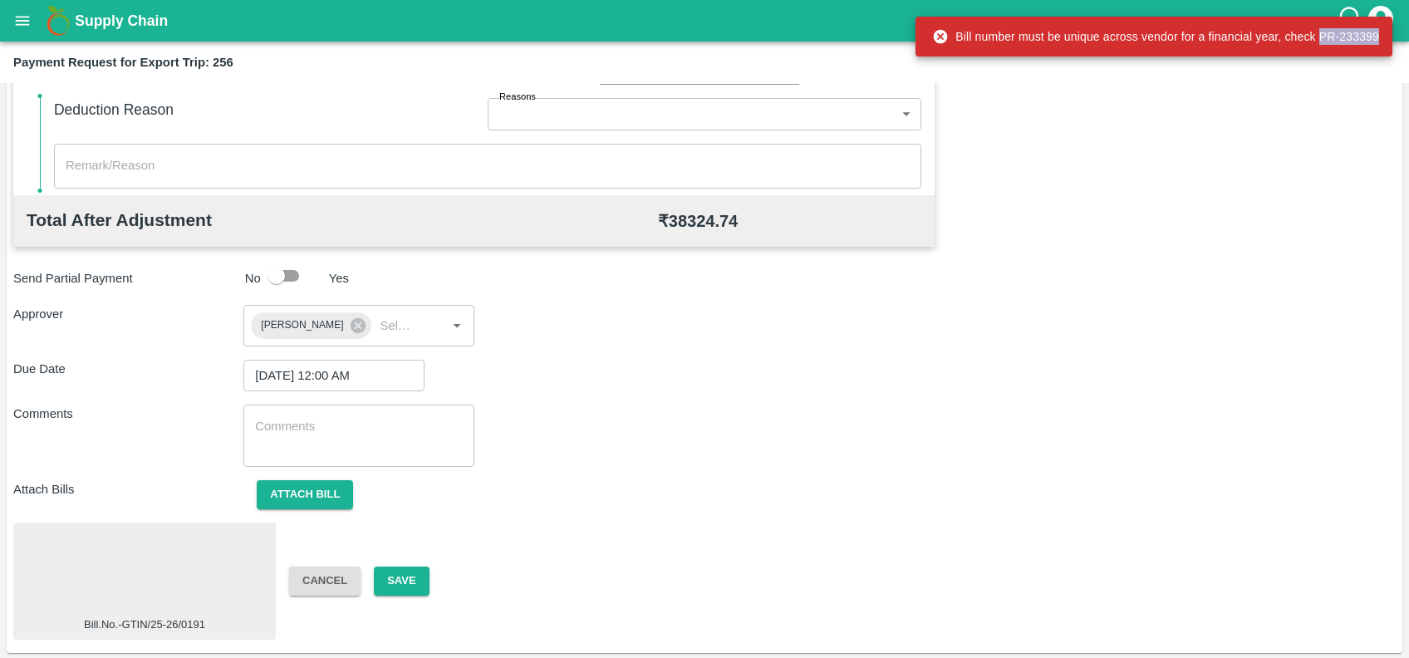
copy div "PR-233399"
drag, startPoint x: 1323, startPoint y: 32, endPoint x: 1376, endPoint y: 40, distance: 53.7
click at [1376, 40] on div "Bill number must be unique across vendor for a financial year, check PR-233399" at bounding box center [1155, 37] width 447 height 30
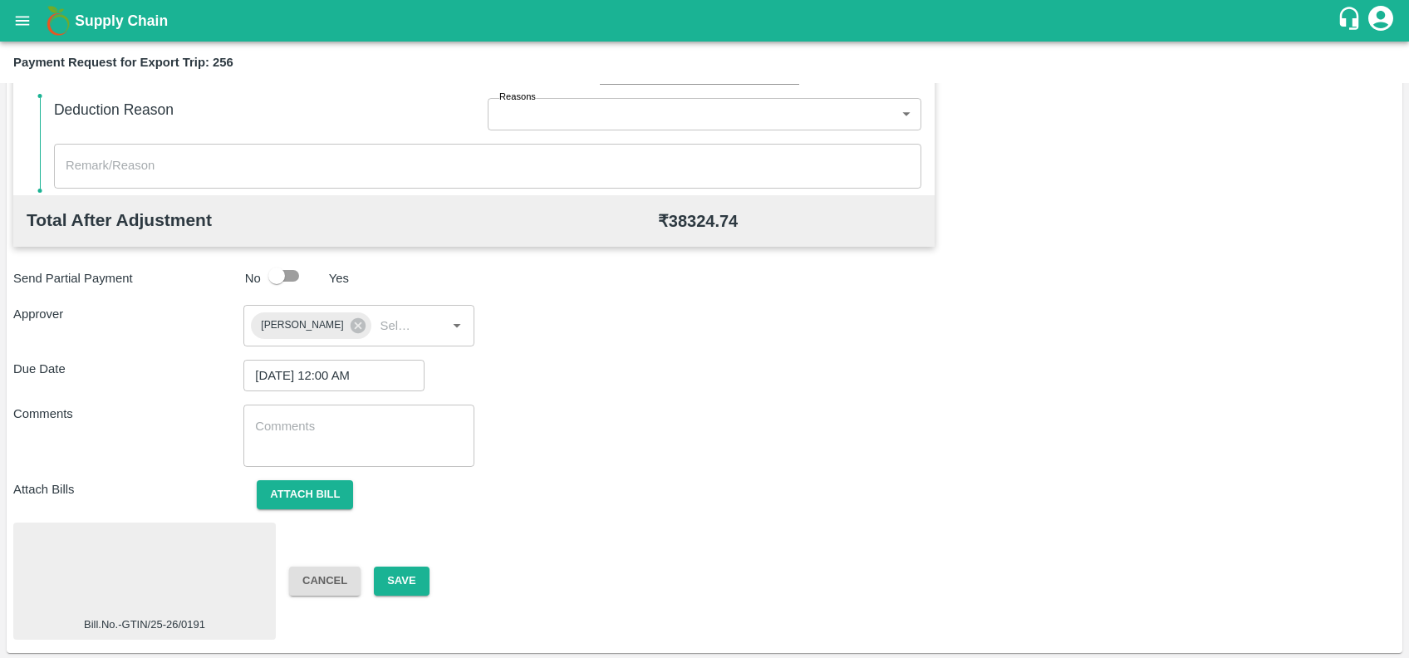
click at [179, 571] on div at bounding box center [144, 573] width 249 height 88
click at [166, 552] on div at bounding box center [144, 573] width 249 height 88
click at [415, 584] on button "Save" at bounding box center [401, 581] width 55 height 29
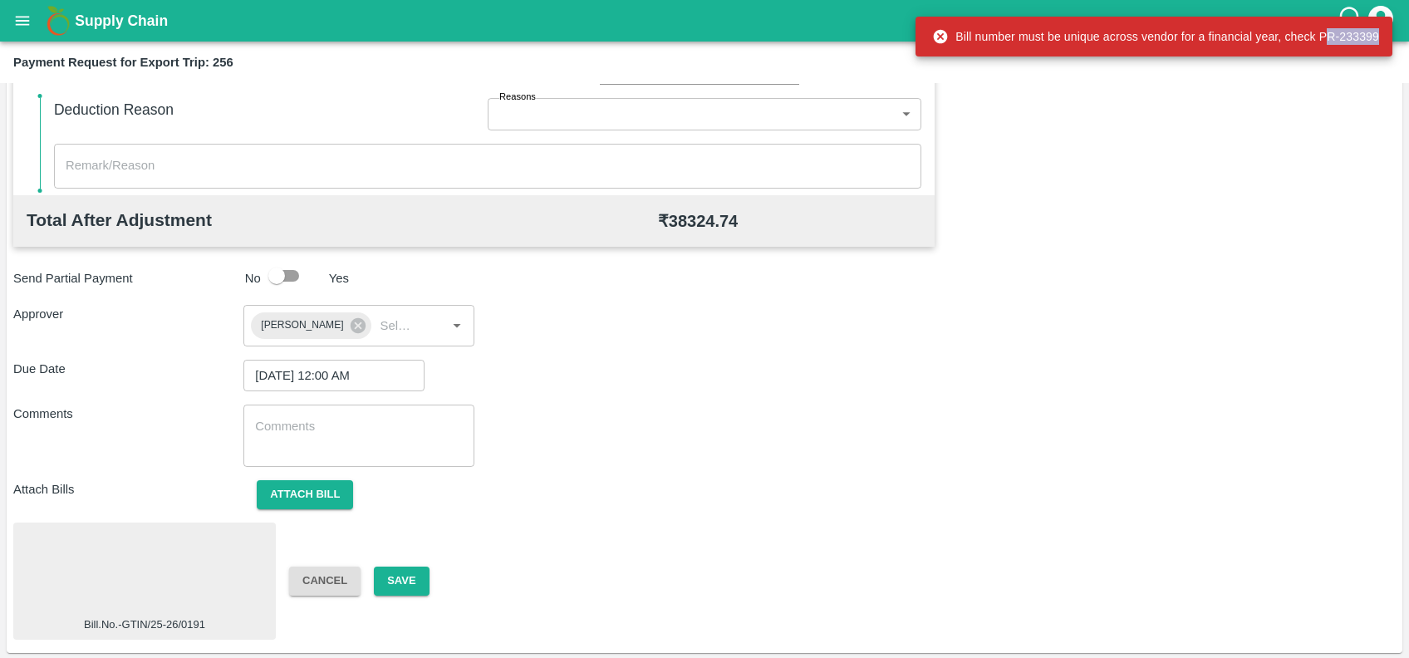
copy div "R-233399"
drag, startPoint x: 1323, startPoint y: 33, endPoint x: 1378, endPoint y: 32, distance: 54.8
click at [1378, 32] on div "Bill number must be unique across vendor for a financial year, check PR-233399" at bounding box center [1155, 37] width 447 height 30
